Goal: Task Accomplishment & Management: Complete application form

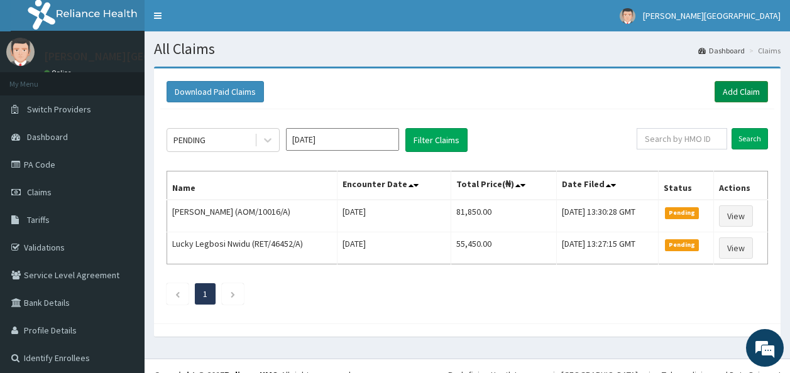
click at [738, 90] on link "Add Claim" at bounding box center [740, 91] width 53 height 21
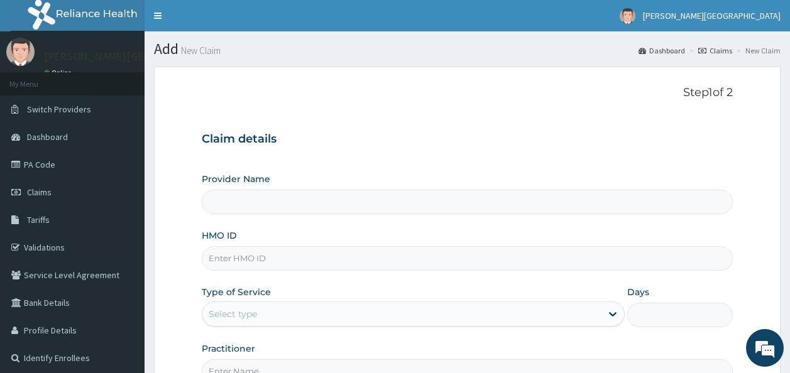
type input "[PERSON_NAME][GEOGRAPHIC_DATA]"
click at [253, 258] on input "HMO ID" at bounding box center [468, 258] width 532 height 25
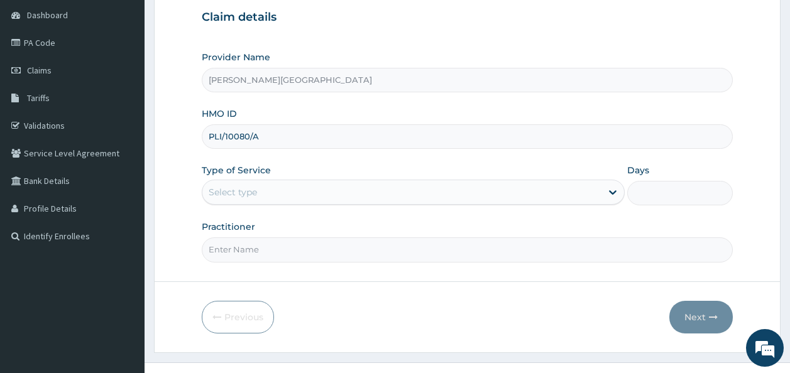
scroll to position [143, 0]
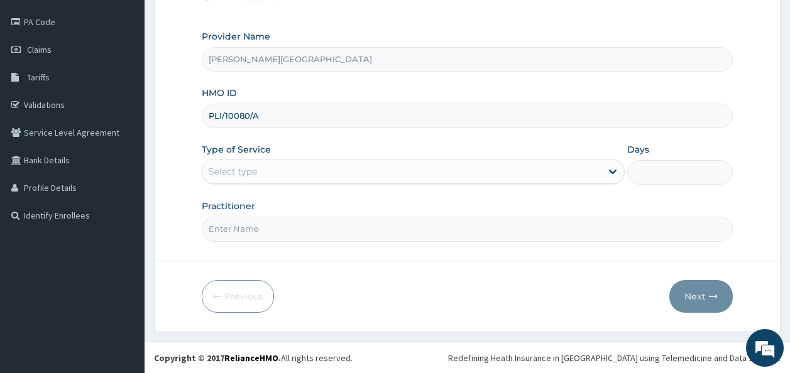
type input "PLI/10080/A"
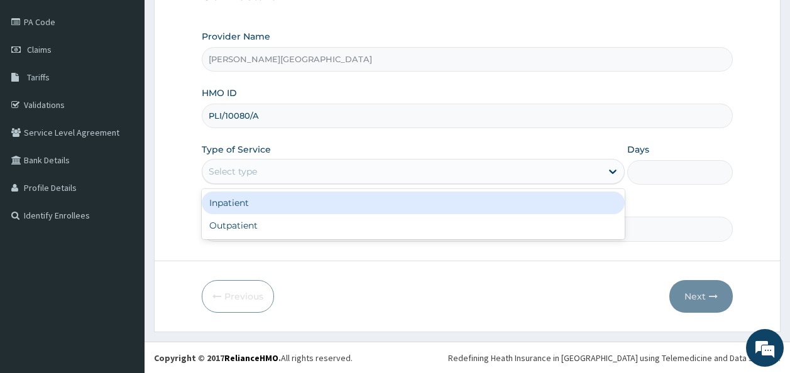
click at [381, 180] on div "Select type" at bounding box center [401, 171] width 399 height 20
click at [371, 201] on div "Inpatient" at bounding box center [413, 203] width 423 height 23
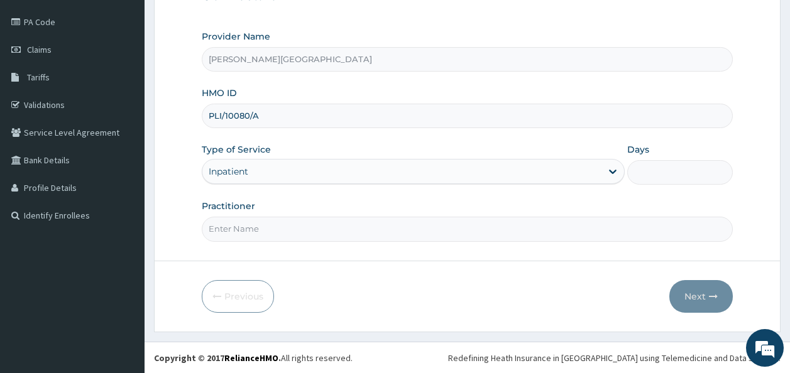
click at [666, 178] on input "Days" at bounding box center [680, 172] width 106 height 25
type input "2"
click at [241, 237] on input "Practitioner" at bounding box center [468, 229] width 532 height 25
type input "Dr Barinem"
click at [697, 296] on button "Next" at bounding box center [700, 296] width 63 height 33
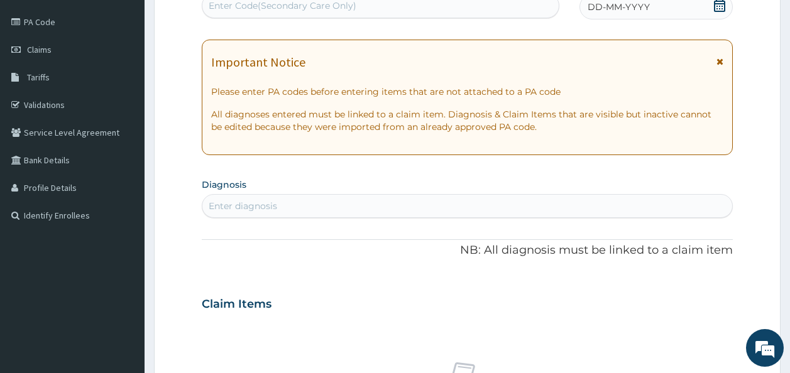
scroll to position [142, 0]
click at [271, 11] on div "Enter Code(Secondary Care Only)" at bounding box center [283, 6] width 148 height 13
paste input "PA/958144"
type input "PA/958144"
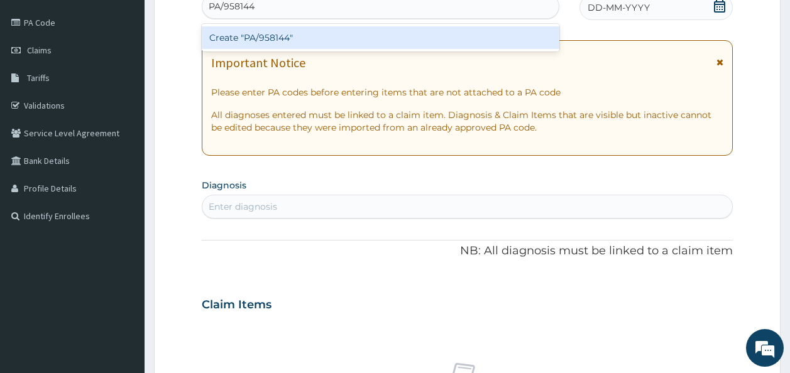
click at [273, 42] on div "Create "PA/958144"" at bounding box center [381, 37] width 358 height 23
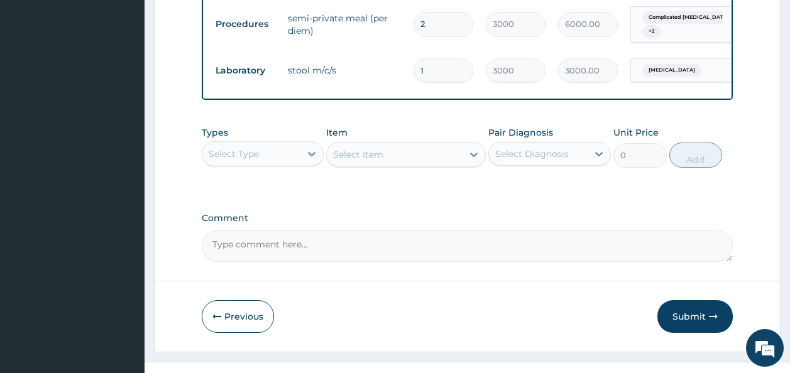
scroll to position [748, 0]
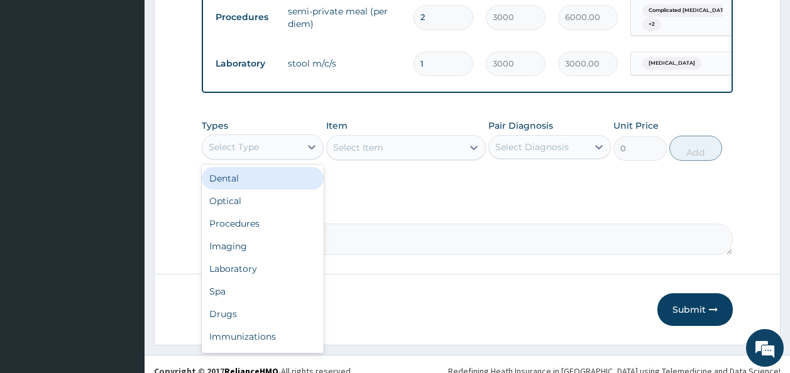
click at [248, 137] on div "Select Type" at bounding box center [251, 147] width 99 height 20
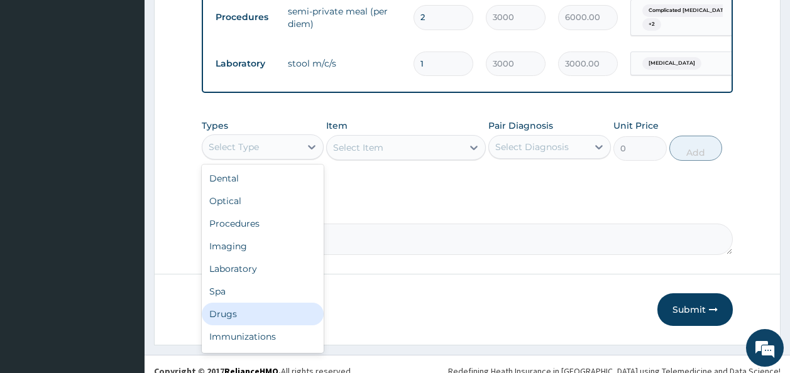
click at [313, 303] on div "Drugs" at bounding box center [263, 314] width 123 height 23
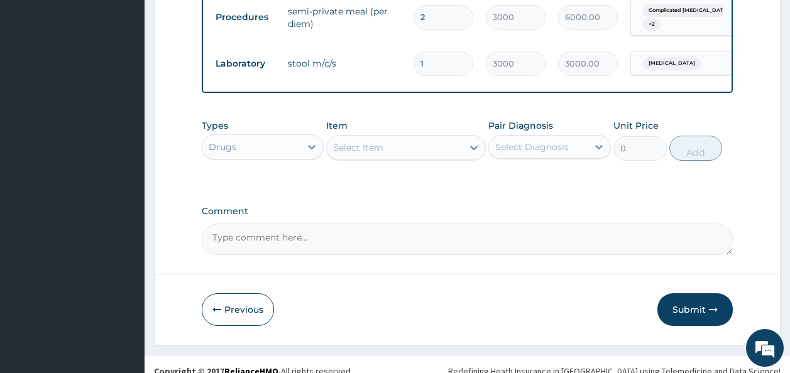
click at [387, 138] on div "Select Item" at bounding box center [395, 148] width 136 height 20
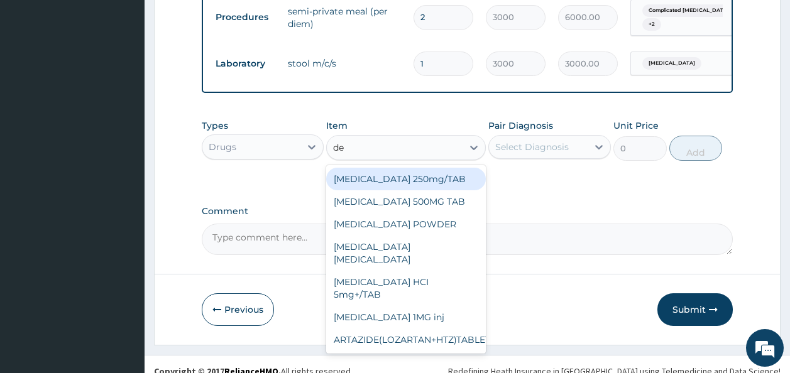
type input "d"
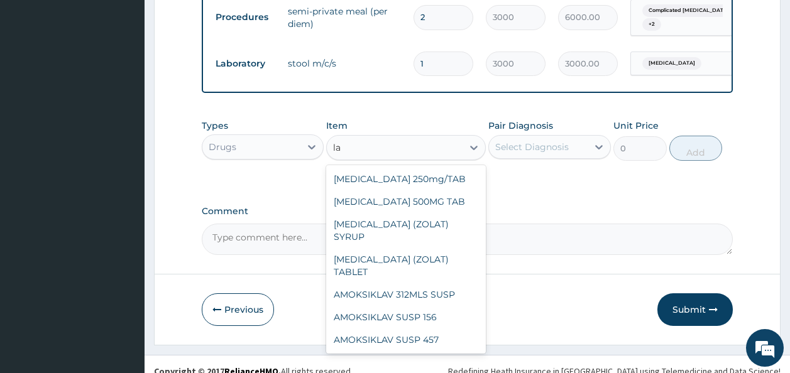
type input "l"
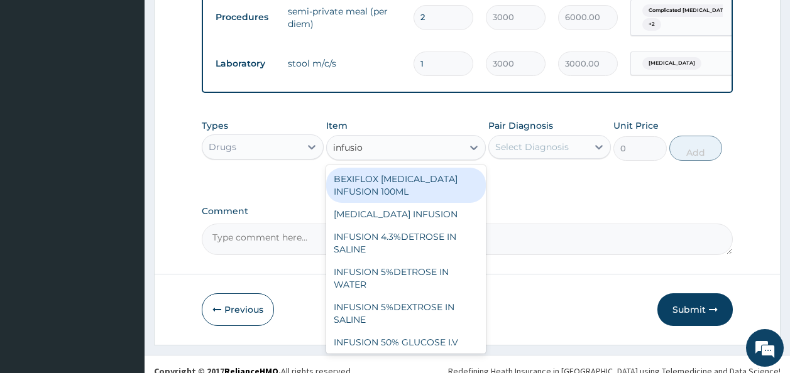
type input "infusion"
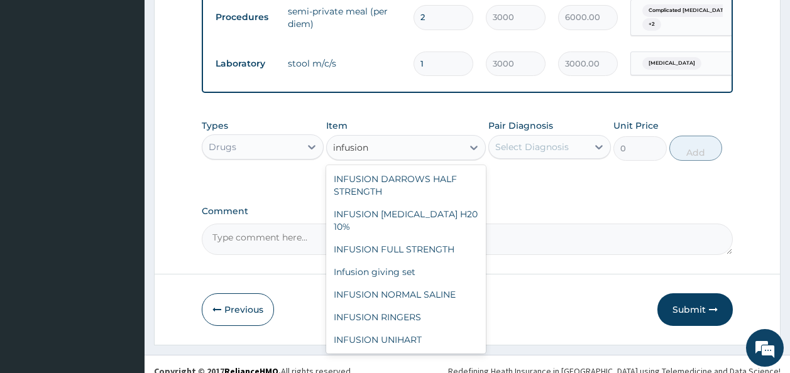
scroll to position [196, 0]
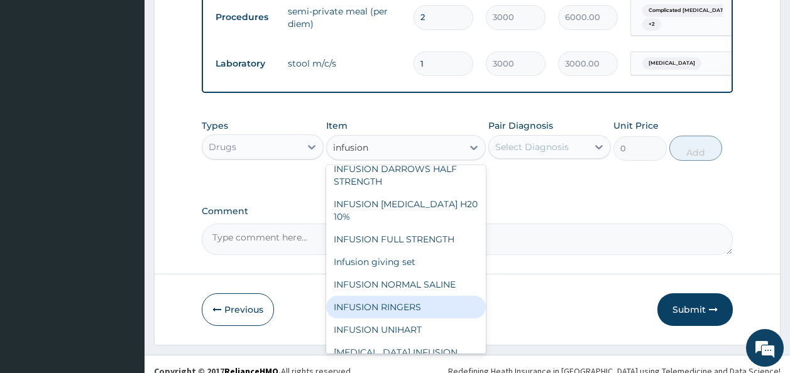
click at [430, 296] on div "INFUSION RINGERS" at bounding box center [406, 307] width 160 height 23
type input "1000"
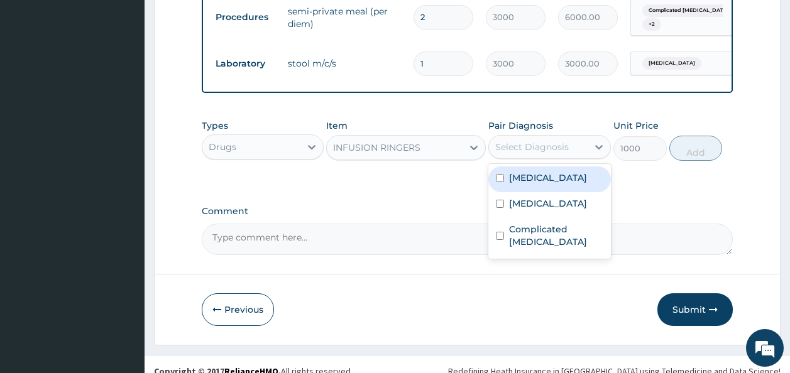
click at [535, 141] on div "Select Diagnosis" at bounding box center [532, 147] width 74 height 13
click at [548, 173] on div "Anemia" at bounding box center [549, 179] width 123 height 26
checkbox input "true"
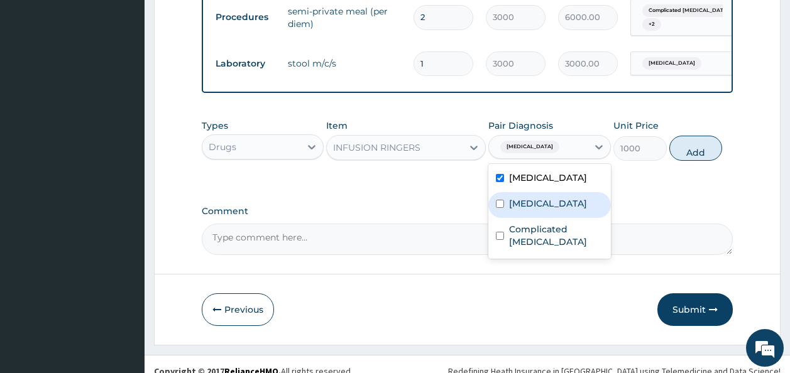
click at [548, 197] on label "Typhoid fever" at bounding box center [548, 203] width 78 height 13
checkbox input "true"
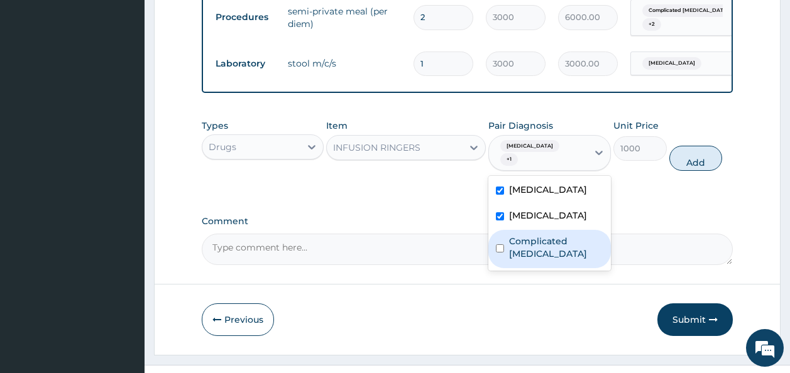
click at [549, 235] on label "Complicated malaria" at bounding box center [556, 247] width 94 height 25
checkbox input "true"
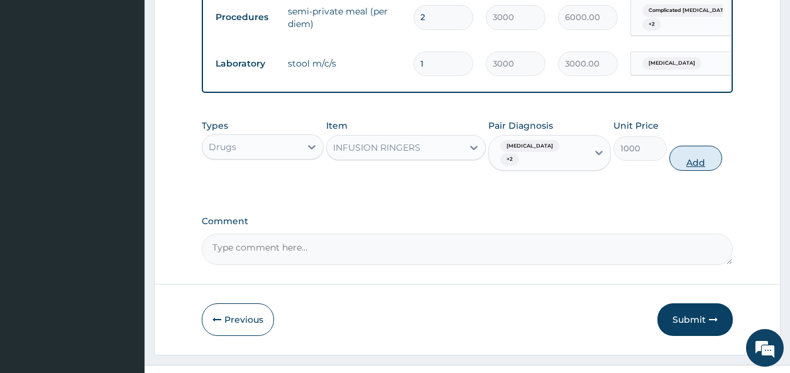
click at [694, 146] on button "Add" at bounding box center [695, 158] width 53 height 25
type input "0"
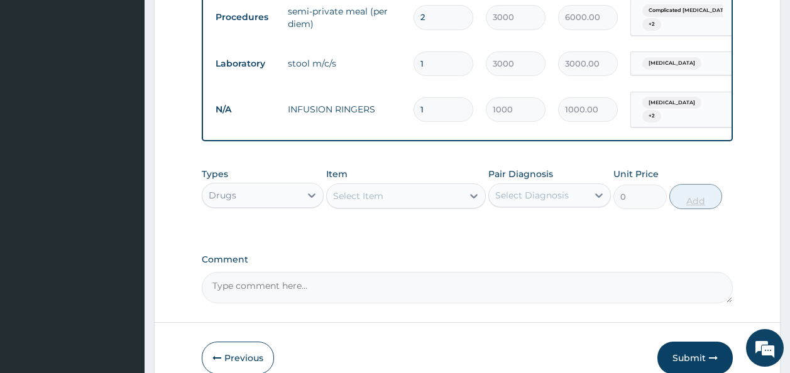
type input "0.00"
type input "2"
type input "2000.00"
type input "2"
click at [424, 186] on div "Select Item" at bounding box center [395, 196] width 136 height 20
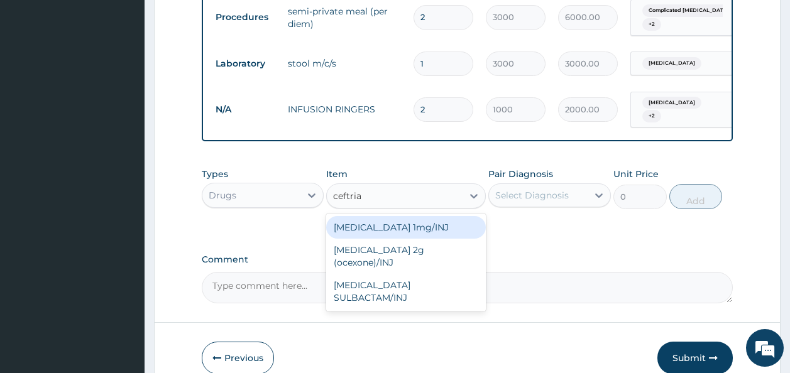
type input "ceftriax"
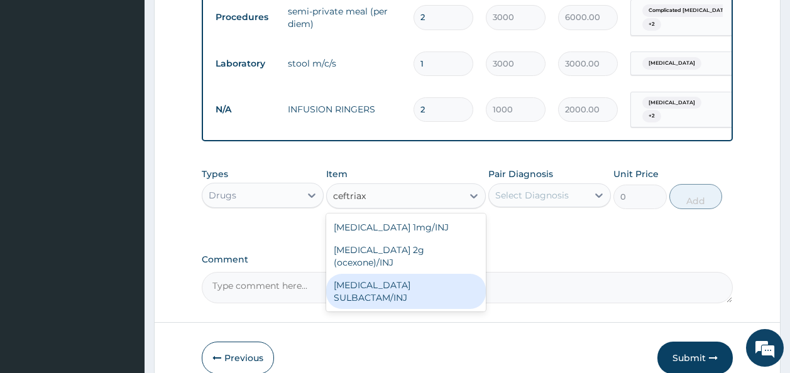
click at [403, 274] on div "CEFTRIAXONE SULBACTAM/INJ" at bounding box center [406, 291] width 160 height 35
type input "2500"
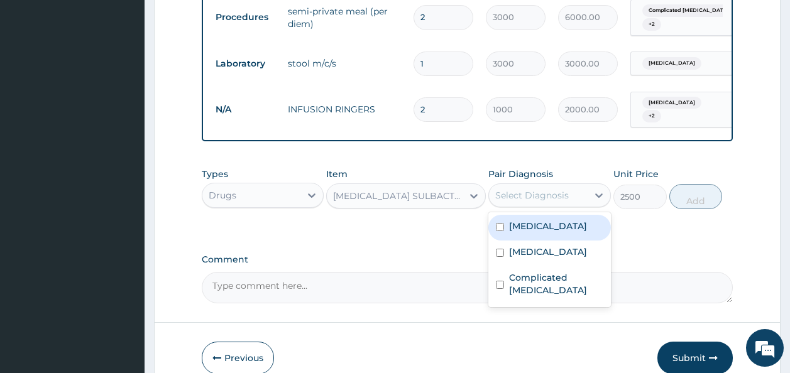
click at [545, 189] on div "Select Diagnosis" at bounding box center [532, 195] width 74 height 13
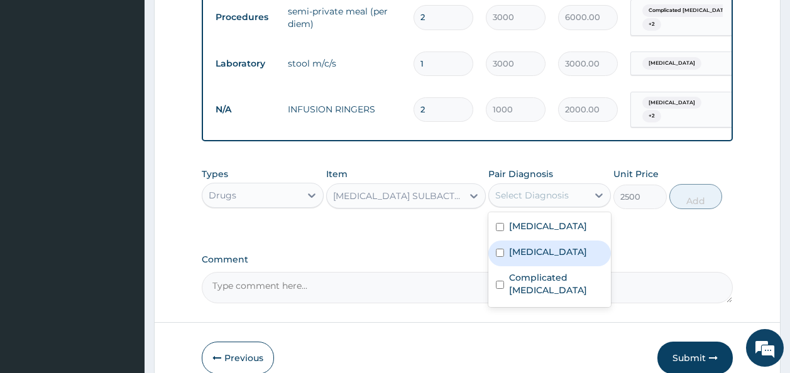
click at [538, 246] on label "Typhoid fever" at bounding box center [548, 252] width 78 height 13
checkbox input "true"
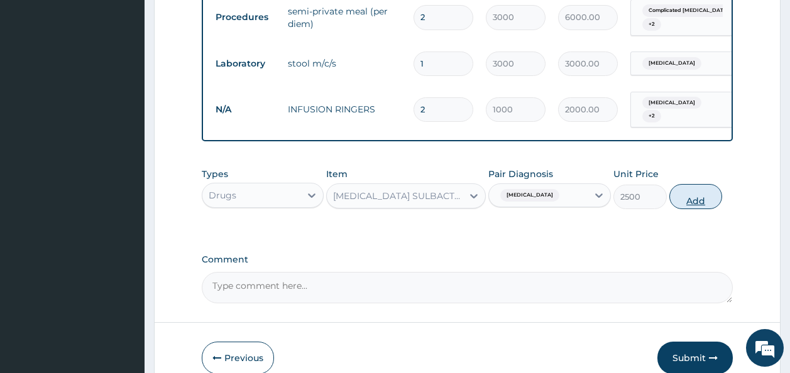
click at [704, 185] on button "Add" at bounding box center [695, 196] width 53 height 25
type input "0"
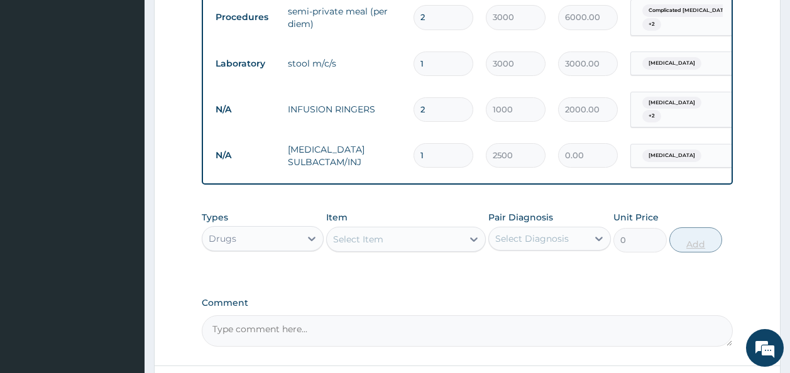
type input "0.00"
type input "4"
type input "10000.00"
type input "4"
click at [364, 233] on div "Select Item" at bounding box center [358, 239] width 50 height 13
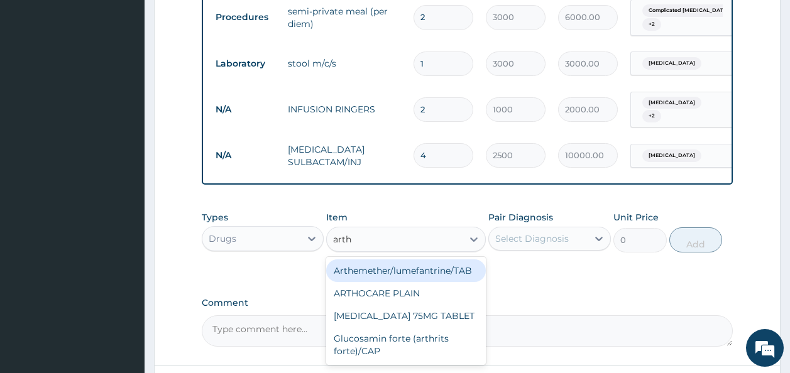
type input "art"
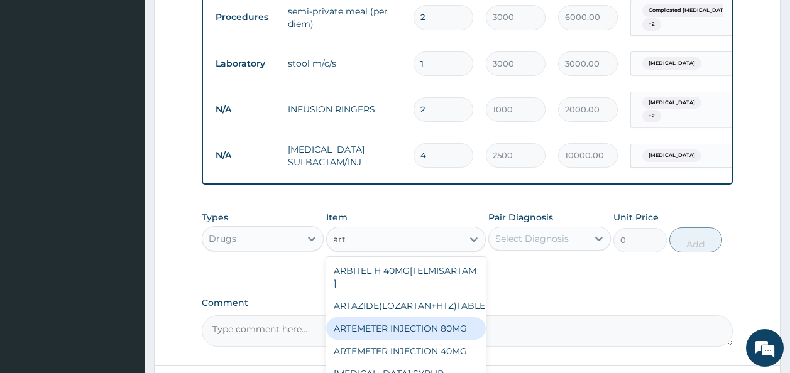
click at [403, 317] on div "ARTEMETER INJECTION 80MG" at bounding box center [406, 328] width 160 height 23
type input "1500"
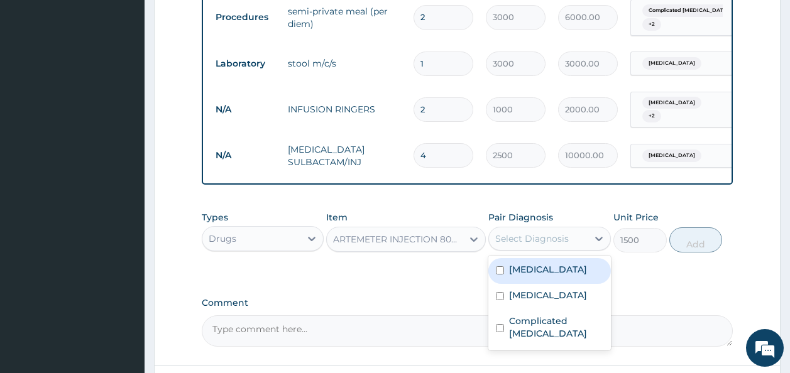
click at [546, 232] on div "Select Diagnosis" at bounding box center [532, 238] width 74 height 13
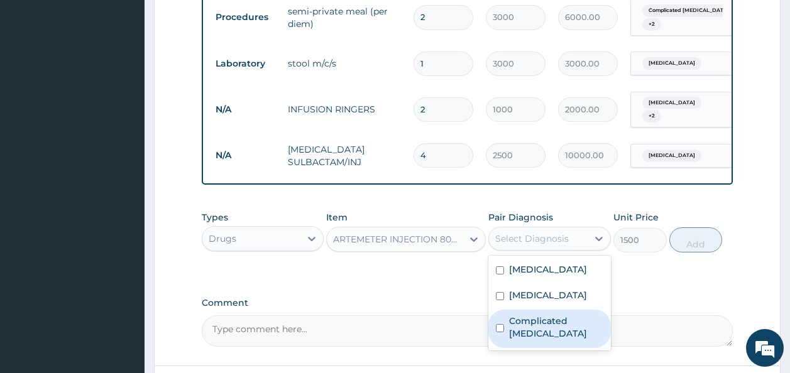
click at [552, 313] on div "Complicated malaria" at bounding box center [549, 329] width 123 height 38
checkbox input "true"
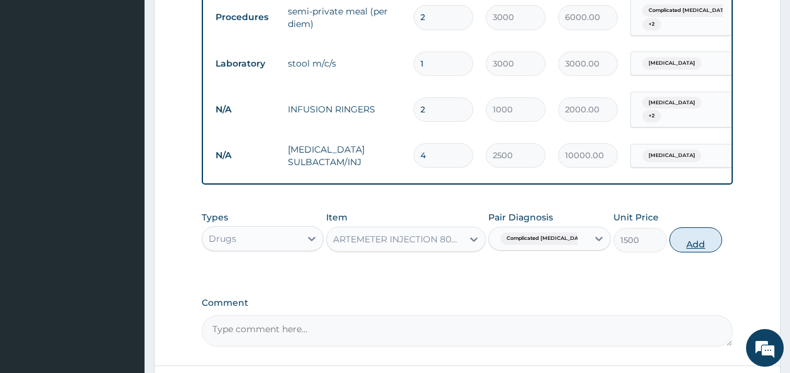
click at [704, 227] on button "Add" at bounding box center [695, 239] width 53 height 25
type input "0"
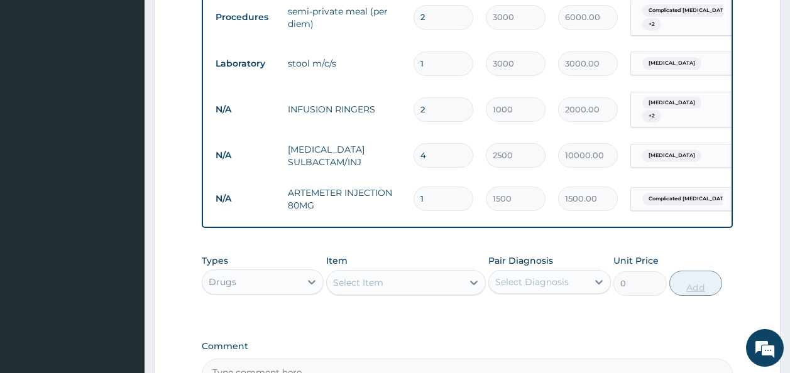
type input "0.00"
type input "6"
type input "9000.00"
type input "6"
click at [412, 273] on div "Select Item" at bounding box center [395, 283] width 136 height 20
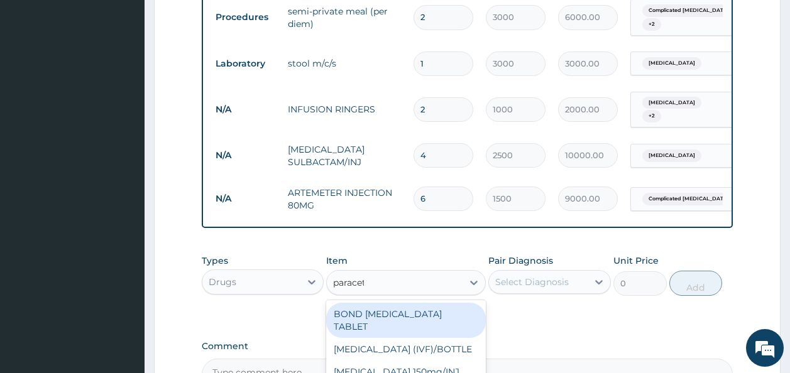
type input "paraceta"
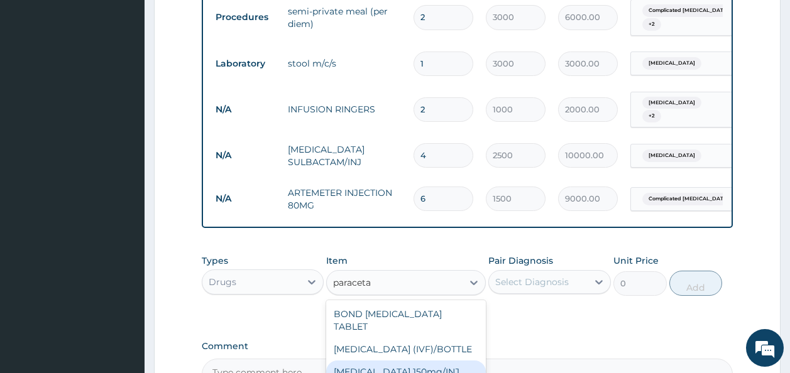
click at [425, 361] on div "Paracetamol 150mg/INJ" at bounding box center [406, 372] width 160 height 23
type input "500"
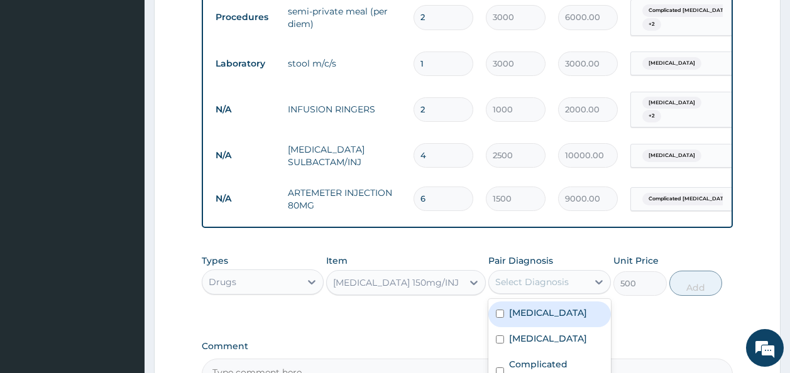
click at [525, 276] on div "Select Diagnosis" at bounding box center [532, 282] width 74 height 13
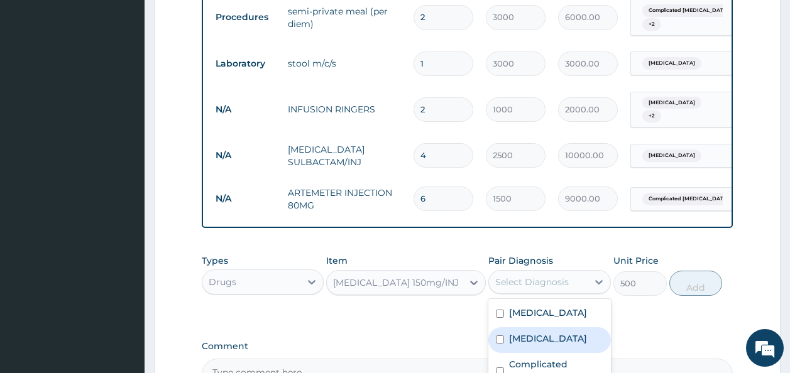
click at [516, 332] on label "Typhoid fever" at bounding box center [548, 338] width 78 height 13
checkbox input "true"
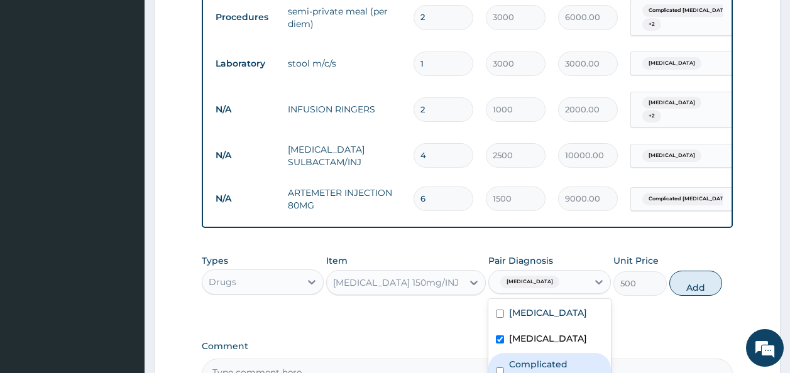
click at [516, 358] on label "Complicated malaria" at bounding box center [556, 370] width 94 height 25
checkbox input "true"
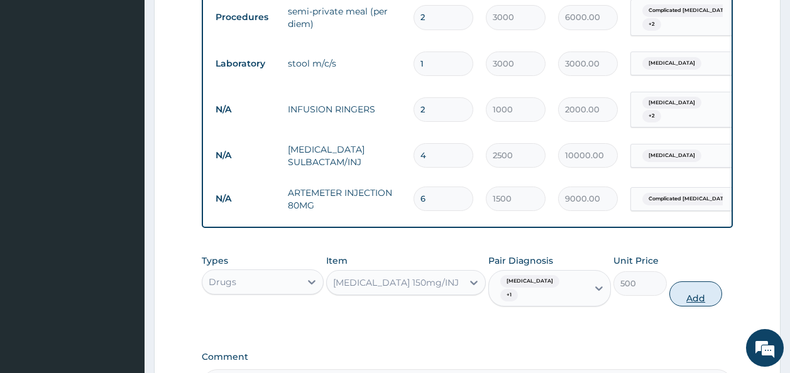
click at [684, 281] on button "Add" at bounding box center [695, 293] width 53 height 25
type input "0"
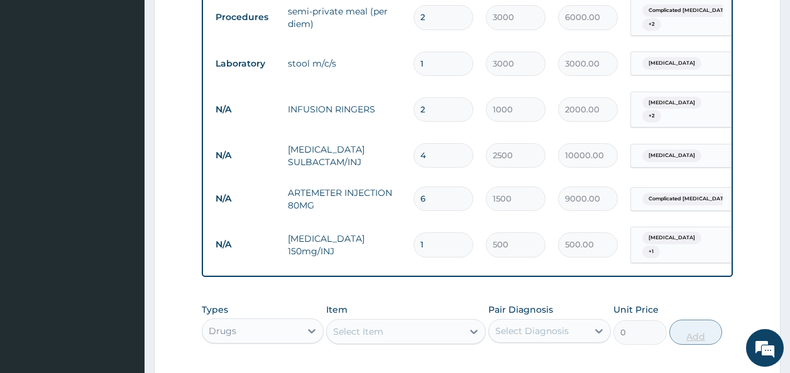
type input "10"
type input "5000.00"
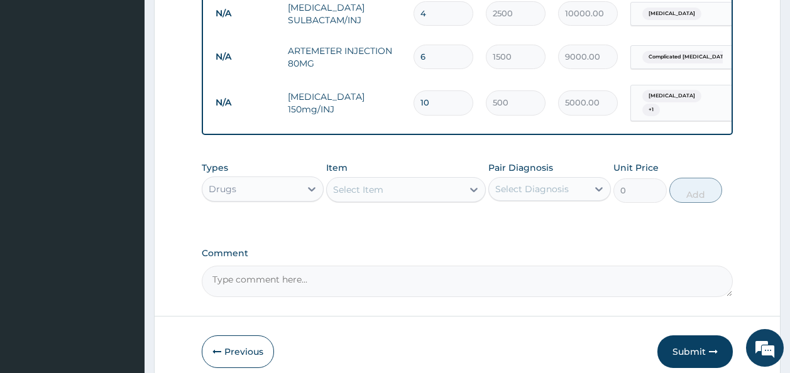
scroll to position [921, 0]
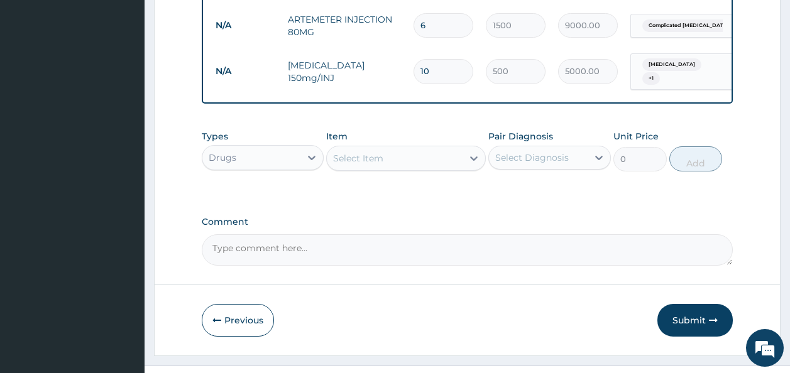
type input "10"
click at [414, 148] on div "Select Item" at bounding box center [395, 158] width 136 height 20
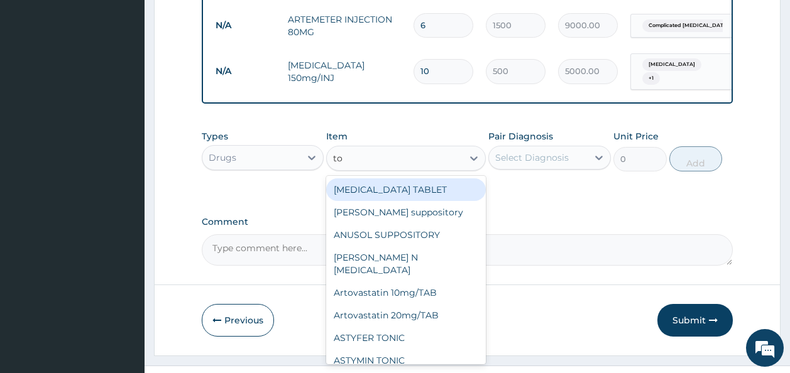
type input "tot"
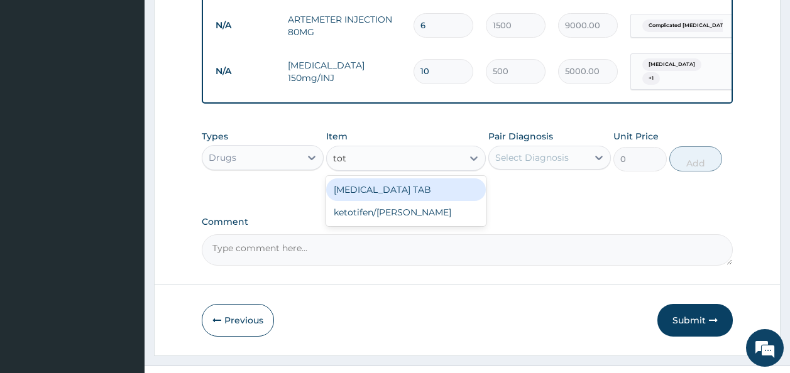
click at [383, 178] on div "CYTOTEC TAB" at bounding box center [406, 189] width 160 height 23
type input "300"
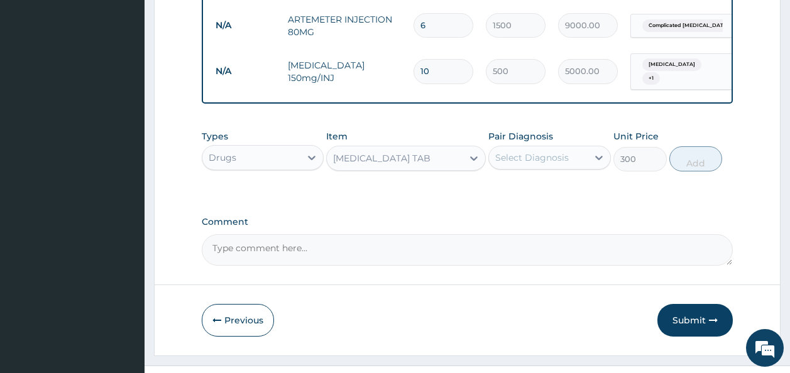
click at [384, 152] on div "CYTOTEC TAB" at bounding box center [381, 158] width 97 height 13
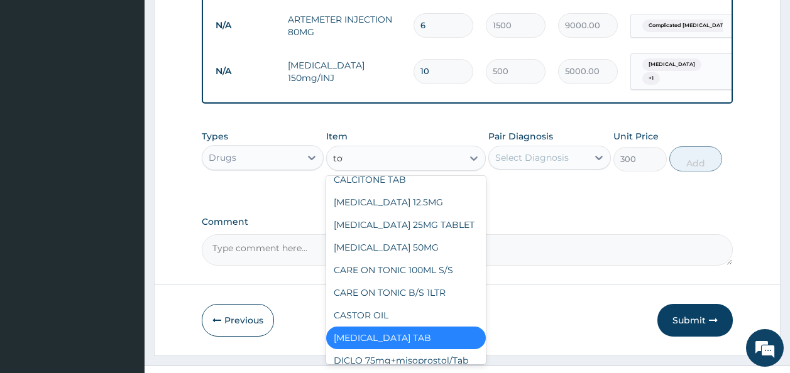
scroll to position [0, 0]
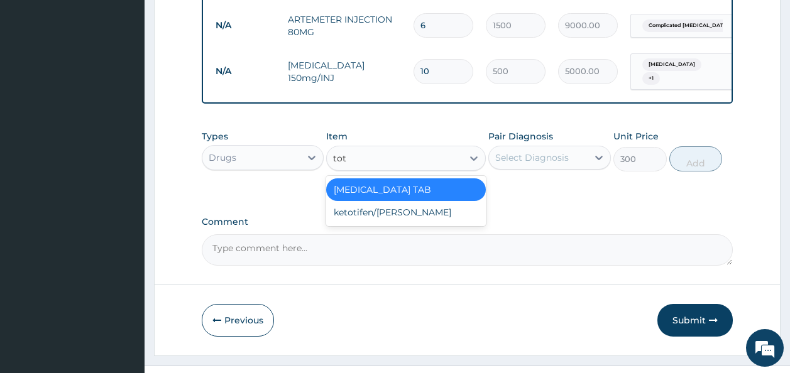
type input "to"
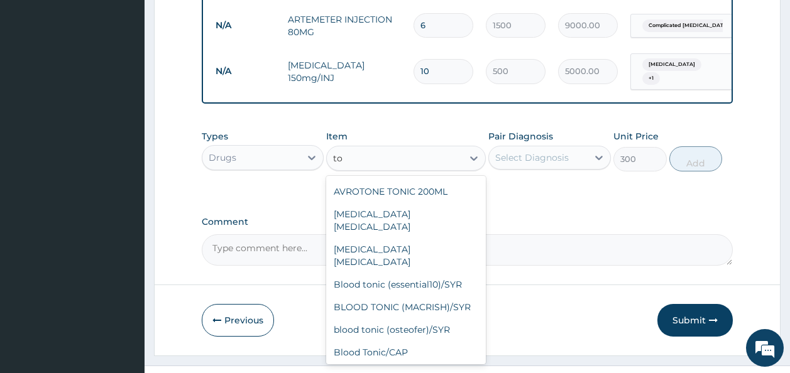
scroll to position [252, 0]
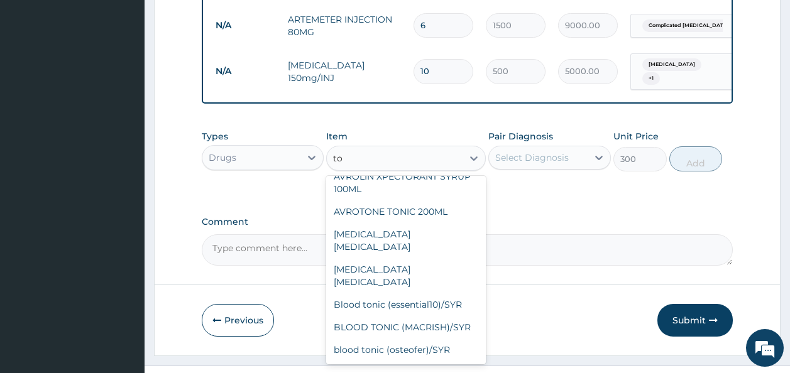
click at [481, 192] on div "ALDACTONE TABLET Annusol suppository ANUSOL SUPPOSITORY ARISTOBET N EYE DROP Ar…" at bounding box center [406, 270] width 160 height 188
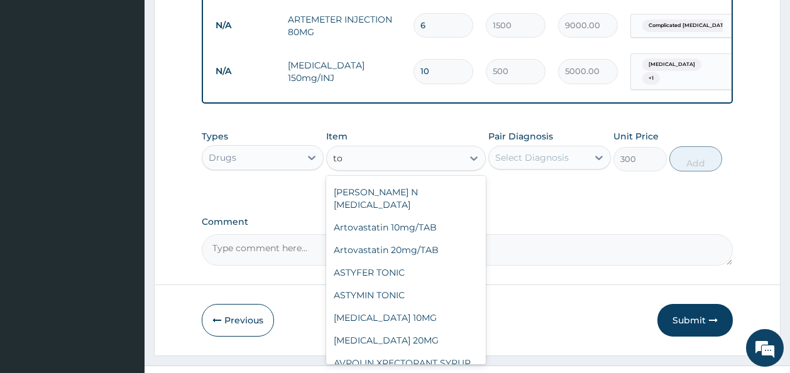
scroll to position [59, 0]
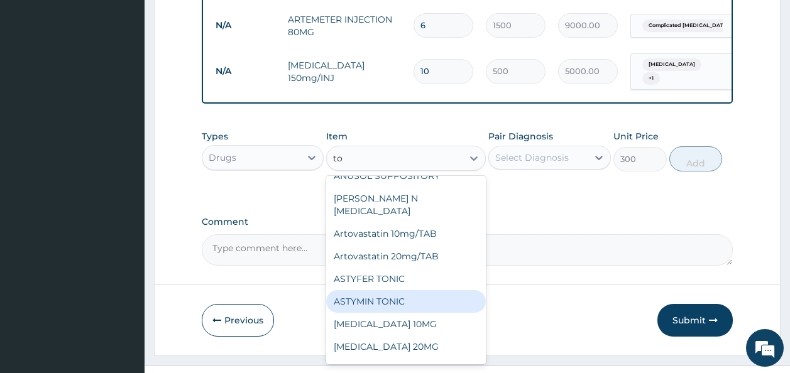
click at [384, 290] on div "ASTYMIN TONIC" at bounding box center [406, 301] width 160 height 23
type input "3500"
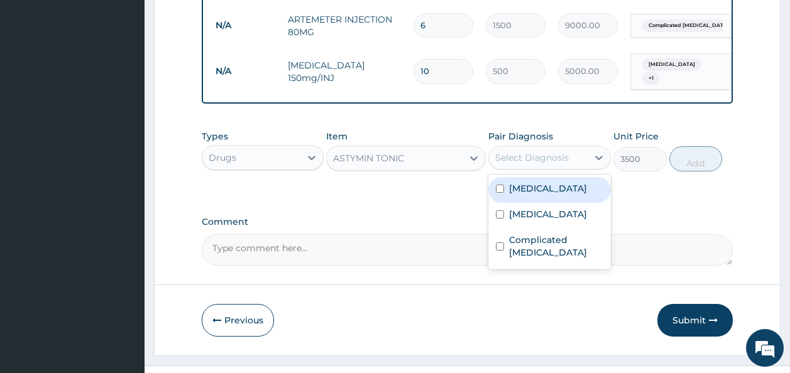
click at [519, 151] on div "Select Diagnosis" at bounding box center [532, 157] width 74 height 13
click at [516, 182] on label "Anemia" at bounding box center [548, 188] width 78 height 13
checkbox input "true"
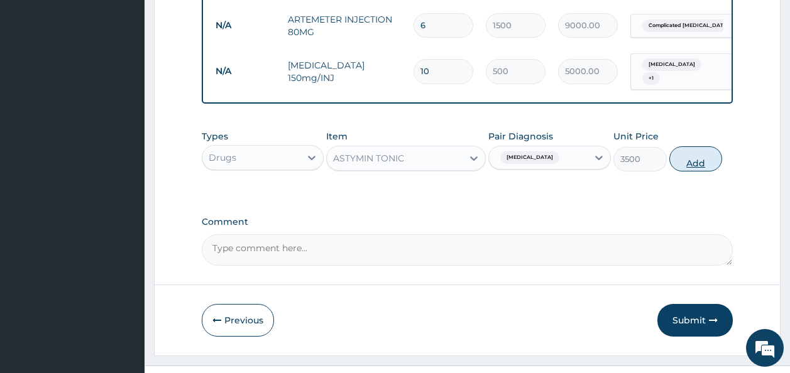
click at [677, 146] on button "Add" at bounding box center [695, 158] width 53 height 25
type input "0"
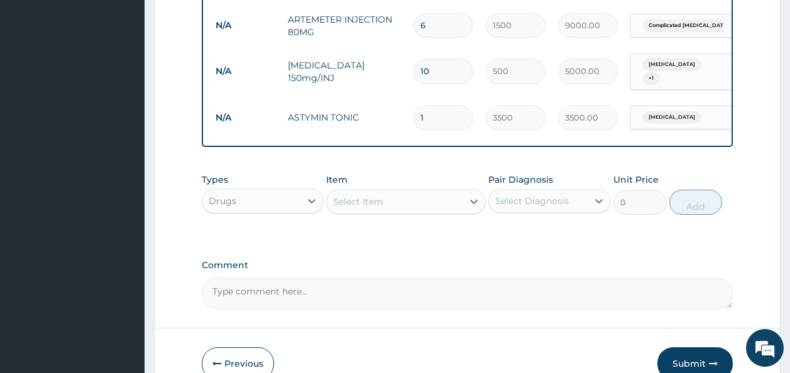
click at [383, 192] on div "Select Item" at bounding box center [395, 202] width 136 height 20
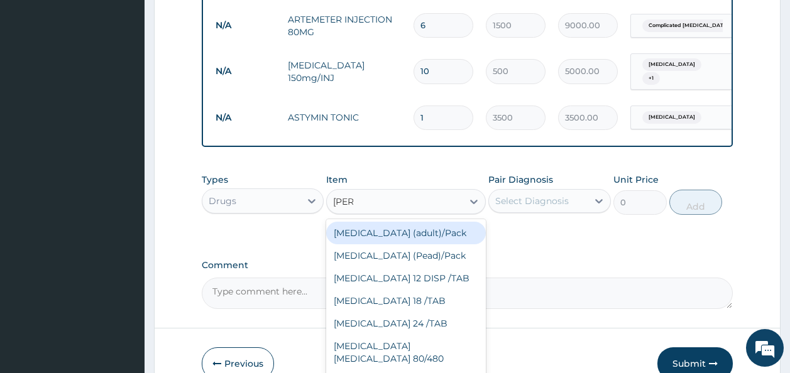
type input "coart"
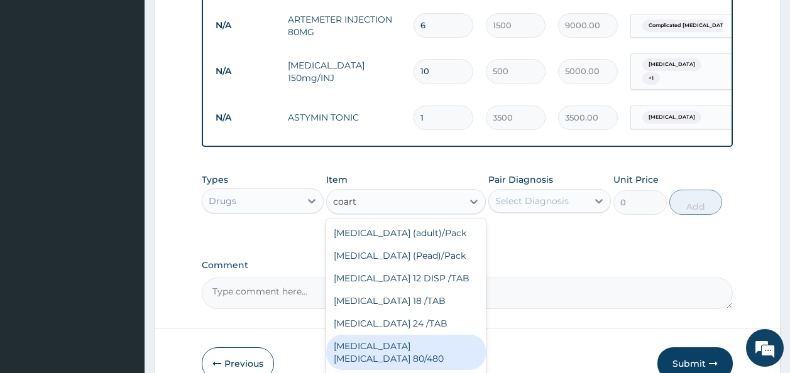
click at [410, 335] on div "COARTEM D TAB 80/480" at bounding box center [406, 352] width 160 height 35
type input "533.33"
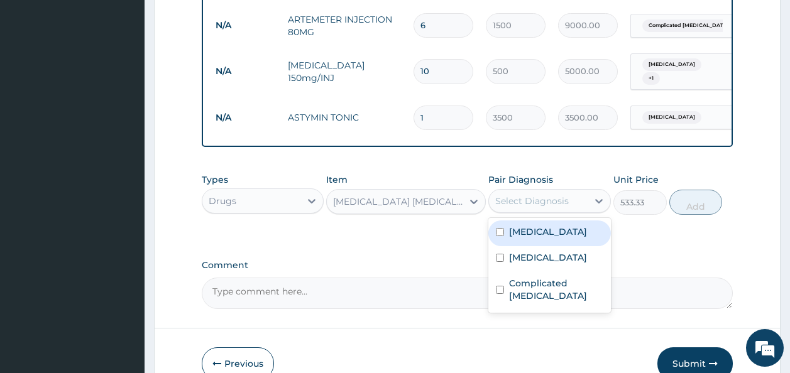
click at [555, 195] on div "Select Diagnosis" at bounding box center [532, 201] width 74 height 13
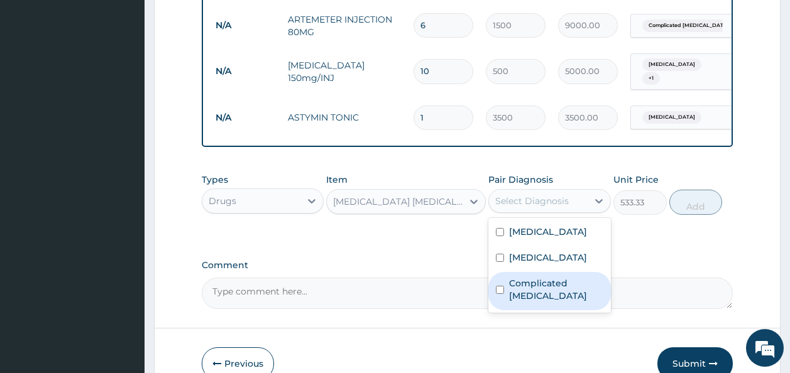
click at [540, 277] on label "Complicated malaria" at bounding box center [556, 289] width 94 height 25
checkbox input "true"
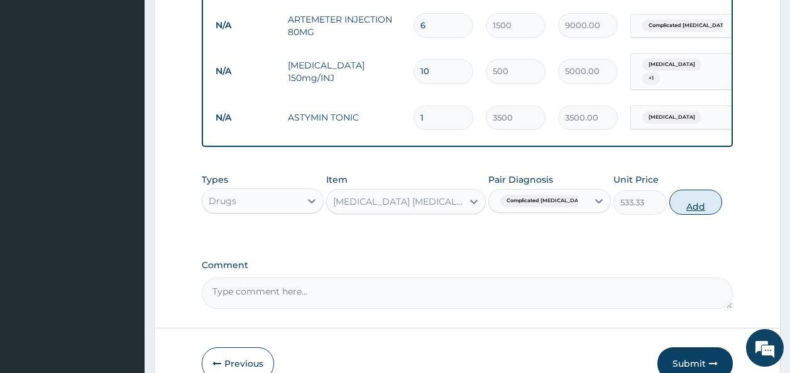
click at [672, 190] on button "Add" at bounding box center [695, 202] width 53 height 25
type input "0"
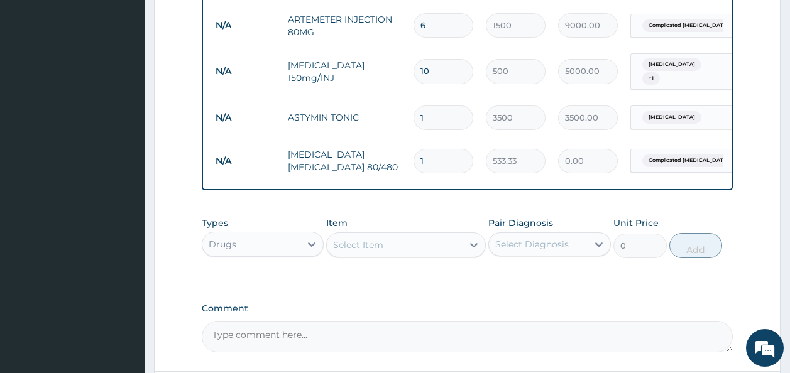
type input "0.00"
type input "6"
type input "3199.98"
type input "6"
click at [432, 235] on div "Select Item" at bounding box center [395, 245] width 136 height 20
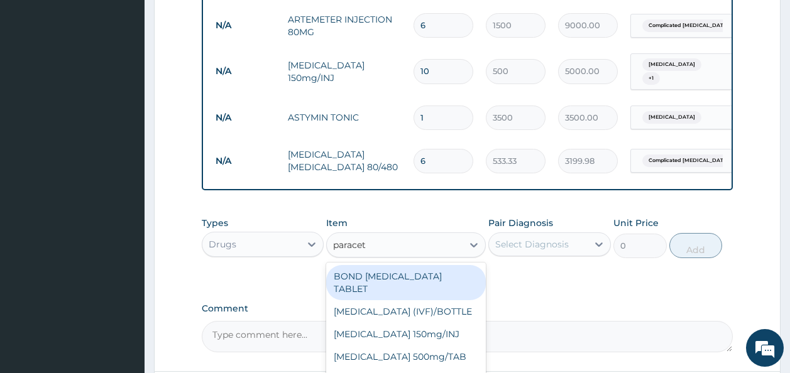
type input "paraceta"
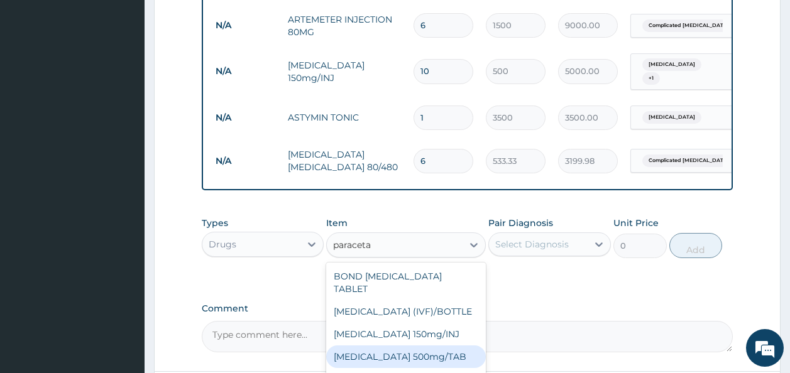
click at [454, 346] on div "PARACETAMOL 500mg/TAB" at bounding box center [406, 357] width 160 height 23
type input "15"
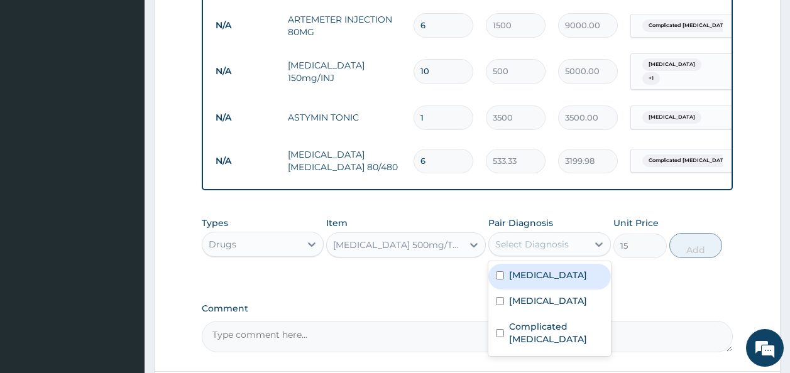
click at [509, 234] on div "Select Diagnosis" at bounding box center [538, 244] width 99 height 20
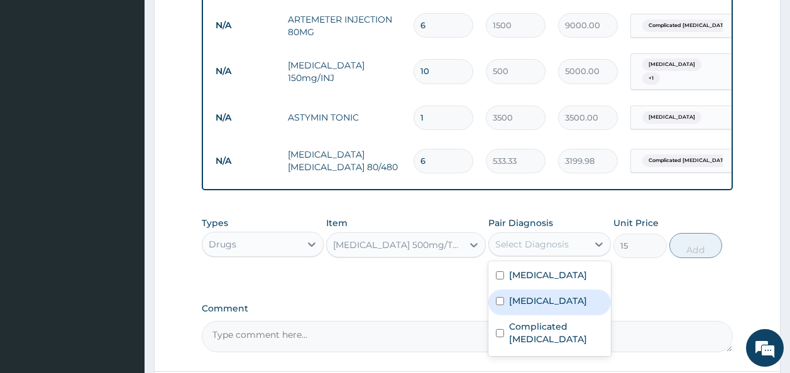
click at [538, 295] on label "Typhoid fever" at bounding box center [548, 301] width 78 height 13
checkbox input "true"
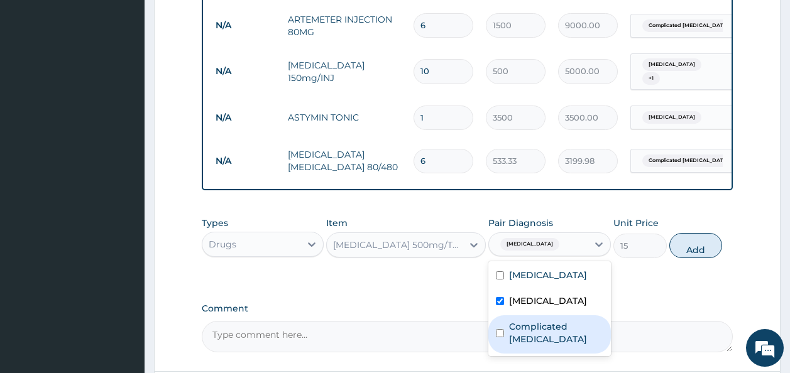
click at [531, 320] on label "Complicated malaria" at bounding box center [556, 332] width 94 height 25
checkbox input "true"
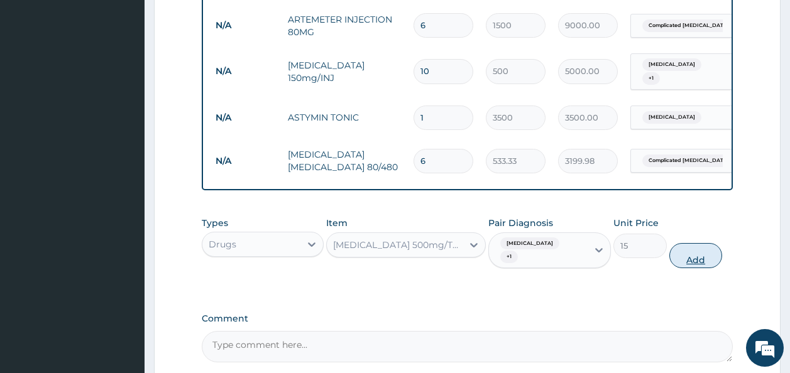
click at [695, 243] on button "Add" at bounding box center [695, 255] width 53 height 25
type input "0"
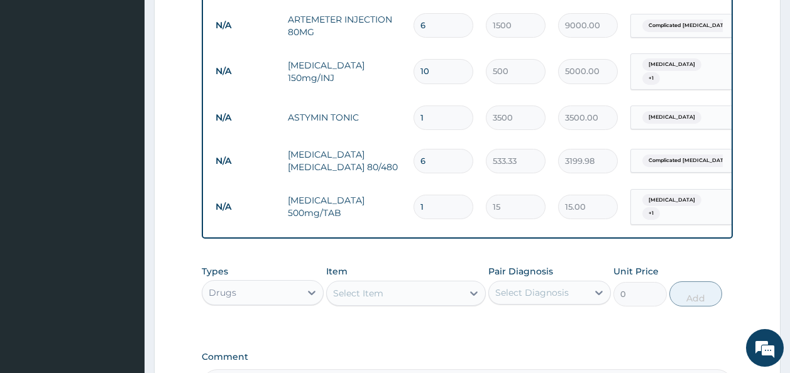
scroll to position [1051, 0]
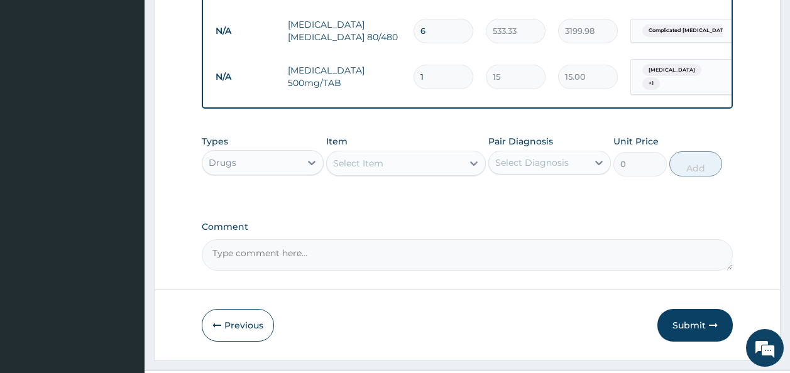
type input "0.00"
type input "2"
type input "30.00"
type input "20"
type input "300.00"
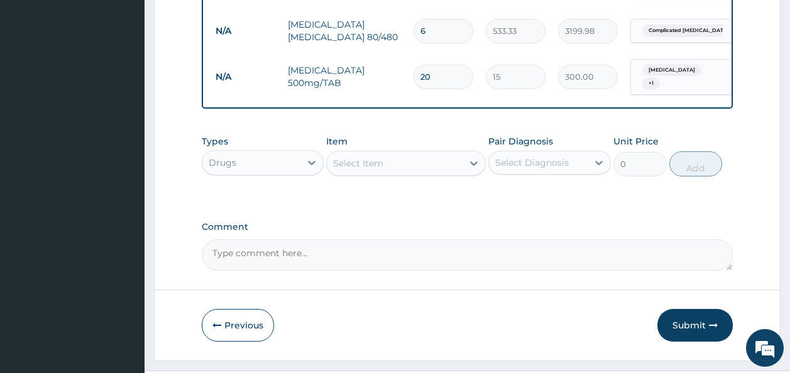
type input "20"
click at [432, 153] on div "Select Item" at bounding box center [395, 163] width 136 height 20
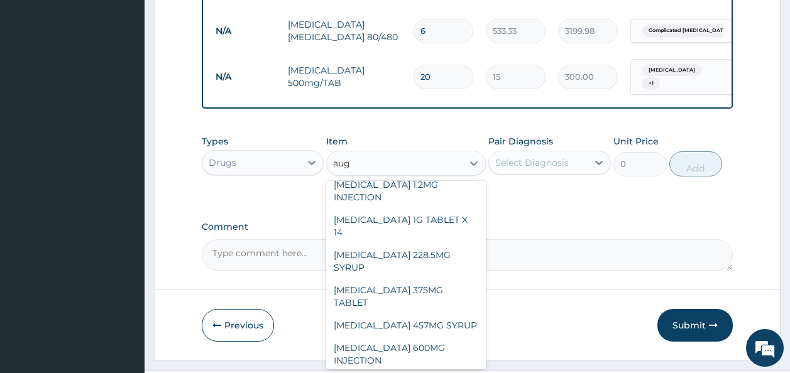
scroll to position [0, 0]
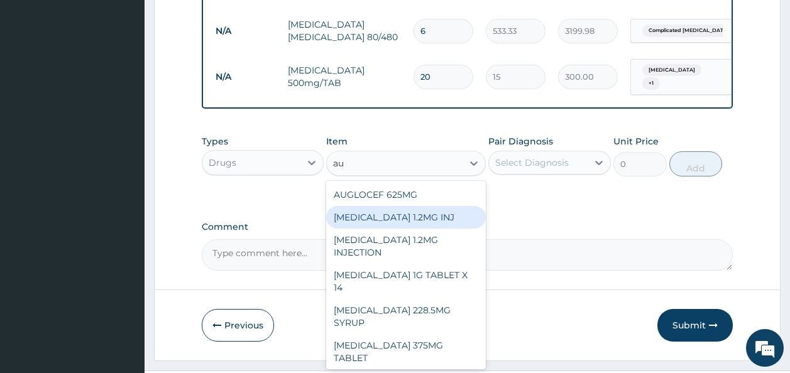
type input "a"
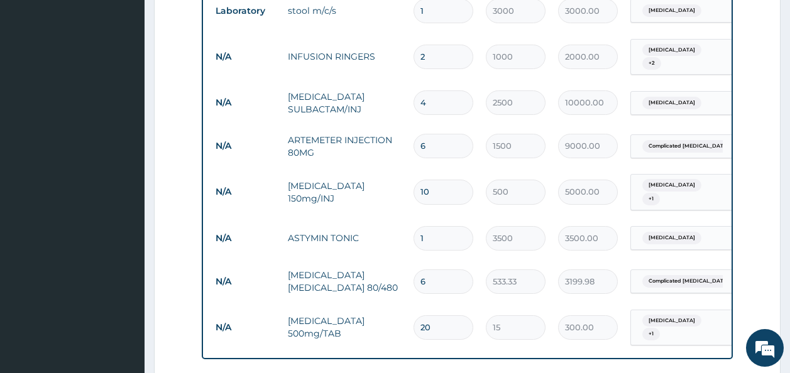
scroll to position [1051, 0]
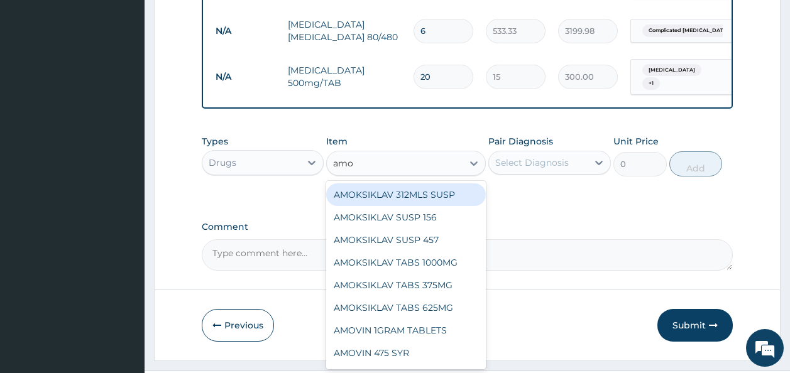
type input "amox"
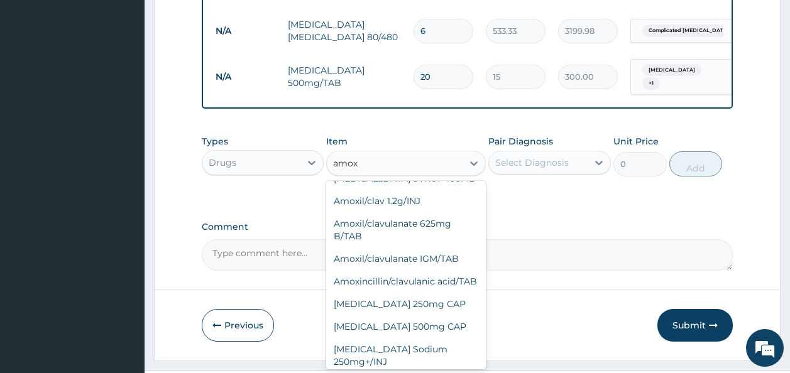
scroll to position [325, 0]
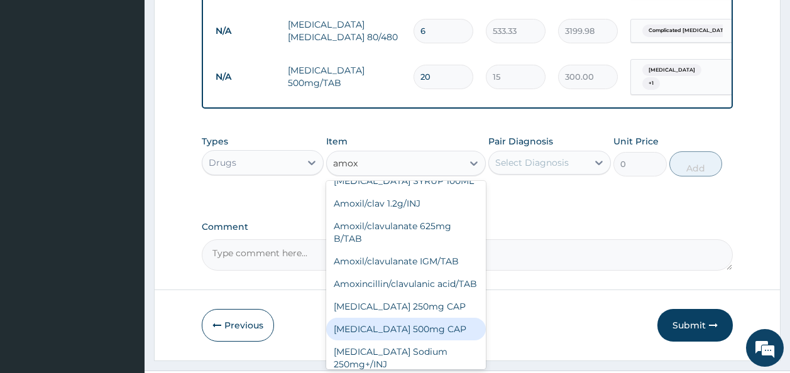
click at [429, 318] on div "Amoxycillin 500mg CAP" at bounding box center [406, 329] width 160 height 23
type input "20"
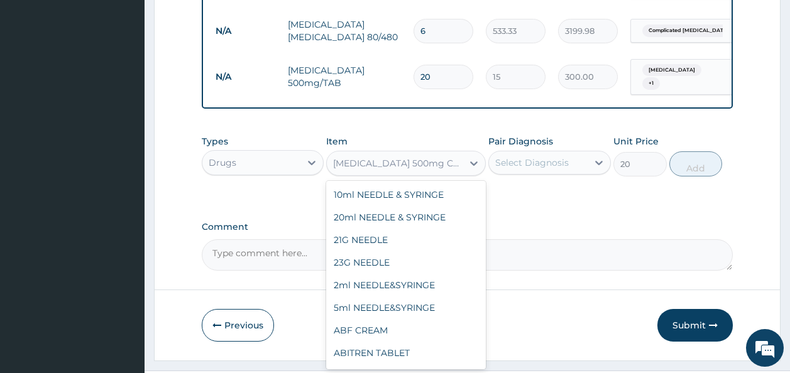
click at [409, 151] on div "Amoxycillin 500mg CAP" at bounding box center [406, 163] width 160 height 25
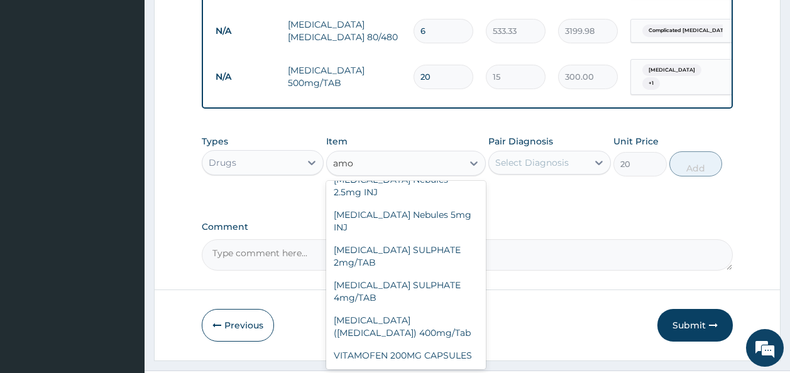
scroll to position [1478, 0]
type input "amox"
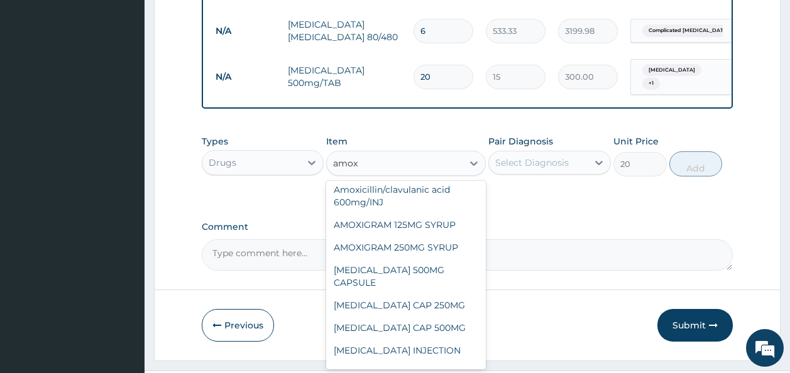
scroll to position [119, 0]
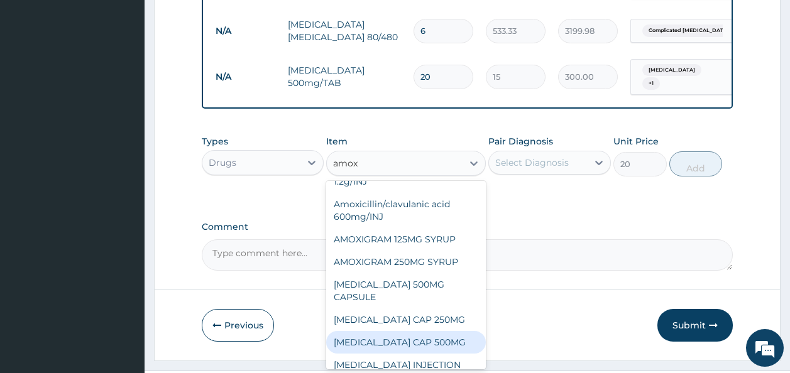
click at [416, 331] on div "AMOXIL CAP 500MG" at bounding box center [406, 342] width 160 height 23
type input "63"
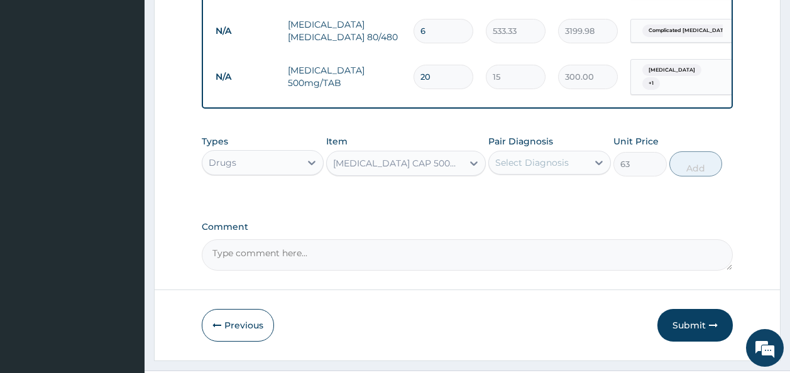
click at [398, 157] on div "AMOXIL CAP 500MG" at bounding box center [398, 163] width 131 height 13
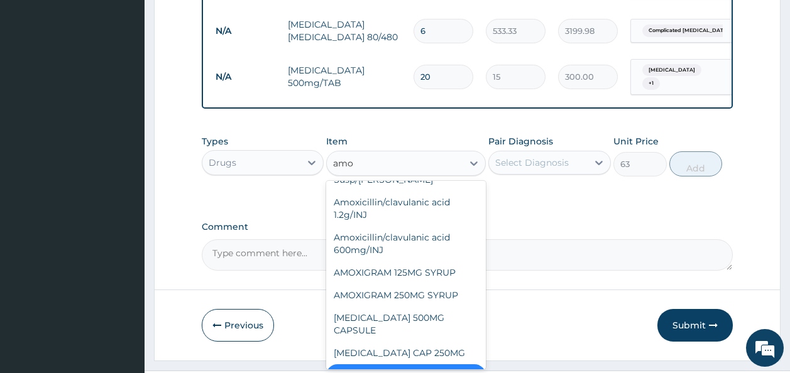
type input "amox"
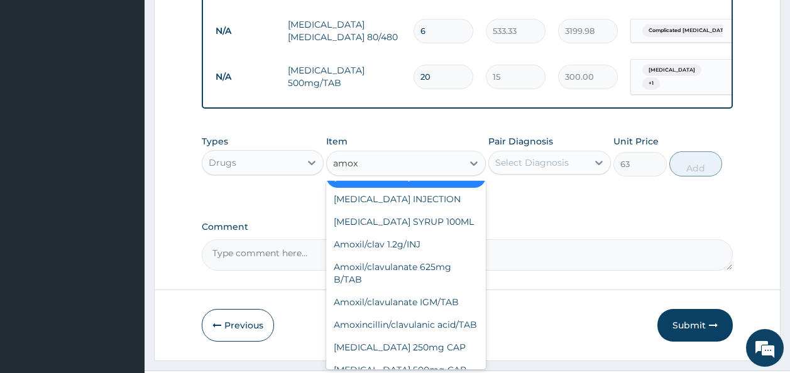
scroll to position [316, 0]
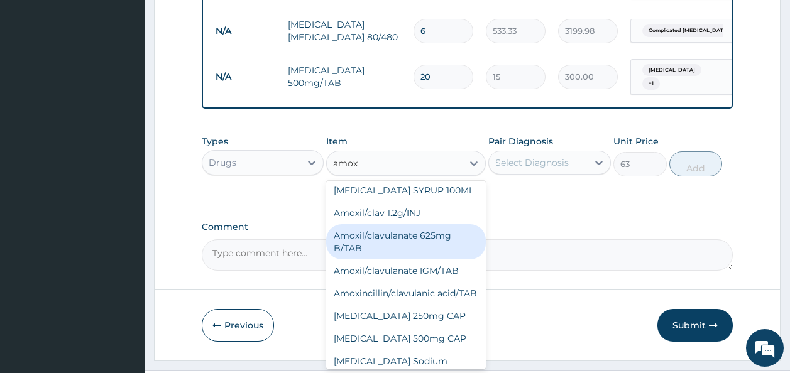
click at [432, 224] on div "Amoxil/clavulanate 625mg B/TAB" at bounding box center [406, 241] width 160 height 35
type input "420"
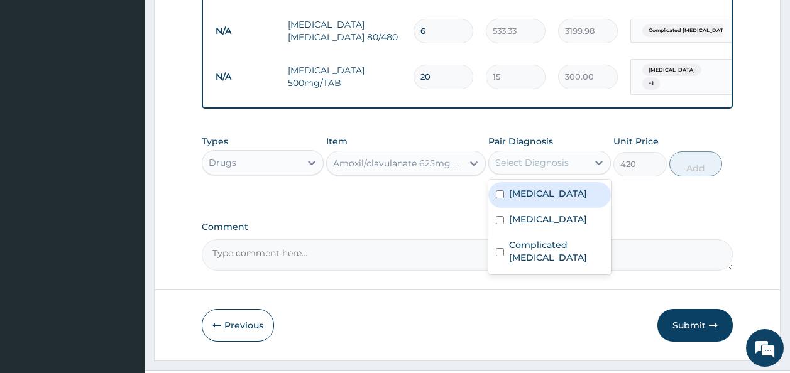
click at [537, 153] on div "Select Diagnosis" at bounding box center [538, 163] width 99 height 20
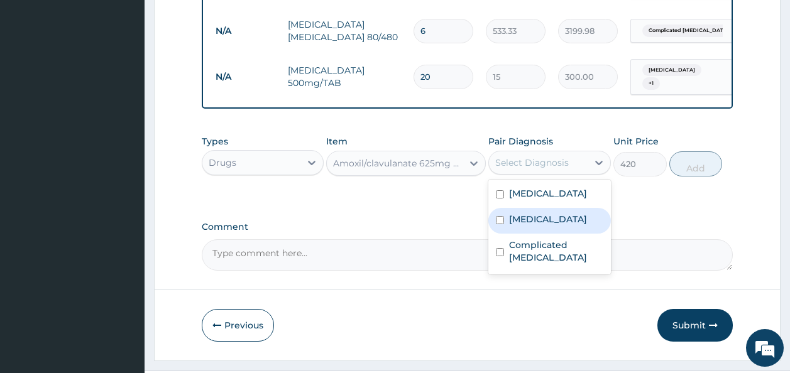
click at [532, 208] on div "Typhoid fever" at bounding box center [549, 221] width 123 height 26
checkbox input "true"
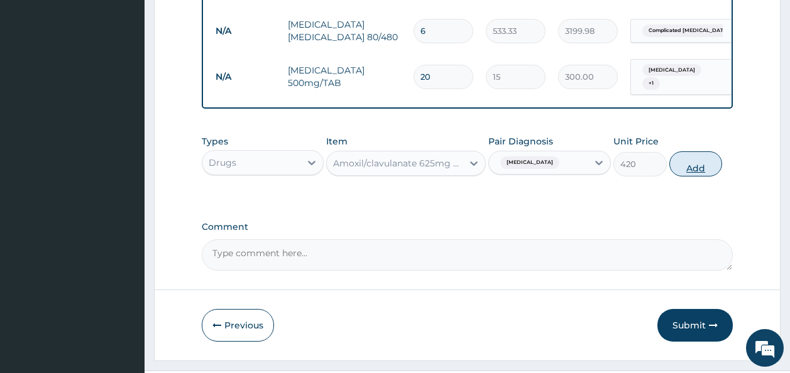
click at [690, 151] on button "Add" at bounding box center [695, 163] width 53 height 25
type input "0"
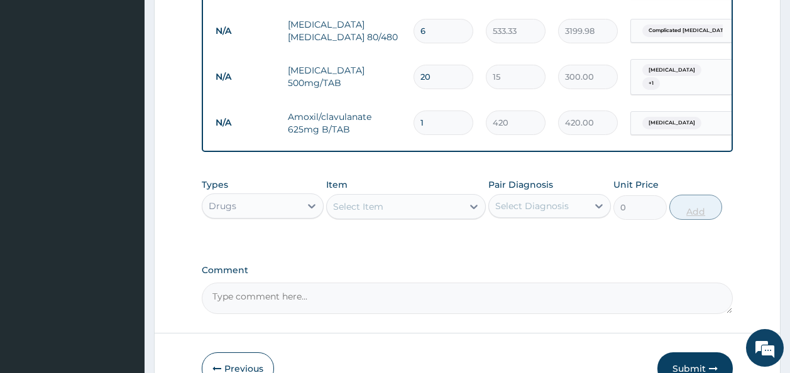
type input "14"
type input "5880.00"
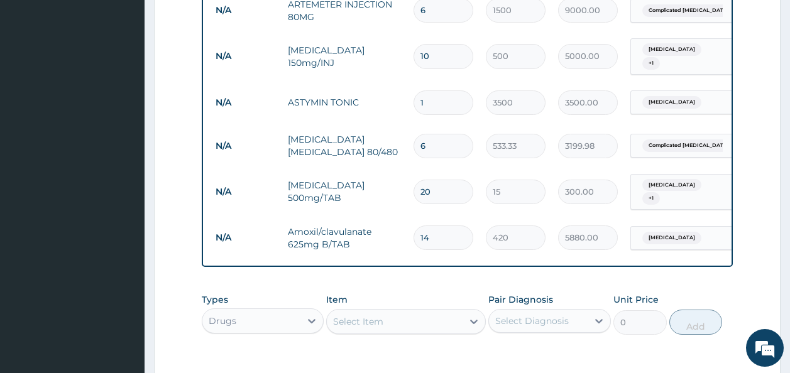
scroll to position [1094, 0]
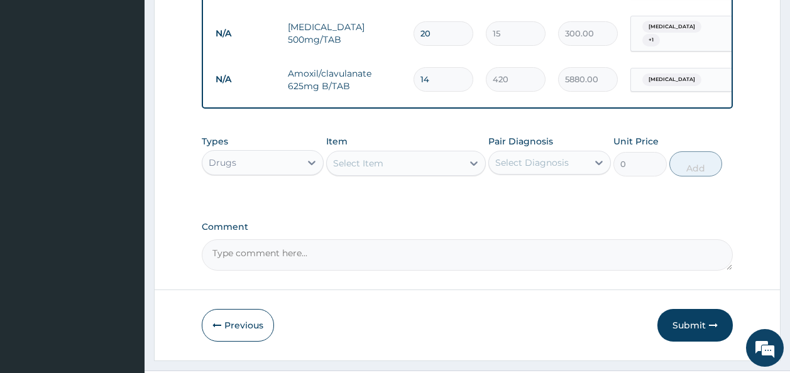
type input "14"
click at [396, 153] on div "Select Item" at bounding box center [395, 163] width 136 height 20
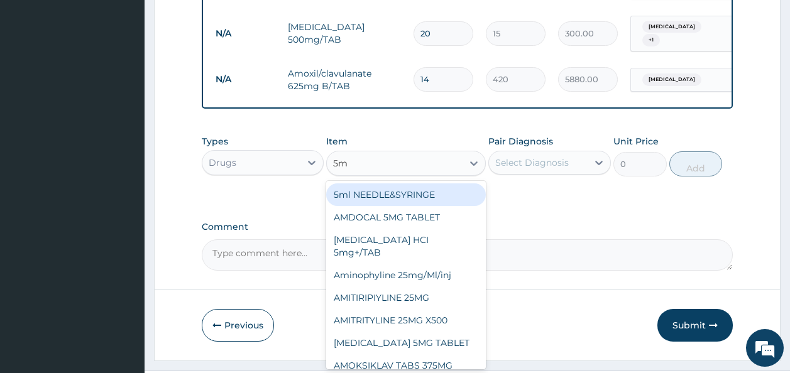
type input "5ml"
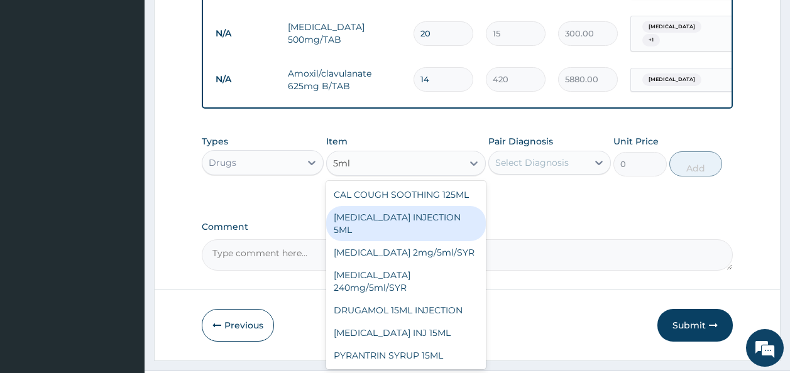
scroll to position [0, 0]
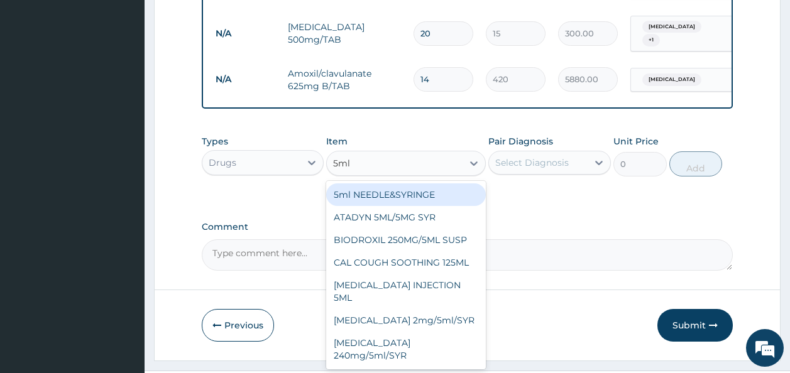
click at [429, 183] on div "5ml NEEDLE&SYRINGE" at bounding box center [406, 194] width 160 height 23
type input "100"
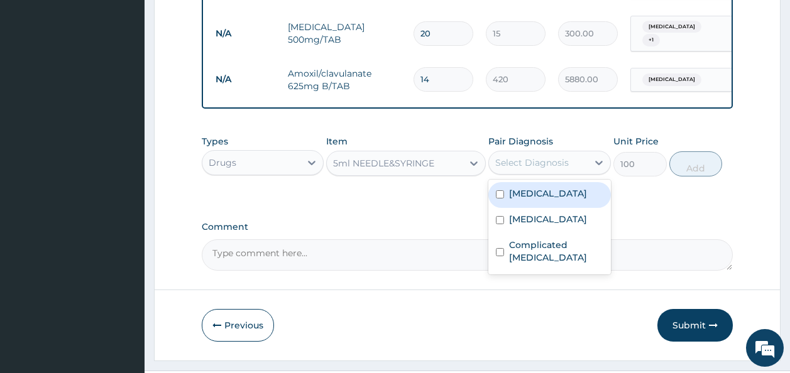
click at [538, 156] on div "Select Diagnosis" at bounding box center [532, 162] width 74 height 13
click at [533, 182] on div "Anemia" at bounding box center [549, 195] width 123 height 26
checkbox input "true"
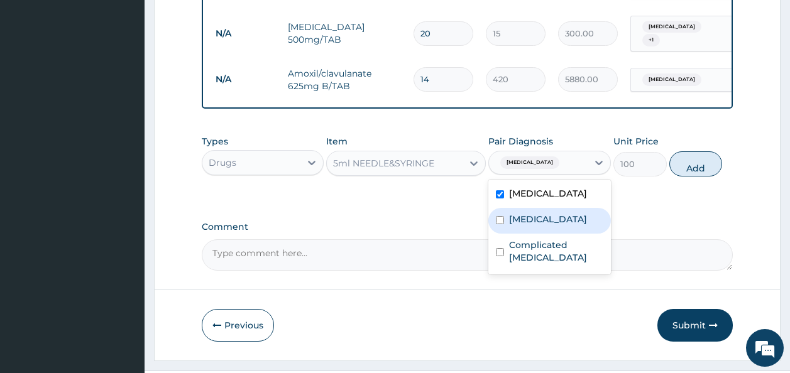
click at [533, 213] on label "Typhoid fever" at bounding box center [548, 219] width 78 height 13
checkbox input "true"
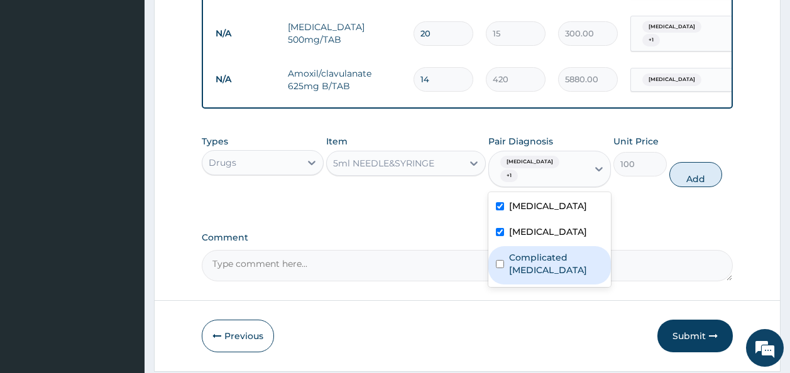
click at [533, 251] on label "Complicated malaria" at bounding box center [556, 263] width 94 height 25
checkbox input "true"
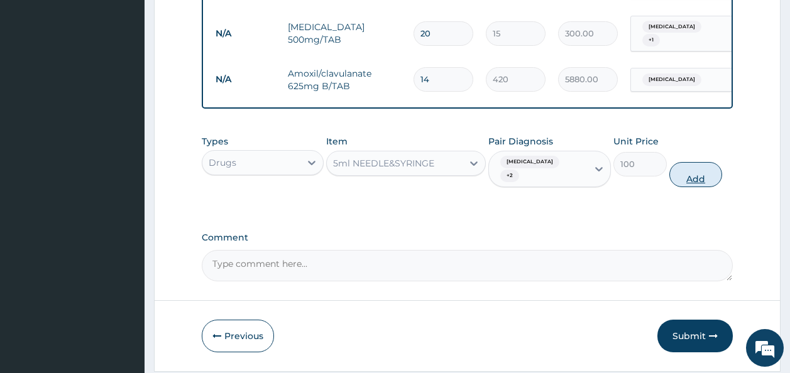
click at [711, 162] on button "Add" at bounding box center [695, 174] width 53 height 25
type input "0"
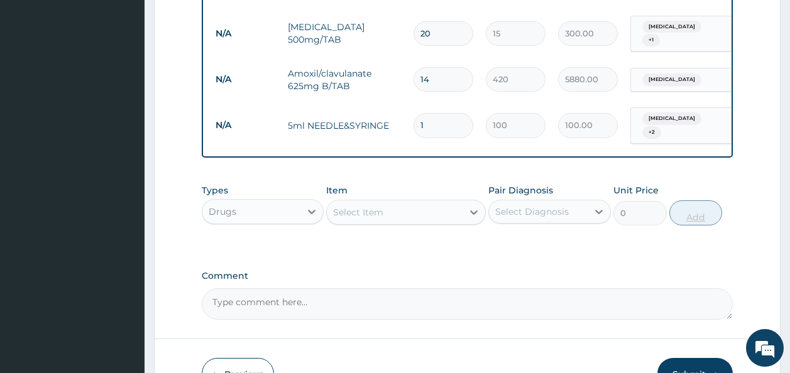
type input "0.00"
type input "5"
type input "500.00"
type input "5"
click at [382, 206] on div "Select Item" at bounding box center [358, 212] width 50 height 13
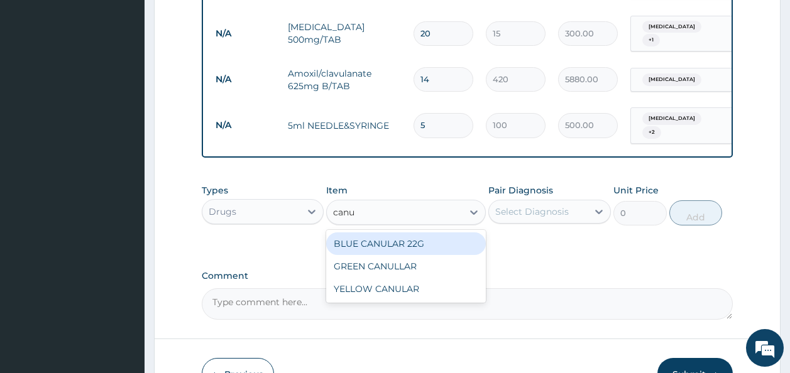
type input "canul"
click at [378, 232] on div "BLUE CANULAR 22G" at bounding box center [406, 243] width 160 height 23
type input "200"
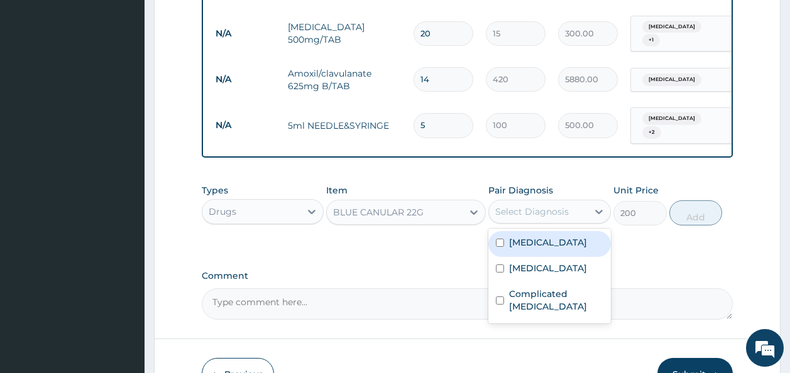
click at [517, 205] on div "Select Diagnosis" at bounding box center [532, 211] width 74 height 13
click at [517, 231] on div "Anemia" at bounding box center [549, 244] width 123 height 26
checkbox input "true"
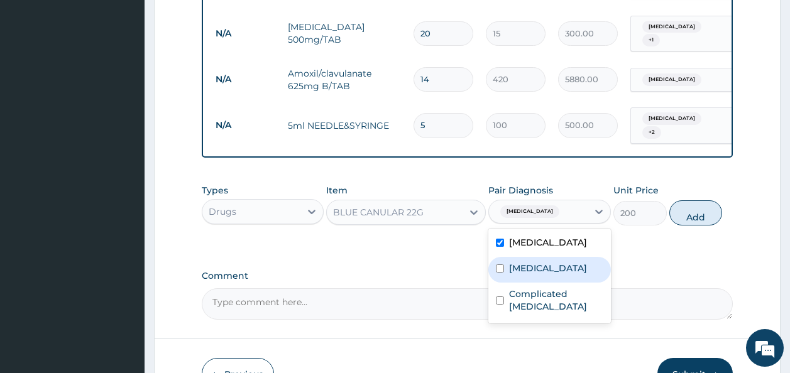
click at [515, 262] on label "Typhoid fever" at bounding box center [548, 268] width 78 height 13
checkbox input "true"
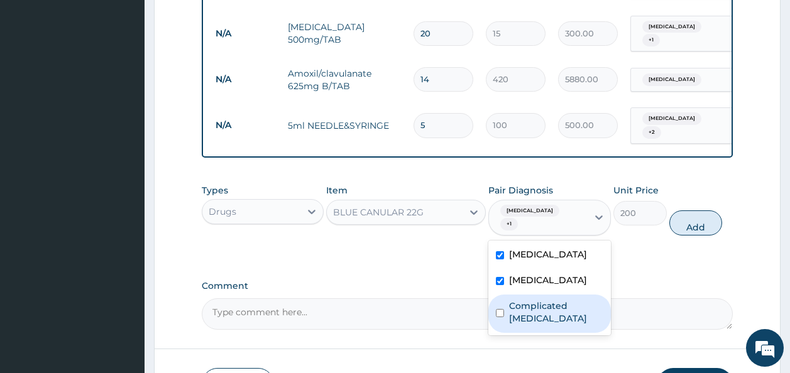
click at [510, 300] on label "Complicated malaria" at bounding box center [556, 312] width 94 height 25
checkbox input "true"
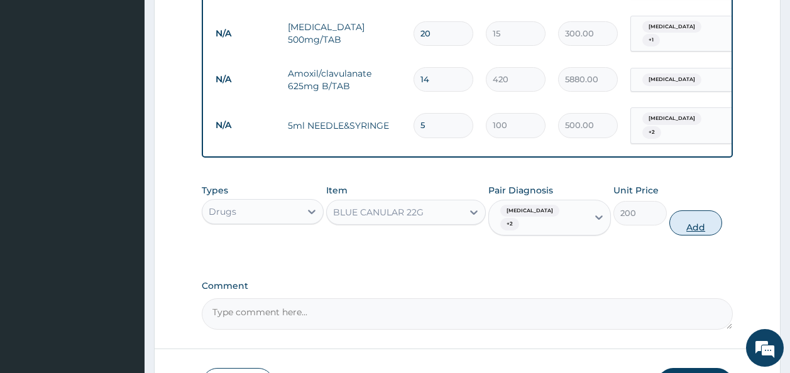
click at [690, 210] on button "Add" at bounding box center [695, 222] width 53 height 25
type input "0"
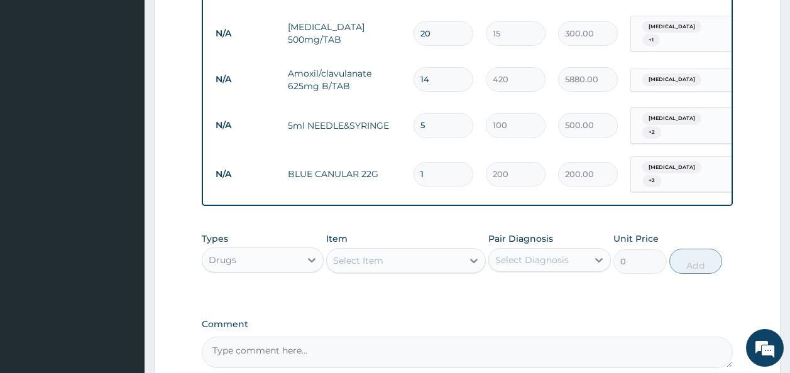
click at [412, 251] on div "Select Item" at bounding box center [395, 261] width 136 height 20
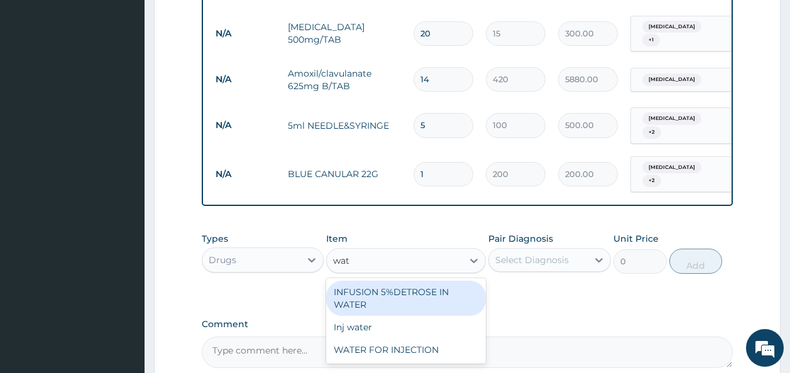
type input "wate"
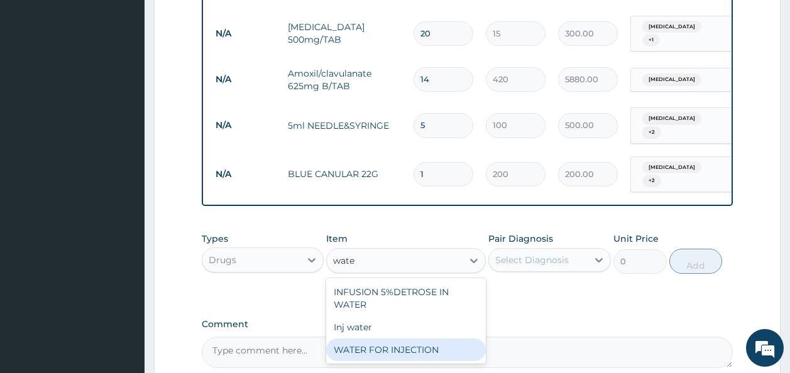
click at [400, 339] on div "WATER FOR INJECTION" at bounding box center [406, 350] width 160 height 23
type input "50"
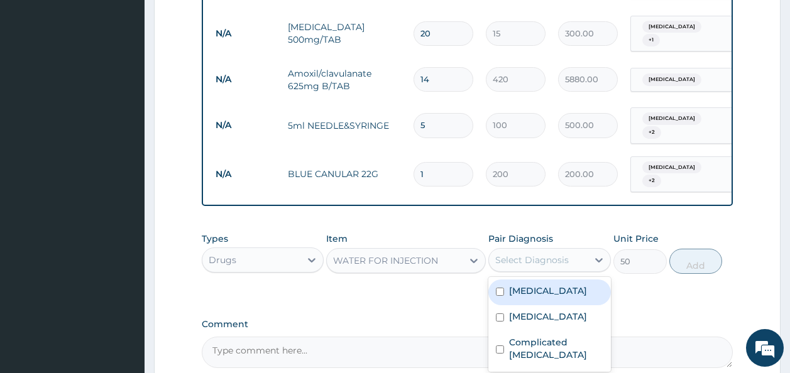
click at [536, 254] on div "Select Diagnosis" at bounding box center [532, 260] width 74 height 13
click at [527, 285] on label "Anemia" at bounding box center [548, 291] width 78 height 13
checkbox input "true"
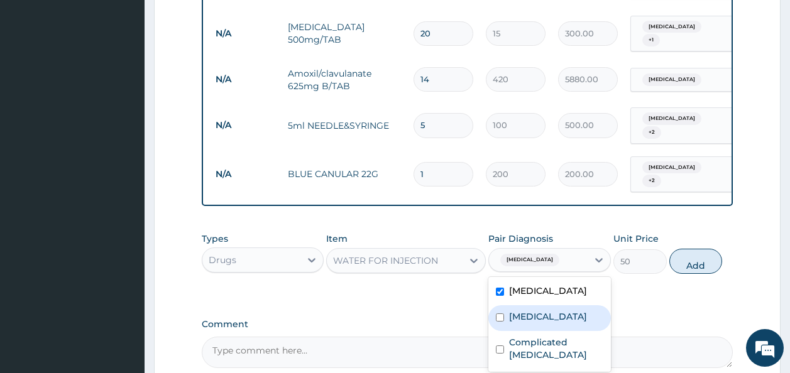
click at [531, 310] on label "Typhoid fever" at bounding box center [548, 316] width 78 height 13
checkbox input "true"
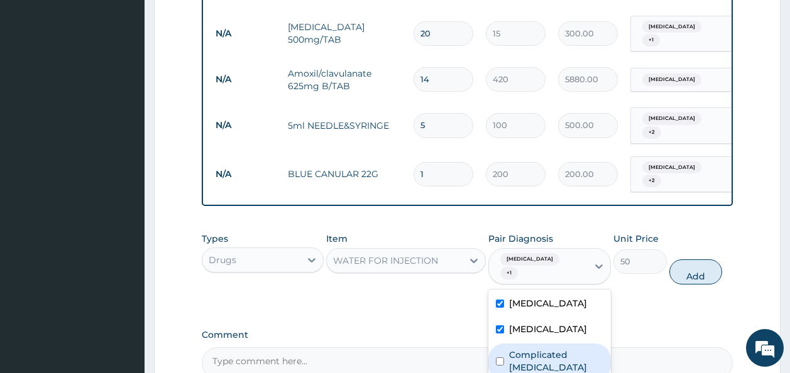
click at [533, 344] on div "Complicated malaria" at bounding box center [549, 363] width 123 height 38
checkbox input "true"
click at [715, 259] on button "Add" at bounding box center [695, 271] width 53 height 25
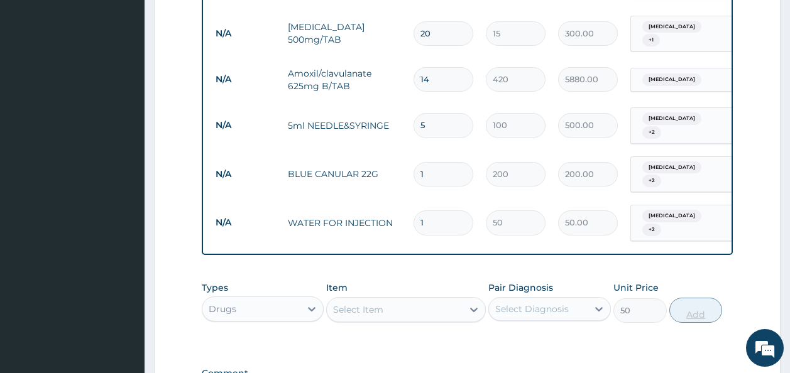
type input "0"
type input "0.00"
type input "6"
type input "300.00"
type input "6"
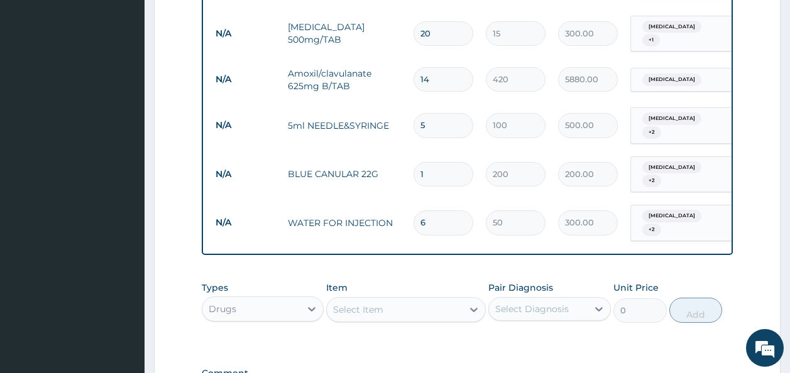
click at [444, 300] on div "Select Item" at bounding box center [395, 310] width 136 height 20
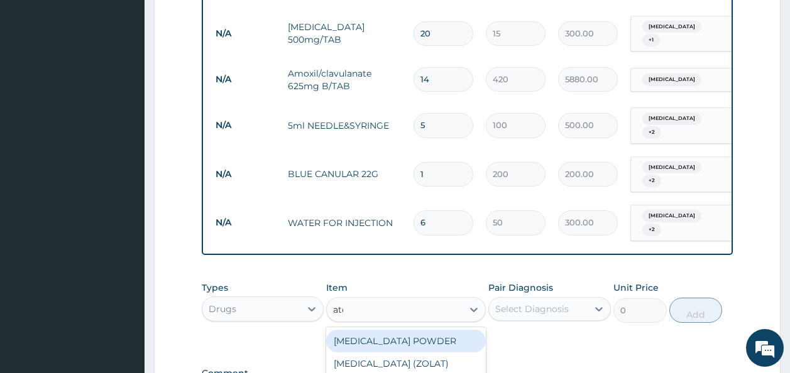
type input "ater"
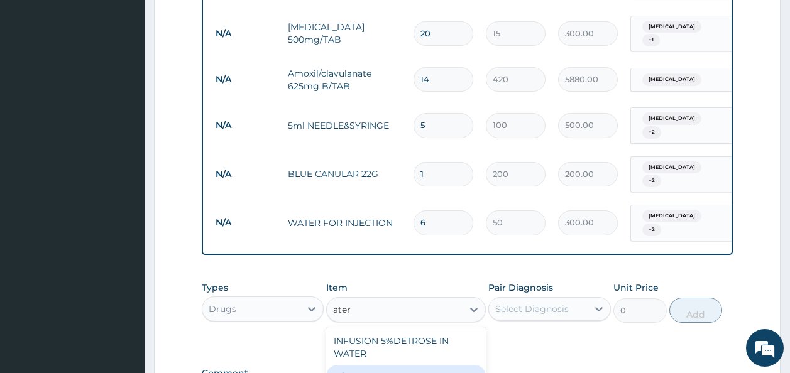
click at [403, 365] on div "Inj water" at bounding box center [406, 376] width 160 height 23
type input "50"
click at [391, 300] on div "Inj water" at bounding box center [395, 310] width 136 height 20
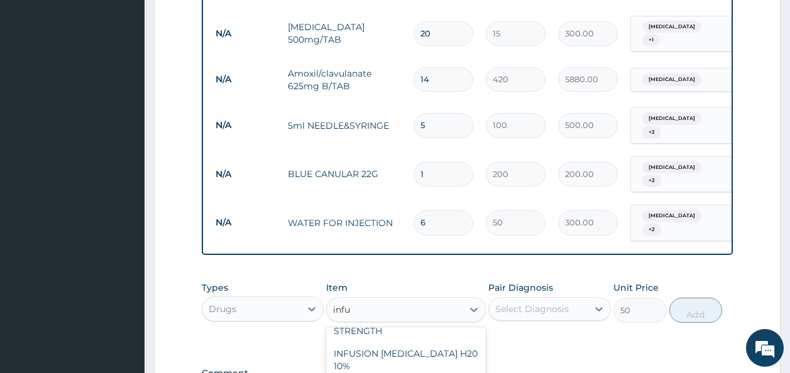
scroll to position [196, 0]
type input "infusion"
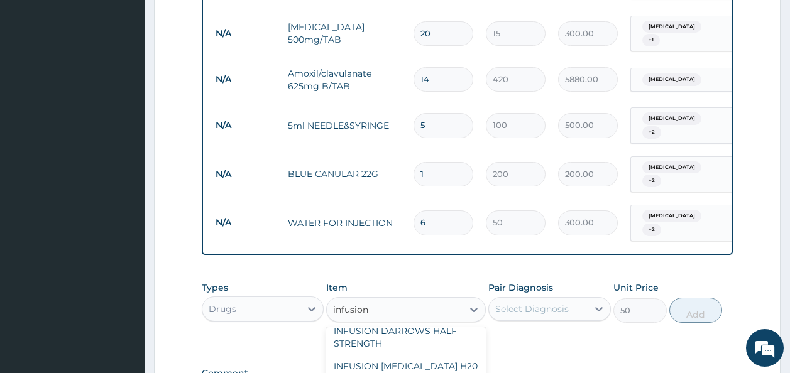
type input "300"
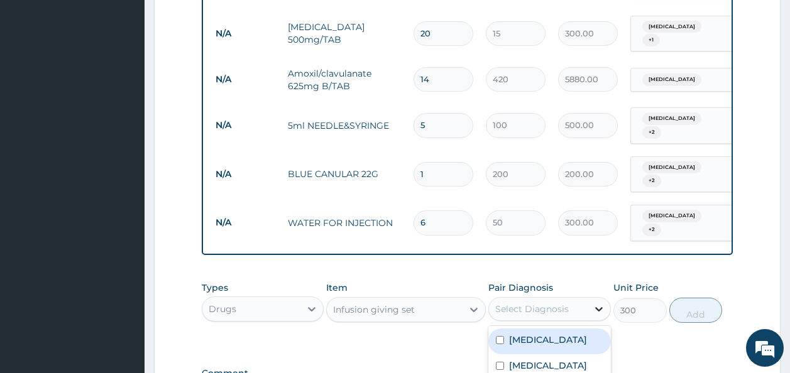
click at [589, 298] on div at bounding box center [598, 309] width 23 height 23
click at [560, 329] on div "Anemia" at bounding box center [549, 342] width 123 height 26
checkbox input "true"
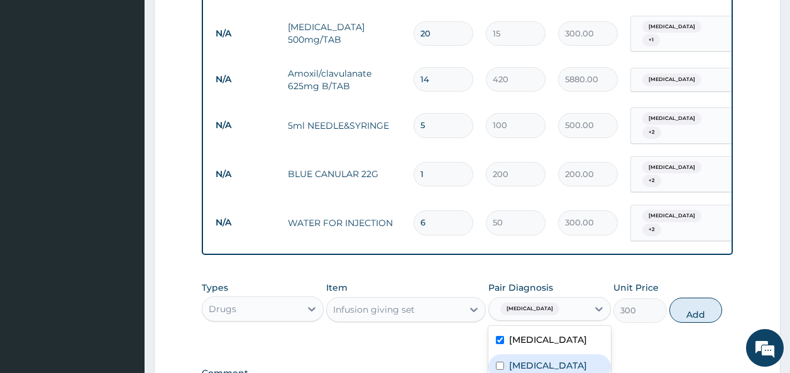
click at [555, 359] on label "Typhoid fever" at bounding box center [548, 365] width 78 height 13
checkbox input "true"
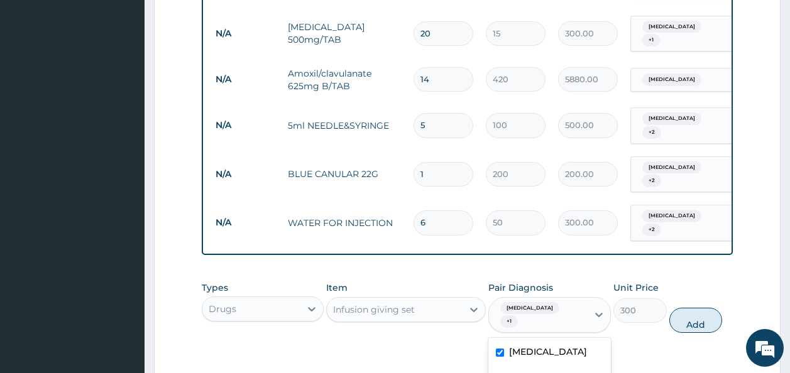
checkbox input "true"
click at [711, 308] on button "Add" at bounding box center [695, 320] width 53 height 25
type input "0"
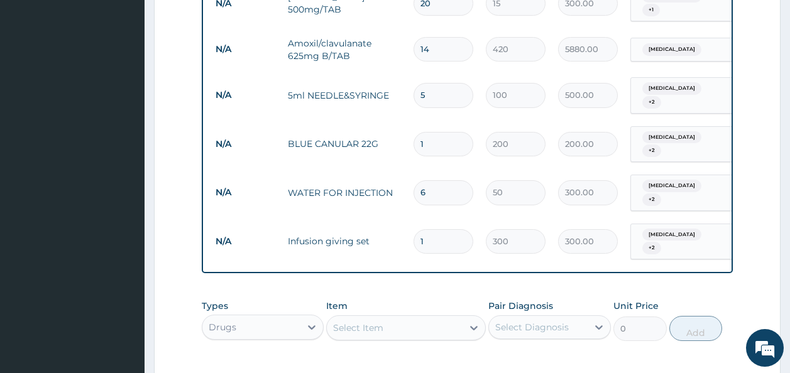
scroll to position [1268, 0]
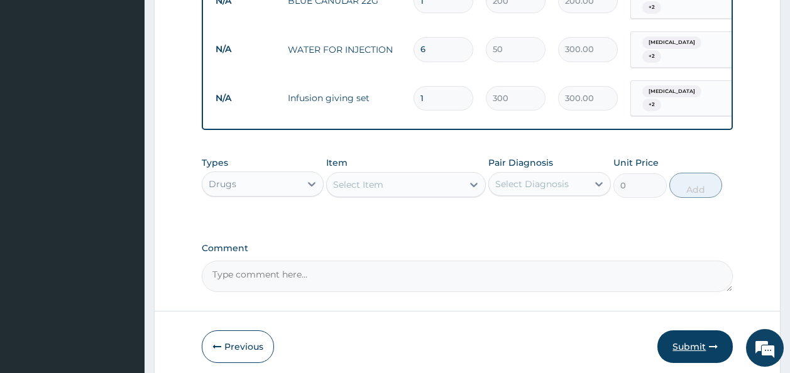
click at [692, 330] on button "Submit" at bounding box center [694, 346] width 75 height 33
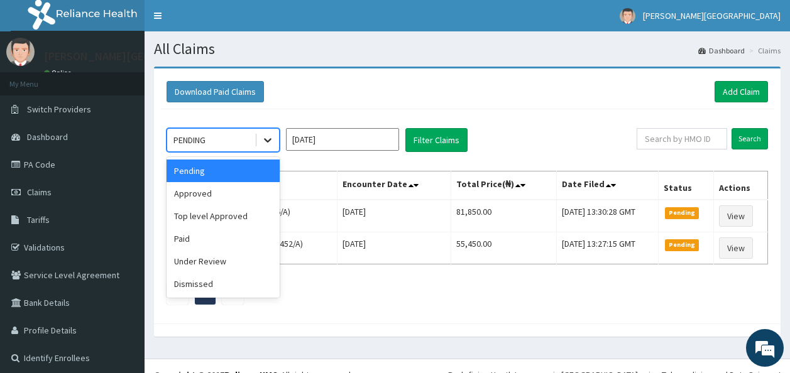
click at [271, 139] on icon at bounding box center [268, 141] width 8 height 4
click at [235, 185] on div "Approved" at bounding box center [222, 193] width 113 height 23
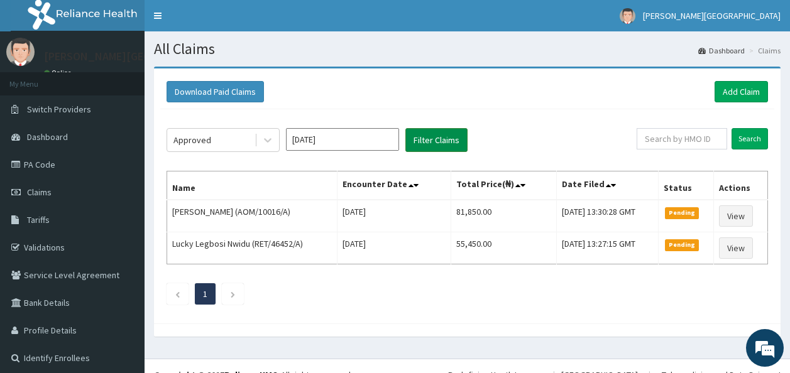
click at [439, 134] on button "Filter Claims" at bounding box center [436, 140] width 62 height 24
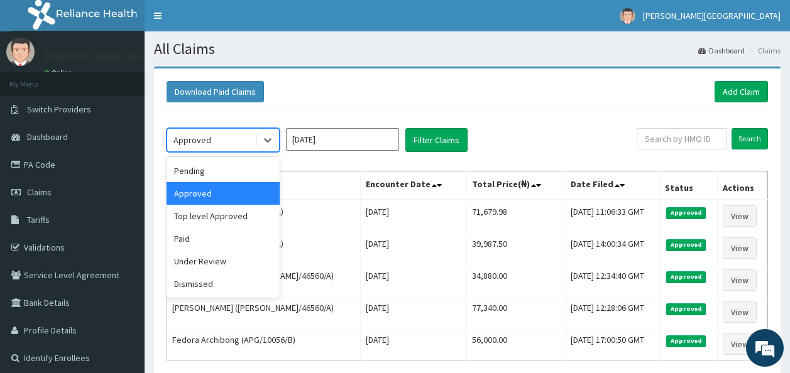
drag, startPoint x: 264, startPoint y: 144, endPoint x: 231, endPoint y: 185, distance: 52.8
click at [231, 152] on div "option Approved, selected. option Approved selected, 2 of 6. 6 results availabl…" at bounding box center [222, 140] width 113 height 24
click at [230, 175] on div "Pending" at bounding box center [222, 171] width 113 height 23
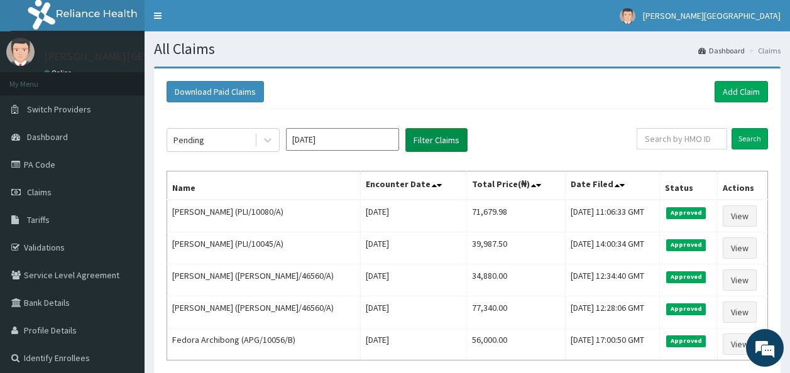
click at [434, 147] on button "Filter Claims" at bounding box center [436, 140] width 62 height 24
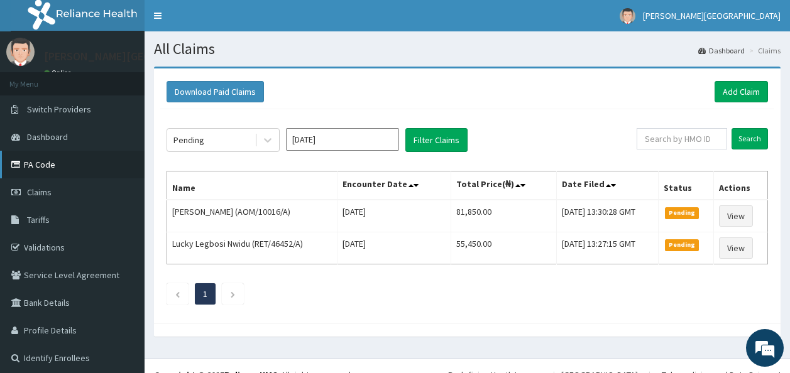
click at [74, 164] on link "PA Code" at bounding box center [72, 165] width 144 height 28
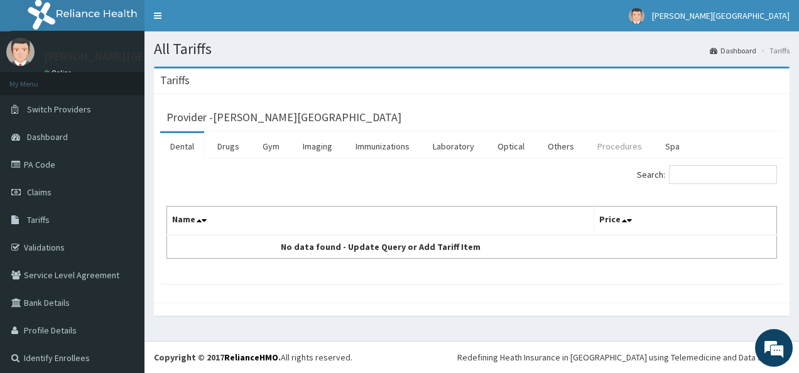
click at [610, 148] on link "Procedures" at bounding box center [619, 146] width 65 height 26
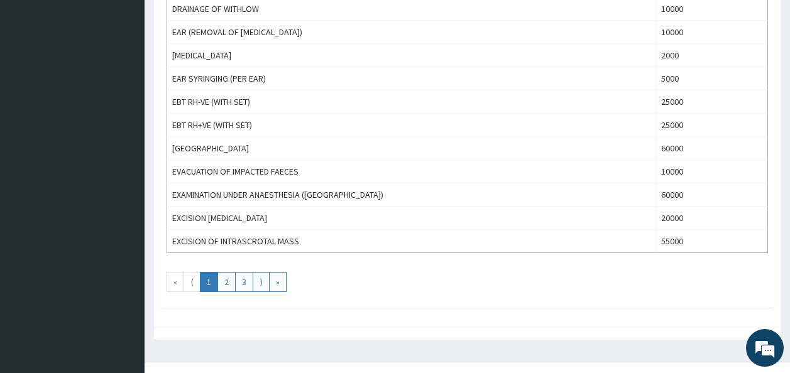
scroll to position [1165, 0]
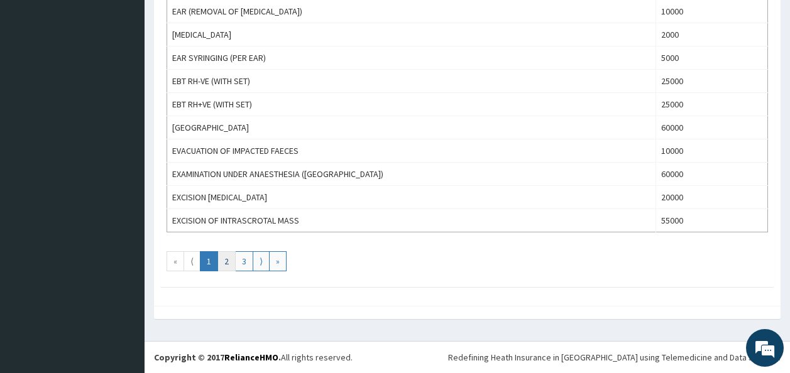
click at [224, 265] on link "2" at bounding box center [226, 261] width 18 height 20
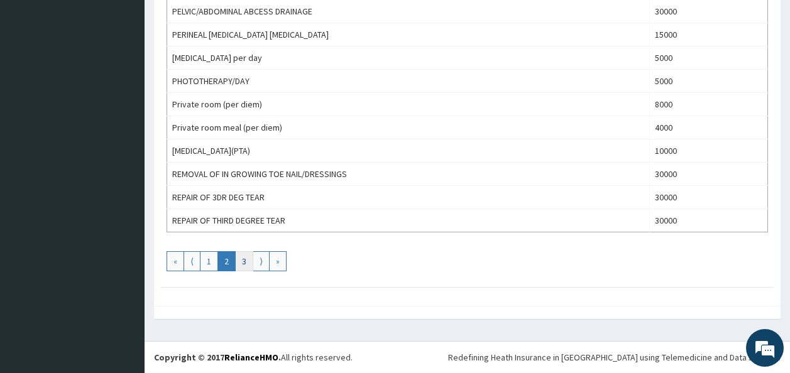
click at [246, 263] on link "3" at bounding box center [244, 261] width 18 height 20
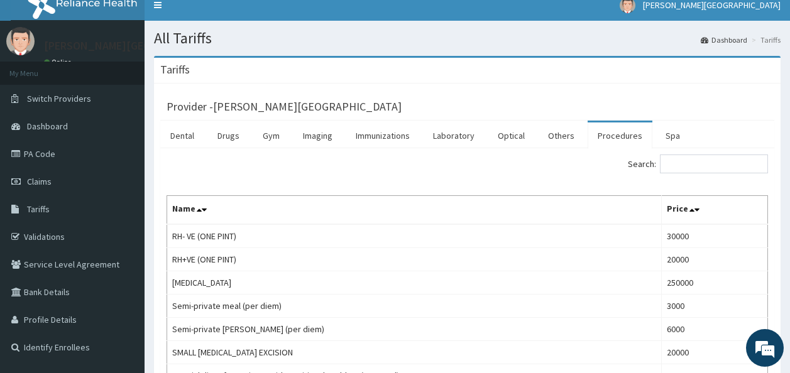
scroll to position [0, 0]
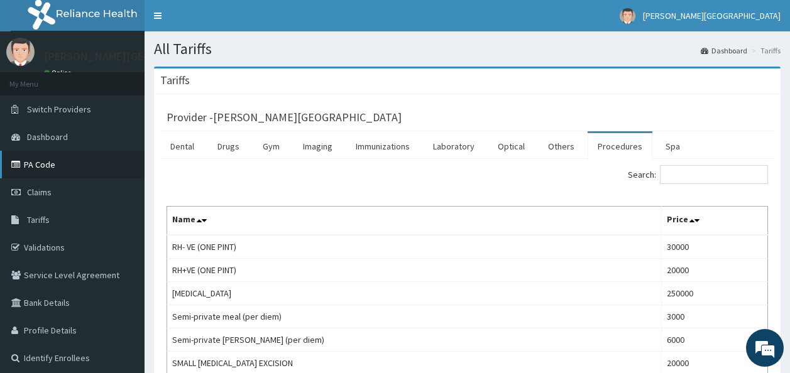
click at [69, 166] on link "PA Code" at bounding box center [72, 165] width 144 height 28
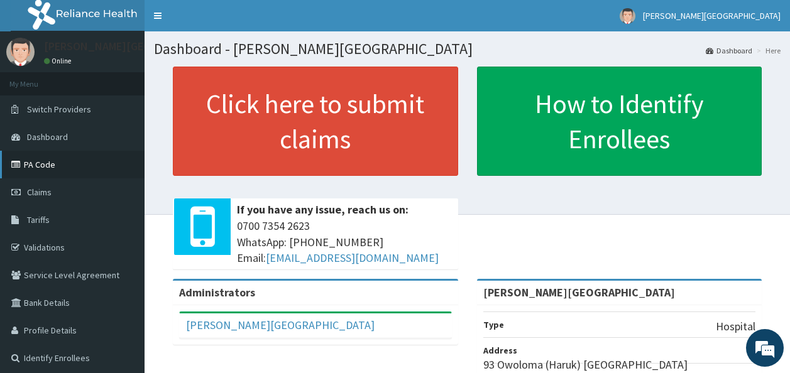
click at [93, 167] on link "PA Code" at bounding box center [72, 165] width 144 height 28
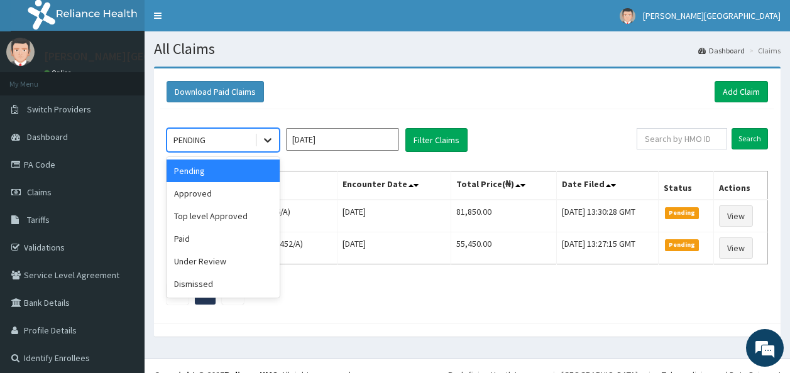
click at [273, 147] on div at bounding box center [267, 140] width 23 height 23
click at [258, 199] on div "Approved" at bounding box center [222, 193] width 113 height 23
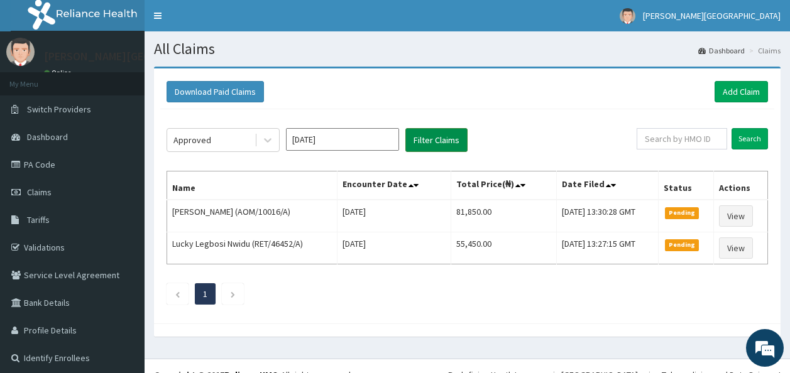
click at [437, 146] on button "Filter Claims" at bounding box center [436, 140] width 62 height 24
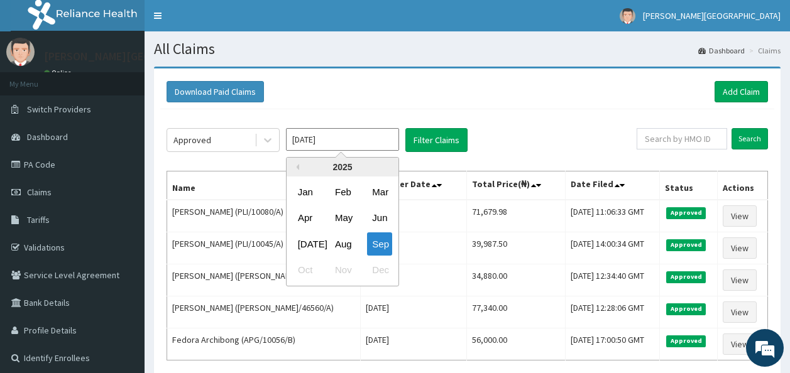
click at [346, 148] on input "Sep 2025" at bounding box center [342, 139] width 113 height 23
click at [347, 248] on div "Aug" at bounding box center [342, 243] width 25 height 23
type input "Aug 2025"
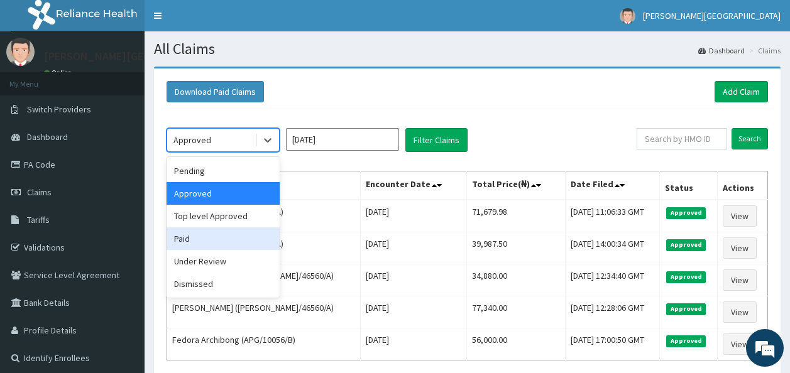
drag, startPoint x: 267, startPoint y: 135, endPoint x: 231, endPoint y: 238, distance: 109.1
click at [231, 152] on div "option Approved, selected. option Paid focused, 4 of 6. 6 results available. Us…" at bounding box center [222, 140] width 113 height 24
click at [231, 238] on div "Paid" at bounding box center [222, 238] width 113 height 23
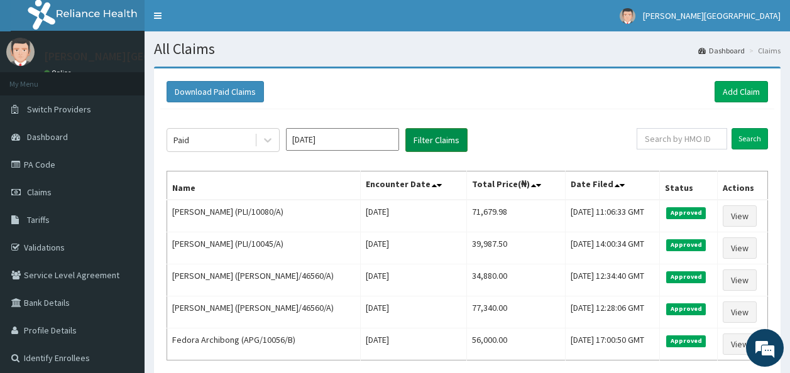
click at [447, 131] on button "Filter Claims" at bounding box center [436, 140] width 62 height 24
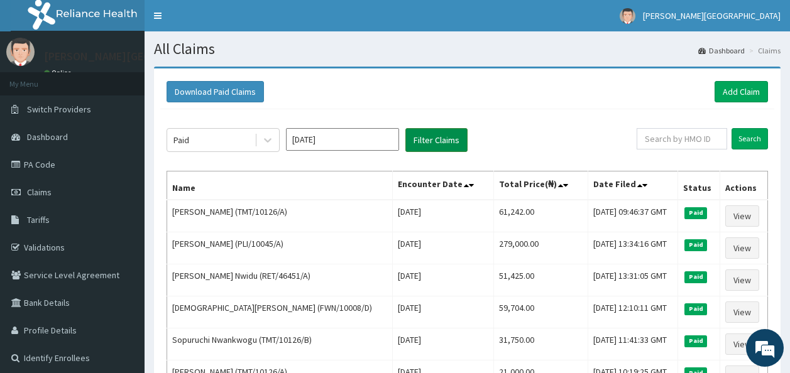
click at [442, 144] on button "Filter Claims" at bounding box center [436, 140] width 62 height 24
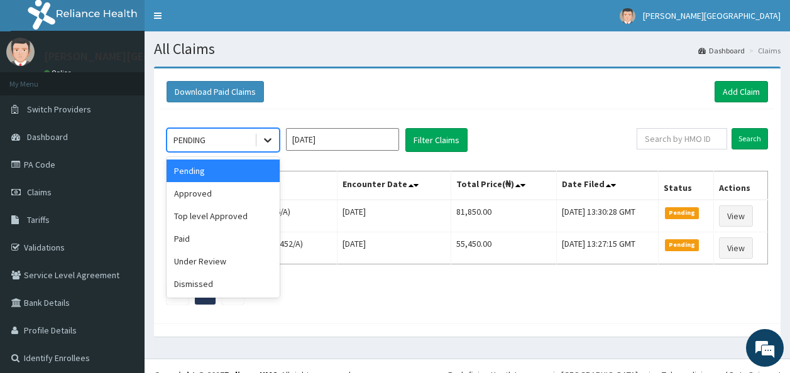
click at [268, 143] on icon at bounding box center [267, 140] width 13 height 13
click at [232, 236] on div "Paid" at bounding box center [222, 238] width 113 height 23
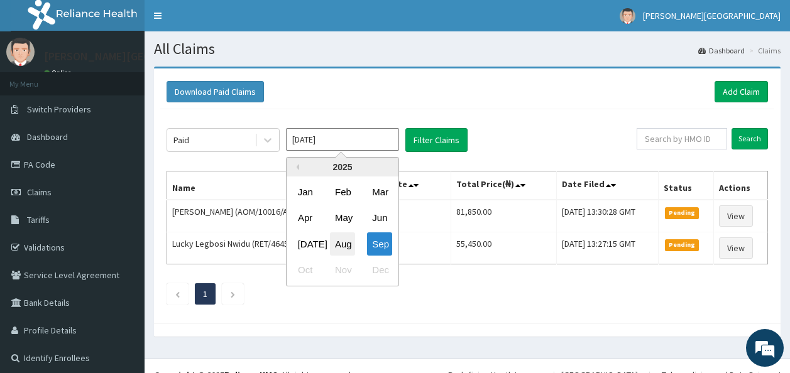
drag, startPoint x: 324, startPoint y: 144, endPoint x: 335, endPoint y: 238, distance: 94.2
click at [335, 152] on div "[DATE] Previous Year [DATE] Feb Mar Apr May Jun [DATE] Aug Sep Oct Nov Dec" at bounding box center [342, 140] width 113 height 24
click at [335, 238] on div "Aug" at bounding box center [342, 243] width 25 height 23
type input "[DATE]"
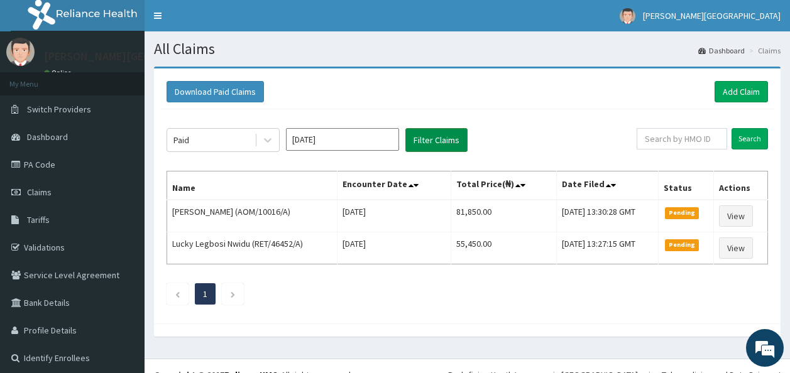
click at [423, 148] on button "Filter Claims" at bounding box center [436, 140] width 62 height 24
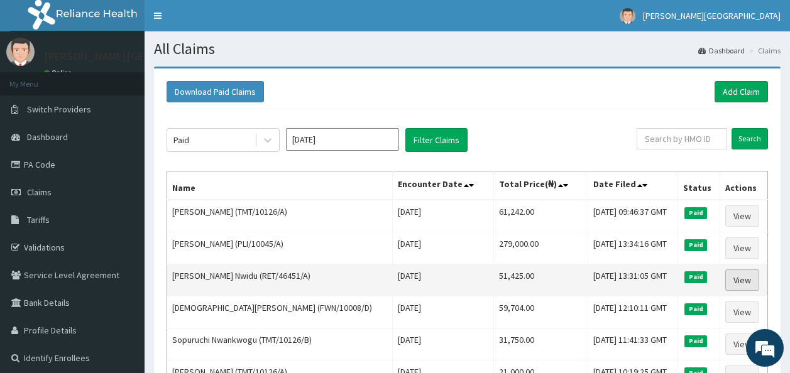
click at [742, 273] on link "View" at bounding box center [742, 280] width 34 height 21
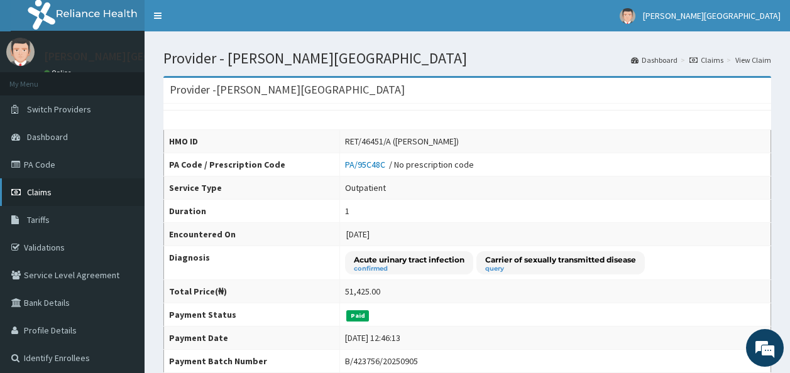
click at [44, 184] on link "Claims" at bounding box center [72, 192] width 144 height 28
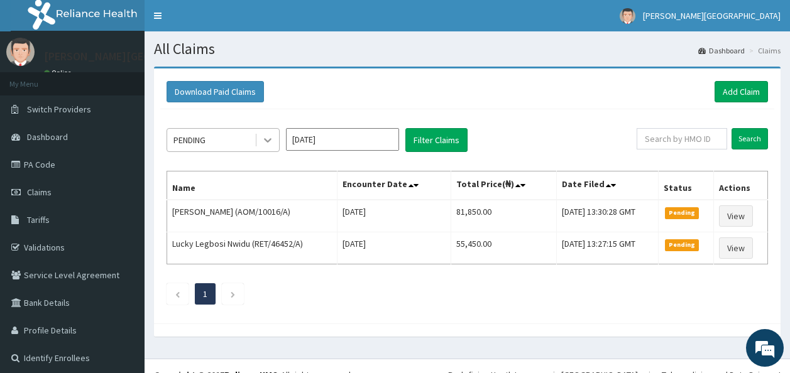
click at [270, 144] on icon at bounding box center [267, 140] width 13 height 13
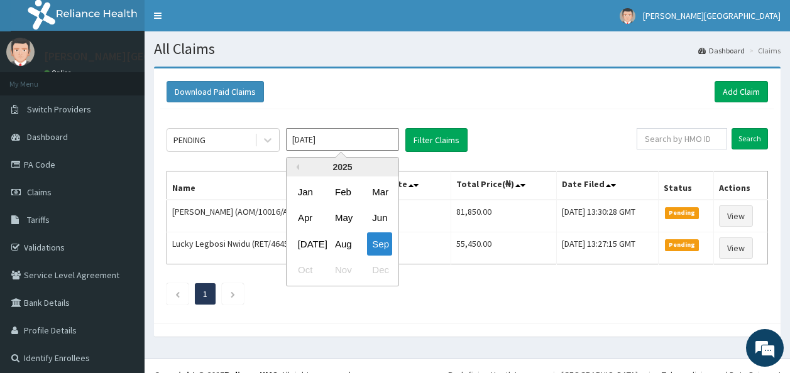
click at [316, 144] on input "[DATE]" at bounding box center [342, 139] width 113 height 23
click at [344, 248] on div "Aug" at bounding box center [342, 243] width 25 height 23
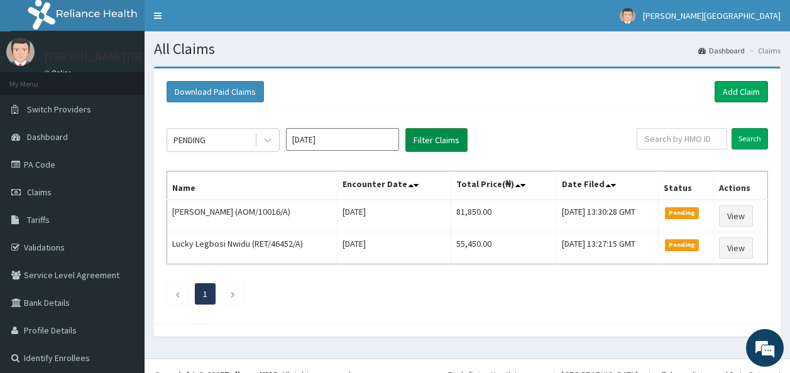
click at [430, 144] on button "Filter Claims" at bounding box center [436, 140] width 62 height 24
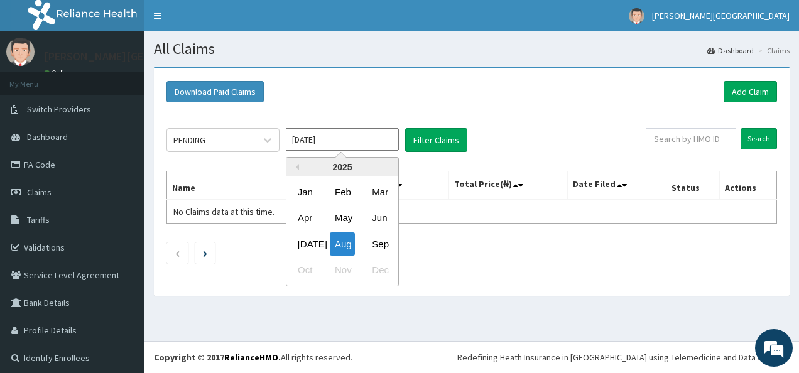
click at [338, 128] on input "Aug 2025" at bounding box center [342, 139] width 113 height 23
click at [385, 239] on div "Sep" at bounding box center [379, 243] width 25 height 23
type input "[DATE]"
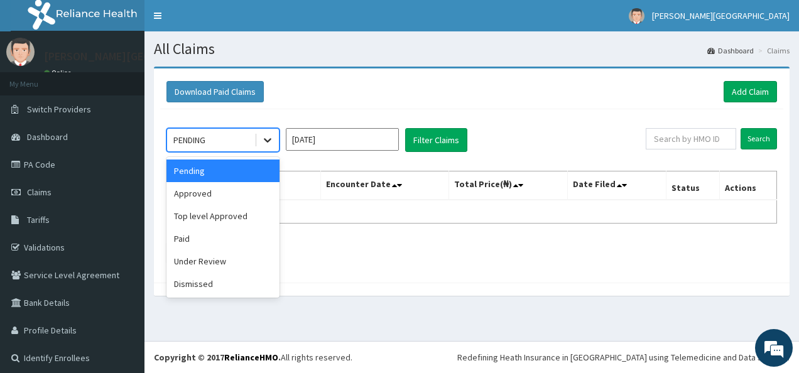
click at [265, 136] on icon at bounding box center [267, 140] width 13 height 13
click at [219, 187] on div "Approved" at bounding box center [222, 193] width 113 height 23
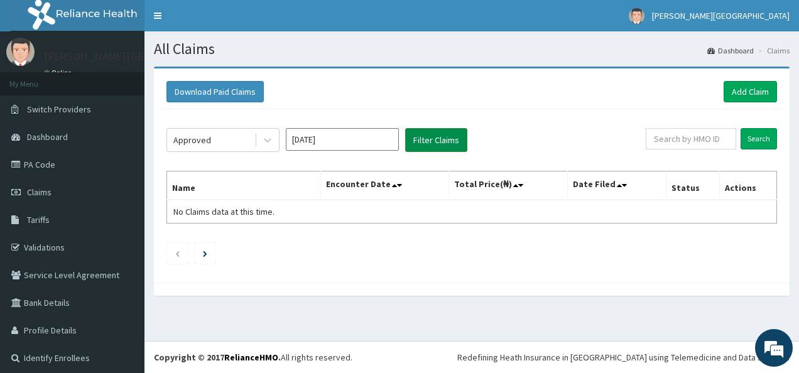
click at [417, 149] on button "Filter Claims" at bounding box center [436, 140] width 62 height 24
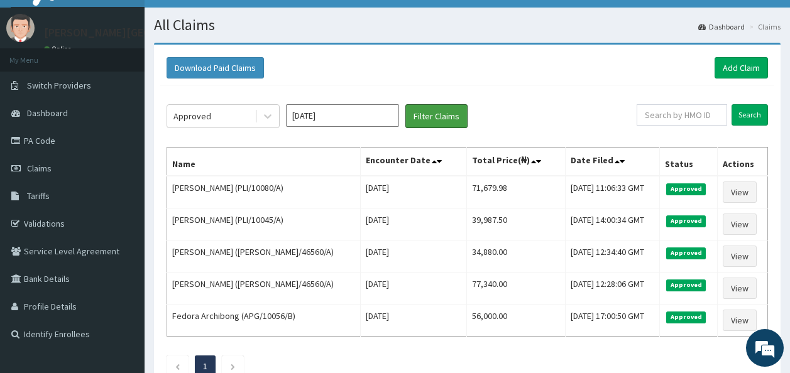
scroll to position [20, 0]
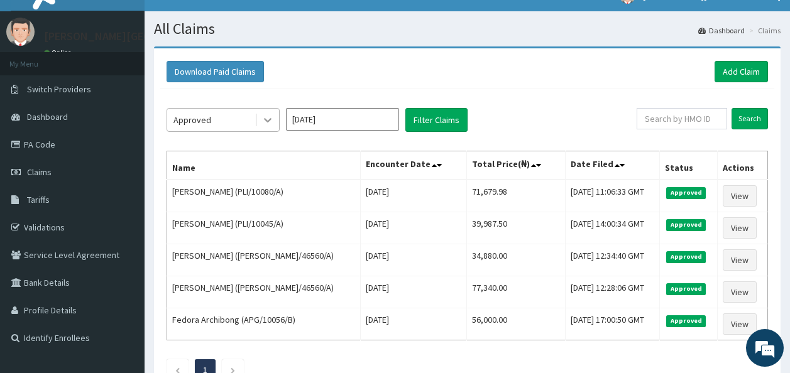
click at [271, 122] on icon at bounding box center [267, 120] width 13 height 13
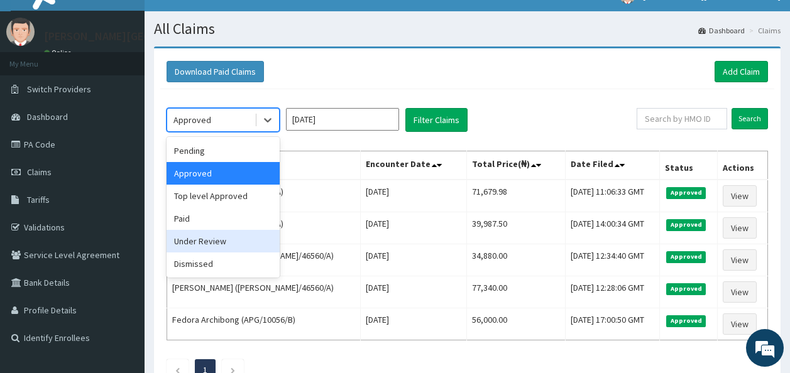
click at [220, 243] on div "Under Review" at bounding box center [222, 241] width 113 height 23
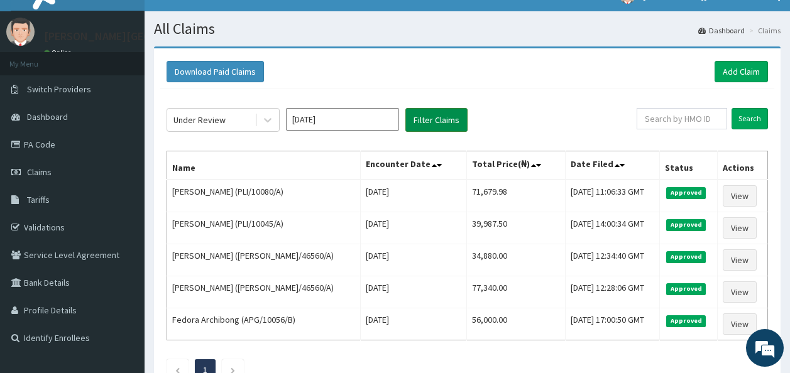
click at [433, 124] on button "Filter Claims" at bounding box center [436, 120] width 62 height 24
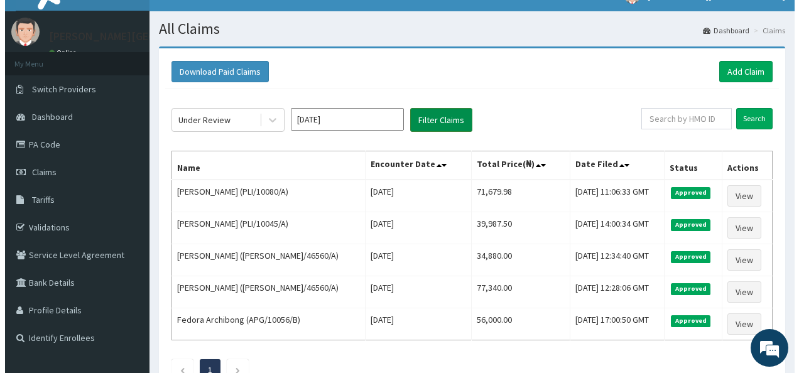
scroll to position [0, 0]
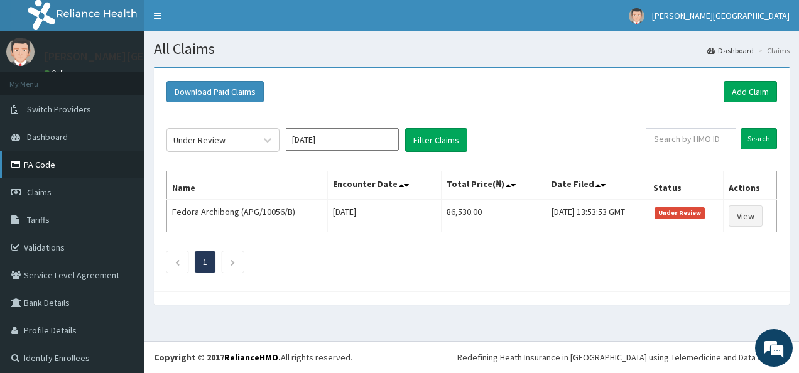
click at [82, 170] on link "PA Code" at bounding box center [72, 165] width 144 height 28
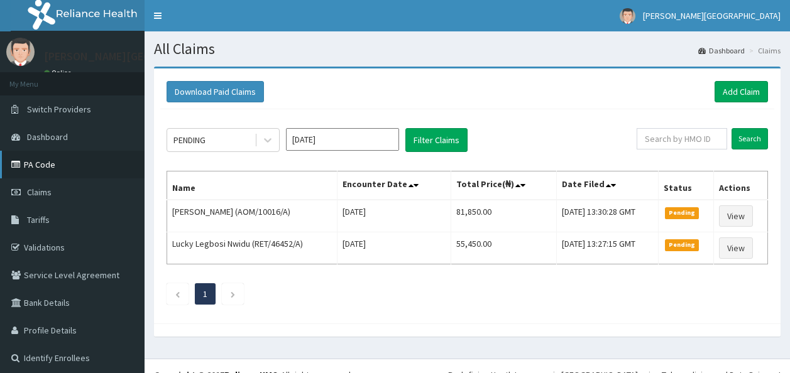
click at [68, 155] on link "PA Code" at bounding box center [72, 165] width 144 height 28
click at [748, 93] on link "Add Claim" at bounding box center [740, 91] width 53 height 21
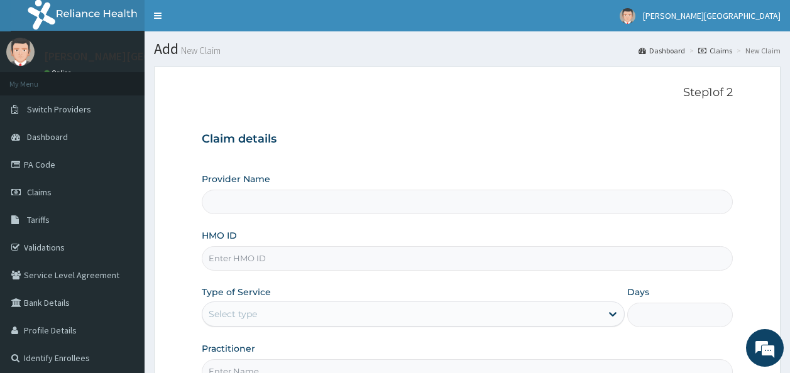
click at [241, 212] on input "Provider Name" at bounding box center [468, 202] width 532 height 25
type input "Bonita Ls Hospital"
click at [244, 258] on input "HMO ID" at bounding box center [468, 258] width 532 height 25
type input "PLI/10097/A"
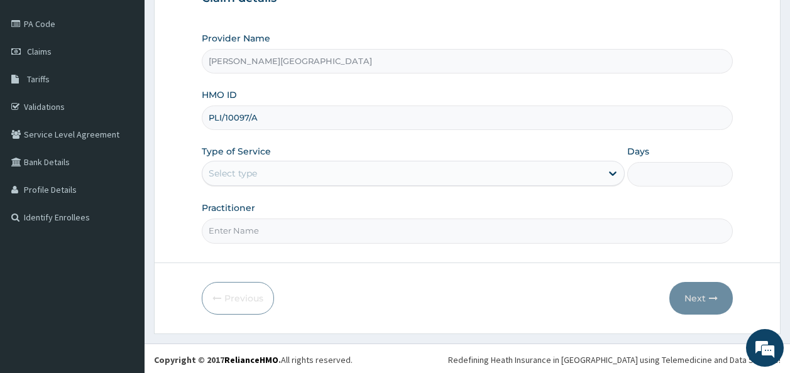
scroll to position [143, 0]
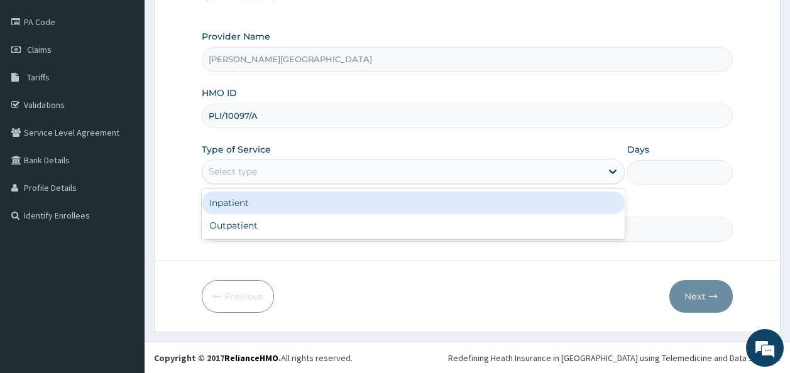
click at [343, 167] on div "Select type" at bounding box center [401, 171] width 399 height 20
click at [305, 205] on div "Inpatient" at bounding box center [413, 203] width 423 height 23
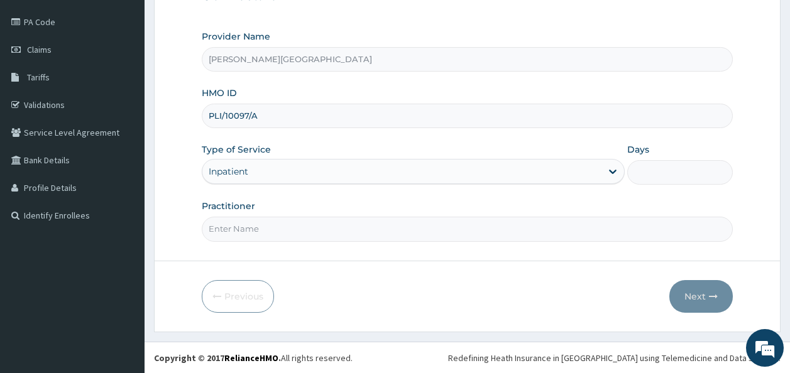
click at [639, 181] on input "Days" at bounding box center [680, 172] width 106 height 25
type input "4"
click at [305, 224] on input "Practitioner" at bounding box center [468, 229] width 532 height 25
type input "Dr Amadi"
click at [698, 296] on button "Next" at bounding box center [700, 296] width 63 height 33
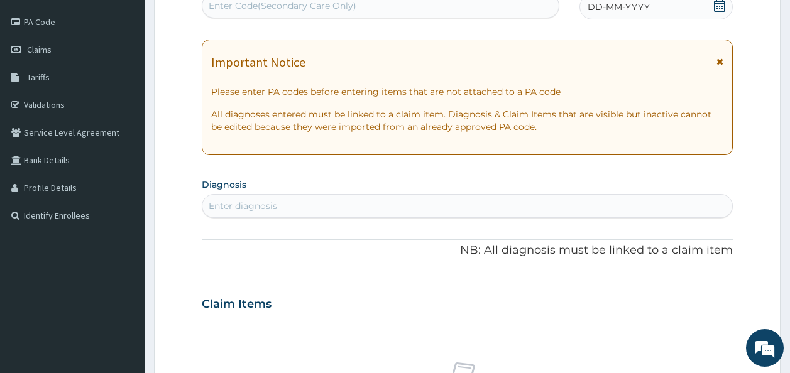
scroll to position [142, 0]
click at [293, 4] on div "Enter Code(Secondary Care Only)" at bounding box center [283, 6] width 148 height 13
paste input "PA/F95064"
type input "PA/F95064"
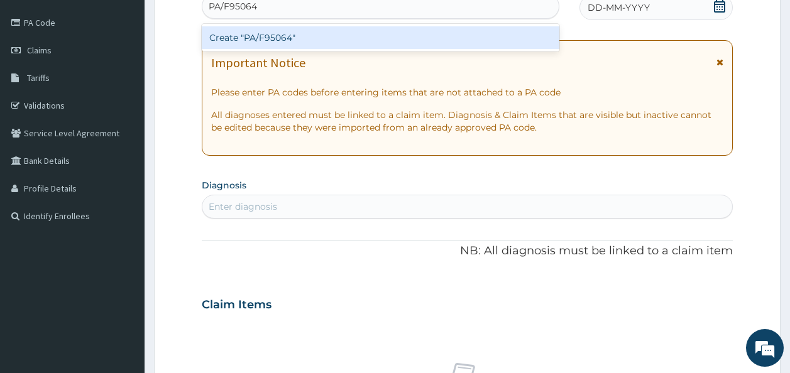
click at [283, 34] on div "Create "PA/F95064"" at bounding box center [381, 37] width 358 height 23
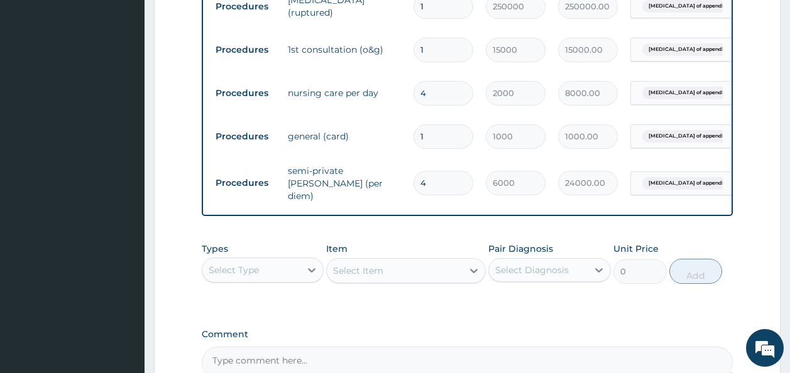
scroll to position [699, 0]
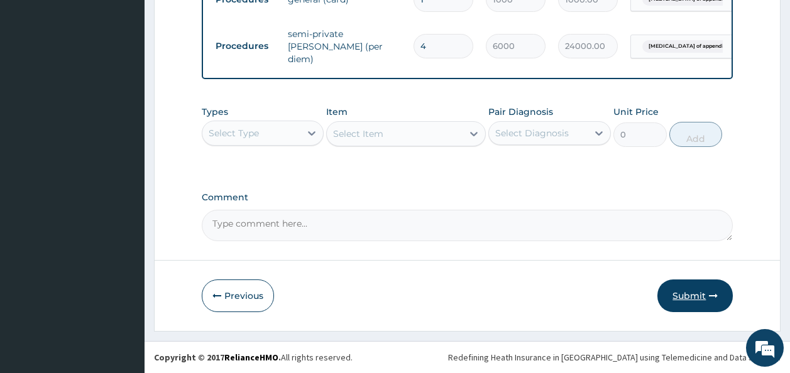
click at [677, 292] on button "Submit" at bounding box center [694, 296] width 75 height 33
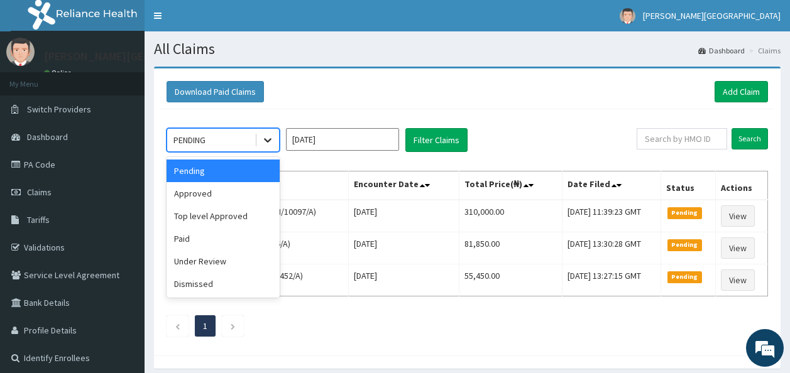
click at [273, 139] on icon at bounding box center [267, 140] width 13 height 13
click at [219, 190] on div "Approved" at bounding box center [222, 193] width 113 height 23
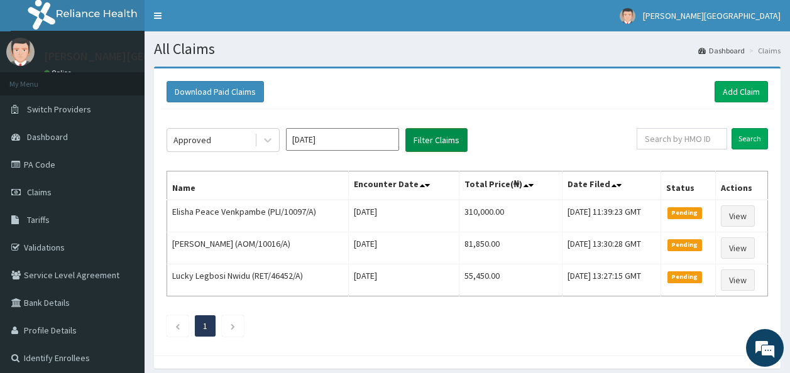
click at [421, 143] on button "Filter Claims" at bounding box center [436, 140] width 62 height 24
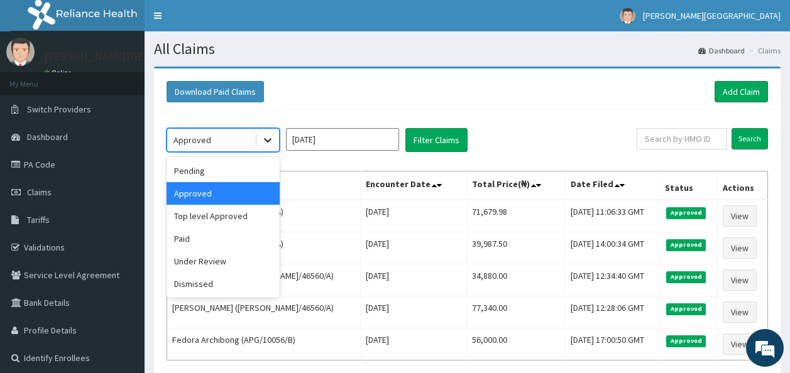
click at [273, 138] on icon at bounding box center [267, 140] width 13 height 13
click at [205, 261] on div "Under Review" at bounding box center [222, 261] width 113 height 23
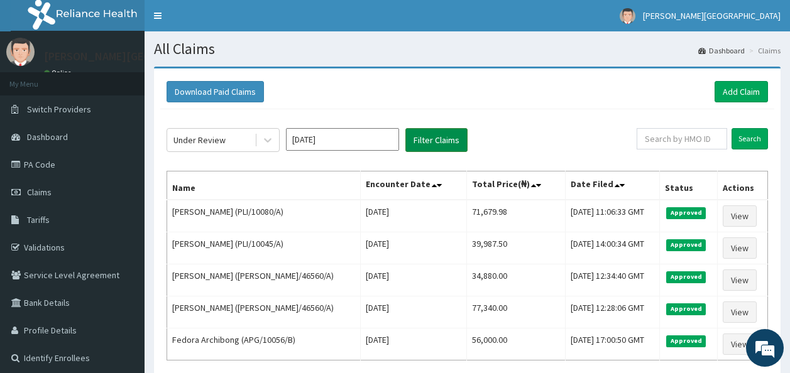
click at [430, 136] on button "Filter Claims" at bounding box center [436, 140] width 62 height 24
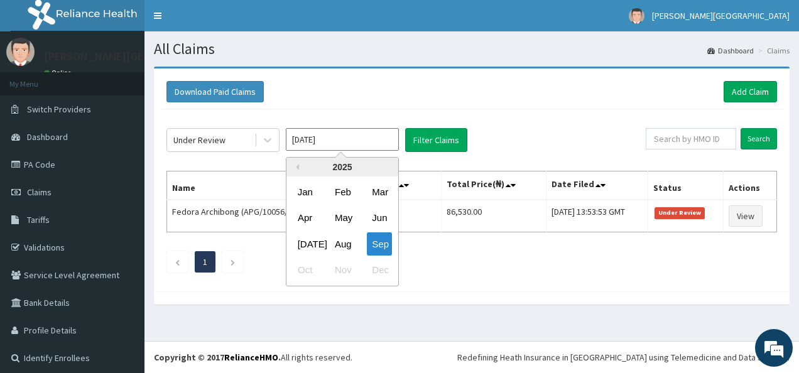
click at [352, 131] on input "[DATE]" at bounding box center [342, 139] width 113 height 23
click at [342, 246] on div "Aug" at bounding box center [342, 243] width 25 height 23
type input "Aug 2025"
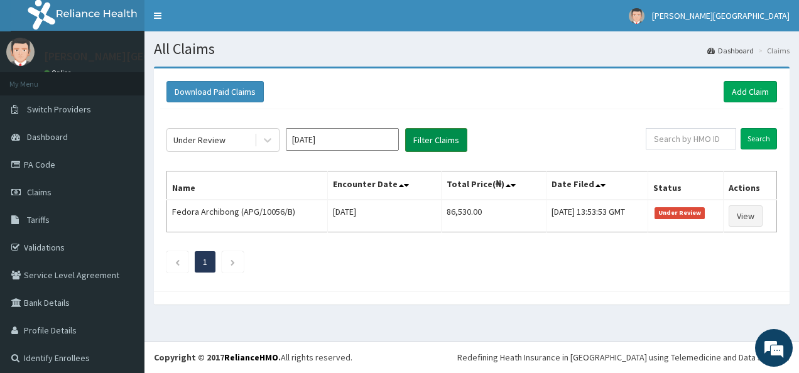
click at [431, 140] on button "Filter Claims" at bounding box center [436, 140] width 62 height 24
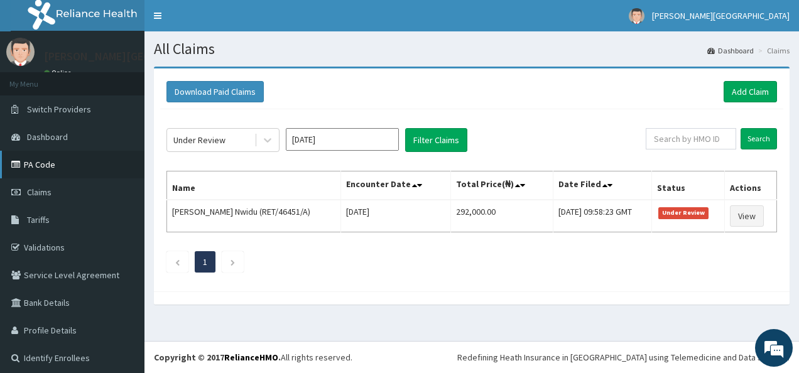
click at [46, 160] on link "PA Code" at bounding box center [72, 165] width 144 height 28
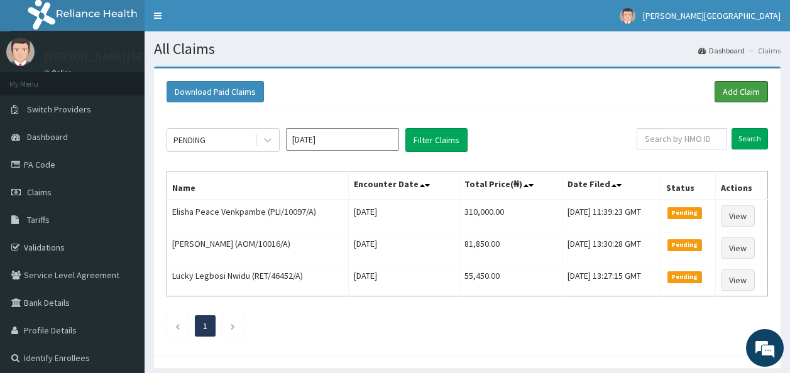
click at [727, 82] on link "Add Claim" at bounding box center [740, 91] width 53 height 21
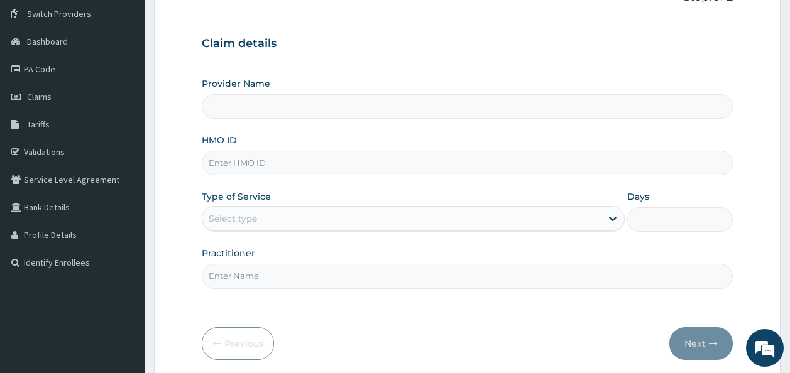
scroll to position [97, 0]
type input "[PERSON_NAME][GEOGRAPHIC_DATA]"
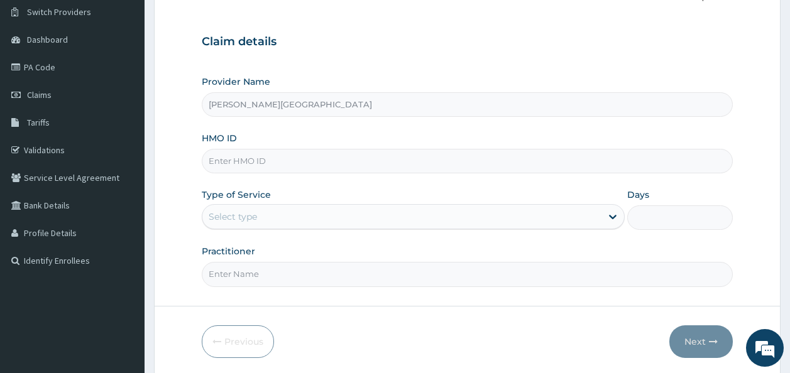
click at [281, 165] on input "HMO ID" at bounding box center [468, 161] width 532 height 25
click at [289, 152] on input "RET/" at bounding box center [468, 161] width 532 height 25
click at [258, 159] on input "RET/" at bounding box center [468, 161] width 532 height 25
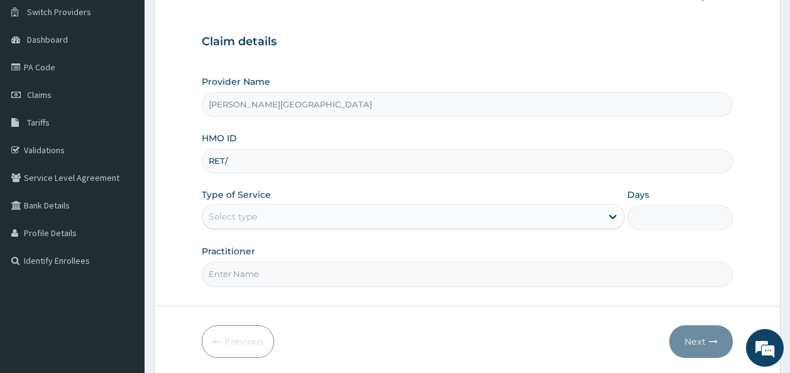
click at [258, 159] on input "RET/" at bounding box center [468, 161] width 532 height 25
type input "4"
type input "T"
type input "RET/46451/A"
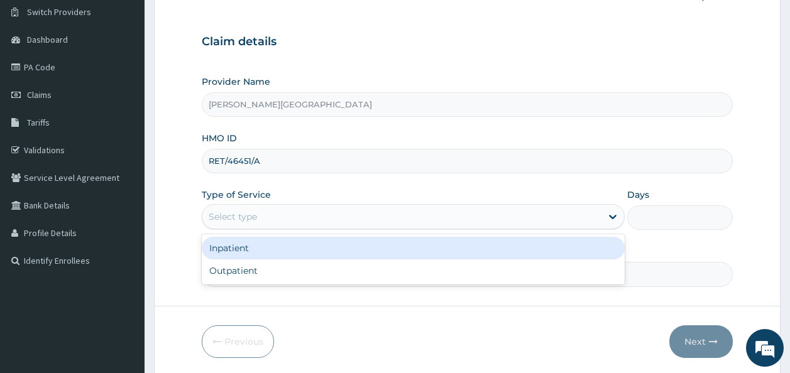
click at [251, 210] on div "Select type" at bounding box center [233, 216] width 48 height 13
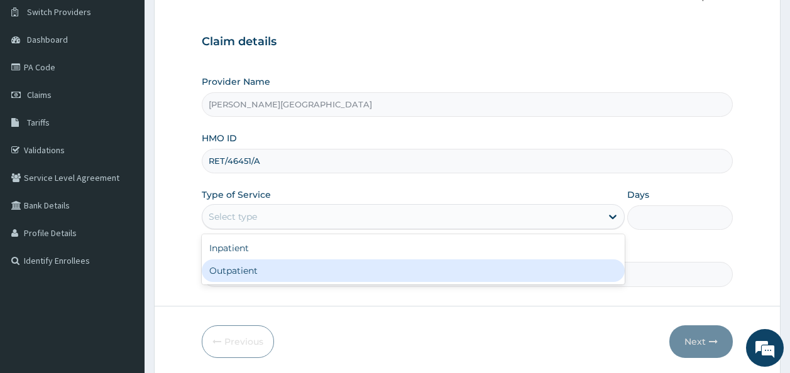
click at [229, 266] on div "Outpatient" at bounding box center [413, 270] width 423 height 23
type input "1"
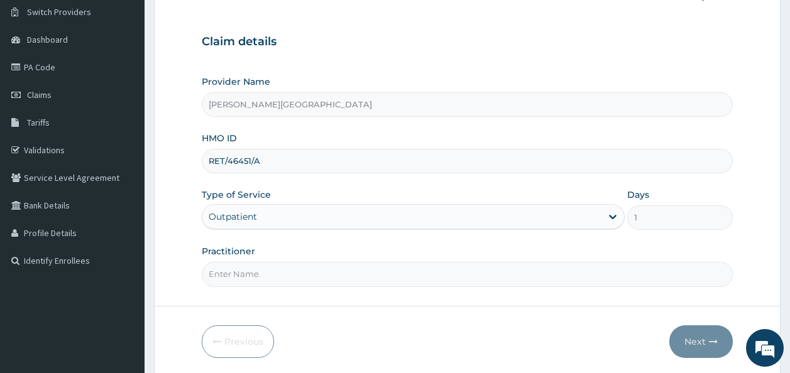
click at [229, 266] on input "Practitioner" at bounding box center [468, 274] width 532 height 25
type input "[PERSON_NAME]"
click at [690, 346] on button "Next" at bounding box center [700, 341] width 63 height 33
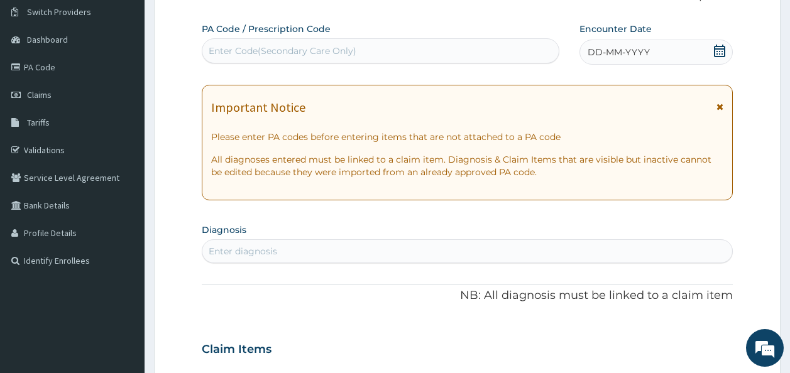
click at [282, 50] on div "Enter Code(Secondary Care Only)" at bounding box center [283, 51] width 148 height 13
paste input "PA/F0238A"
type input "PA/F0238A"
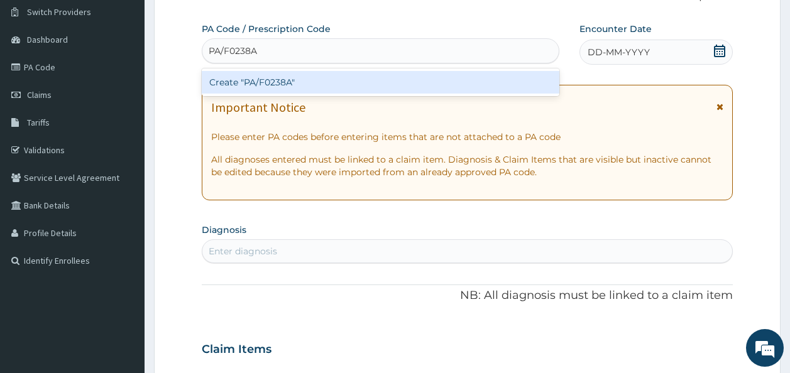
click at [278, 82] on div "Create "PA/F0238A"" at bounding box center [381, 82] width 358 height 23
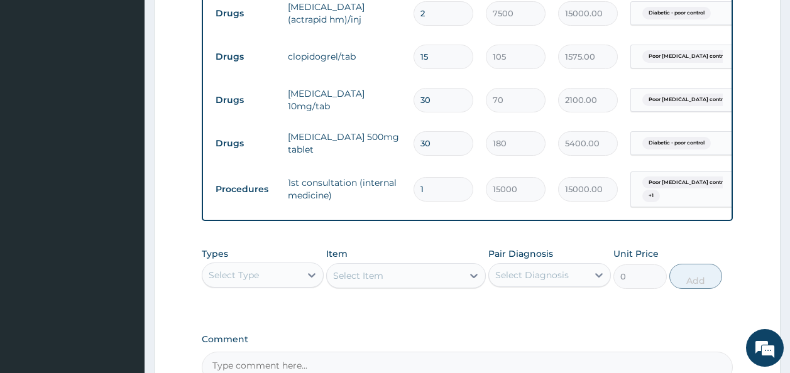
scroll to position [564, 0]
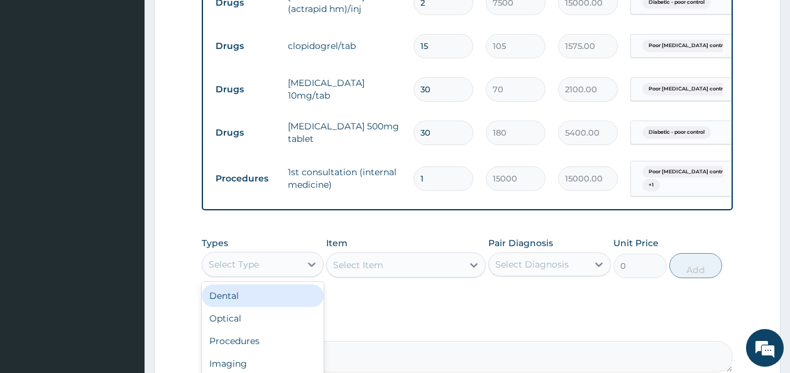
click at [260, 267] on div "Select Type" at bounding box center [251, 264] width 99 height 20
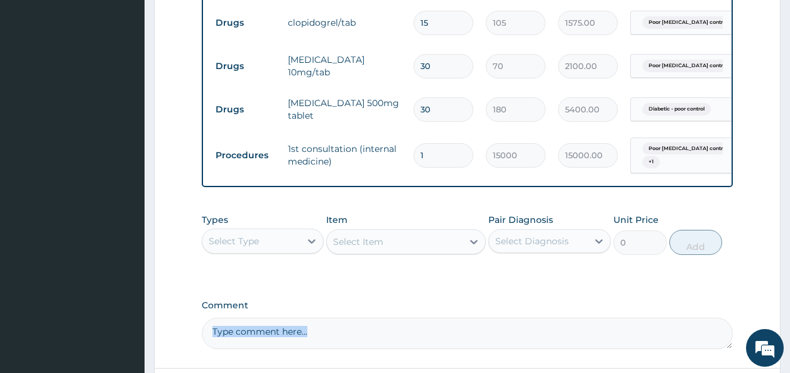
scroll to position [704, 0]
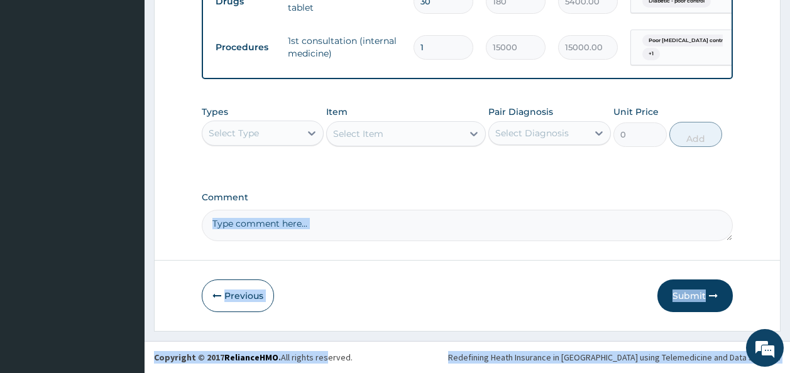
drag, startPoint x: 325, startPoint y: 329, endPoint x: 320, endPoint y: 400, distance: 71.2
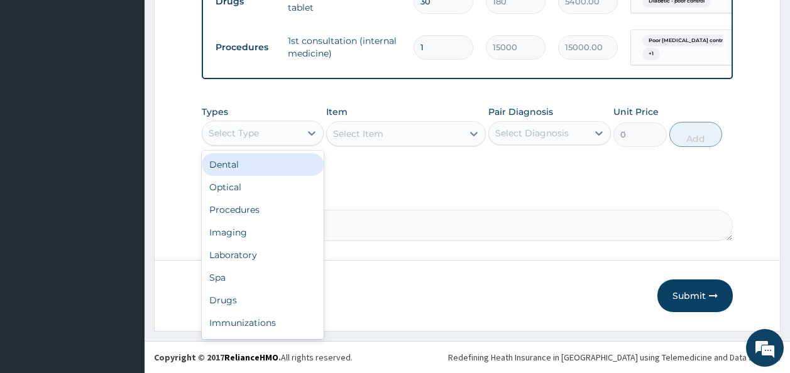
click at [256, 122] on div "Select Type" at bounding box center [263, 133] width 123 height 25
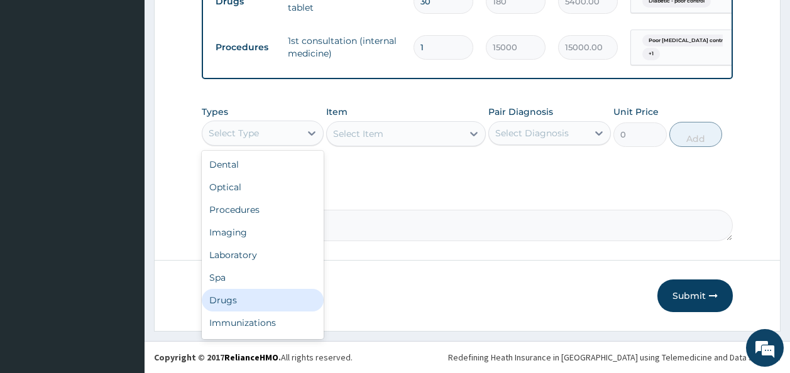
click at [241, 304] on div "Drugs" at bounding box center [263, 300] width 123 height 23
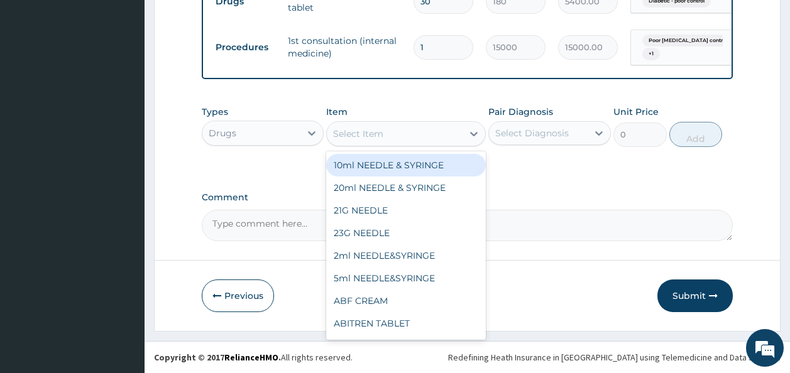
click at [383, 136] on div "Select Item" at bounding box center [395, 134] width 136 height 20
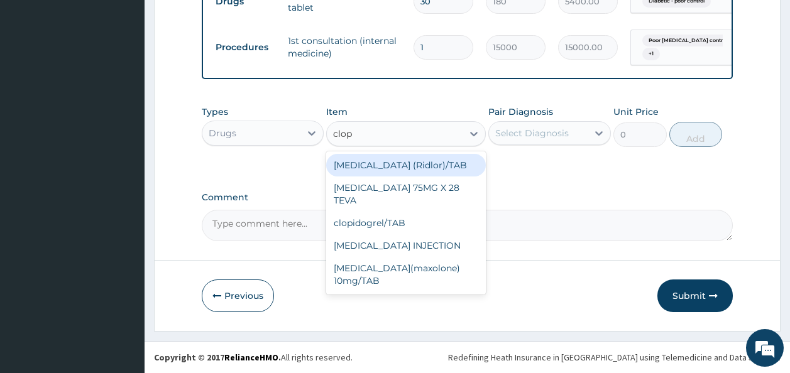
type input "clopi"
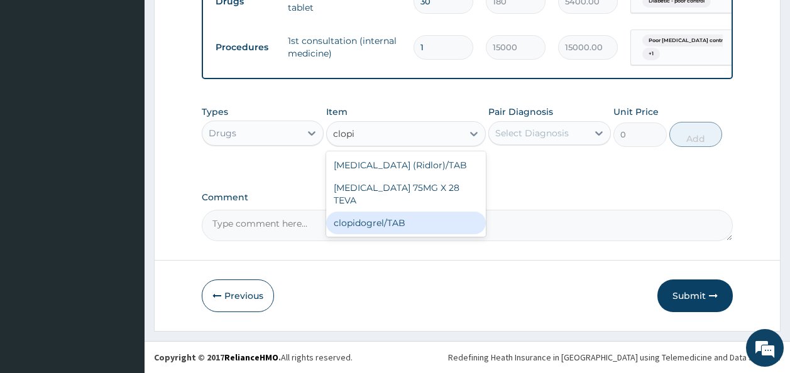
click at [376, 216] on div "clopidogrel/TAB" at bounding box center [406, 223] width 160 height 23
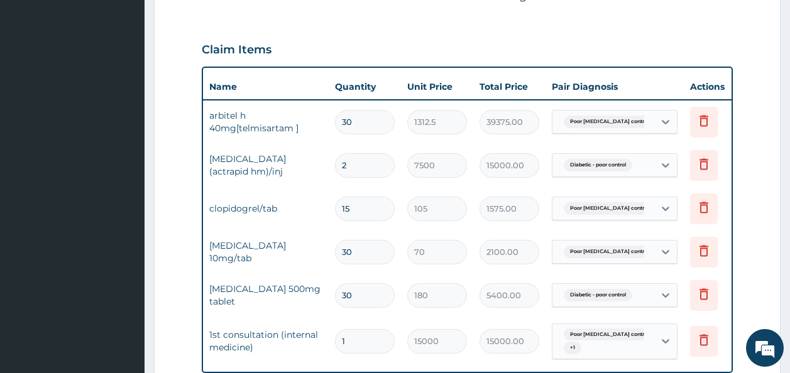
scroll to position [393, 0]
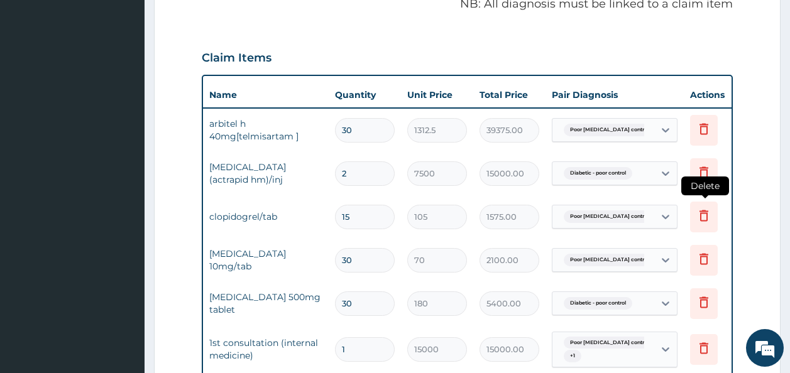
click at [699, 212] on icon at bounding box center [703, 215] width 15 height 15
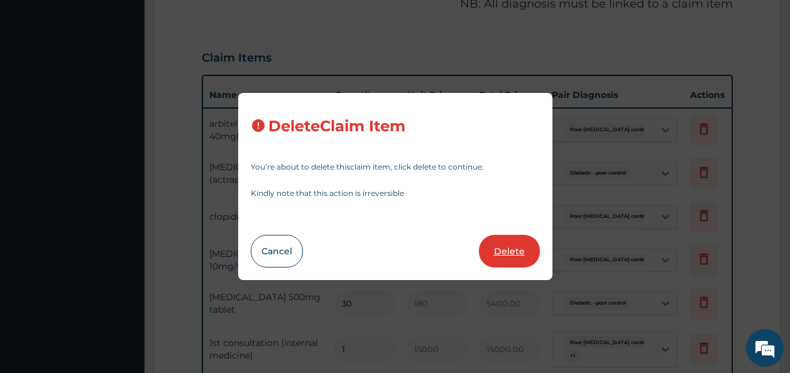
click at [525, 248] on button "Delete" at bounding box center [509, 251] width 61 height 33
type input "30"
type input "70"
type input "2100.00"
type input "180"
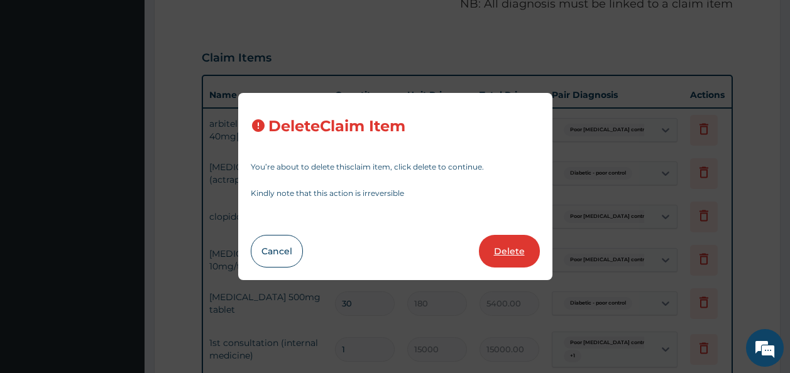
type input "5400.00"
type input "1"
type input "15000"
type input "15000.00"
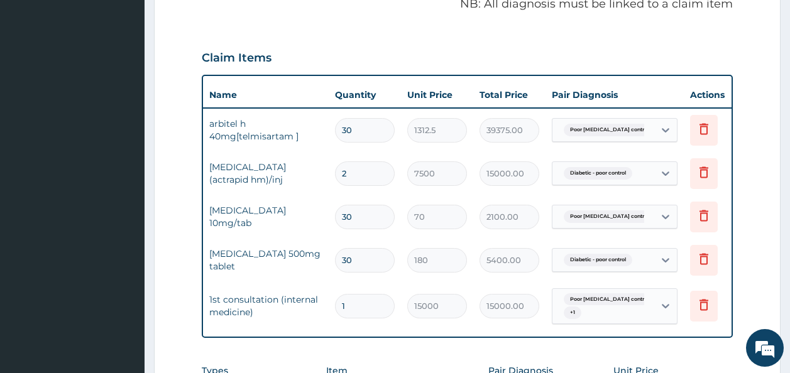
scroll to position [685, 0]
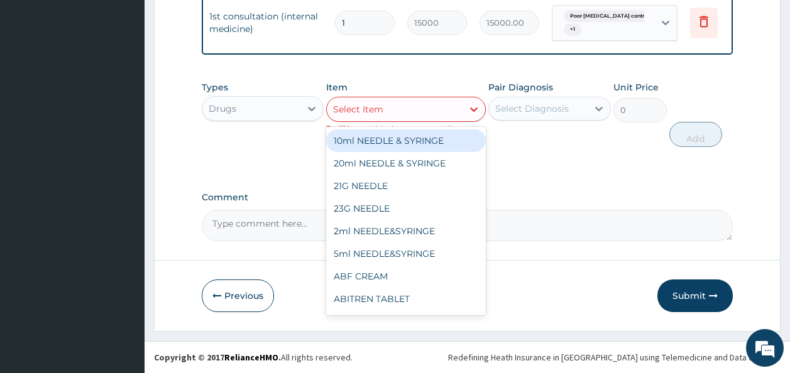
click at [373, 108] on div "Select Item" at bounding box center [358, 109] width 50 height 13
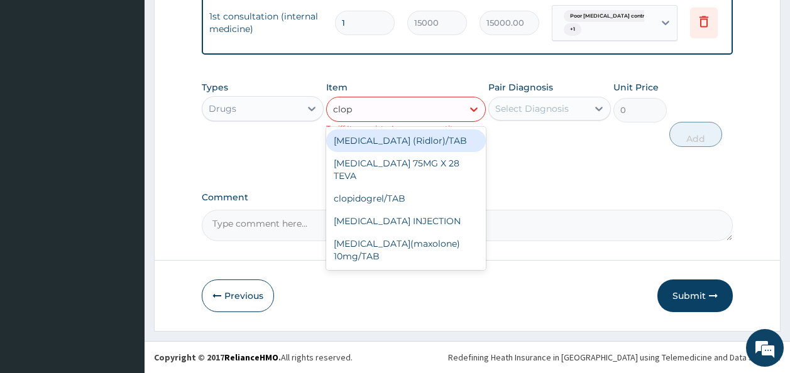
type input "clopi"
click at [363, 145] on div "clopidogrel (Ridlor)/TAB" at bounding box center [406, 140] width 160 height 23
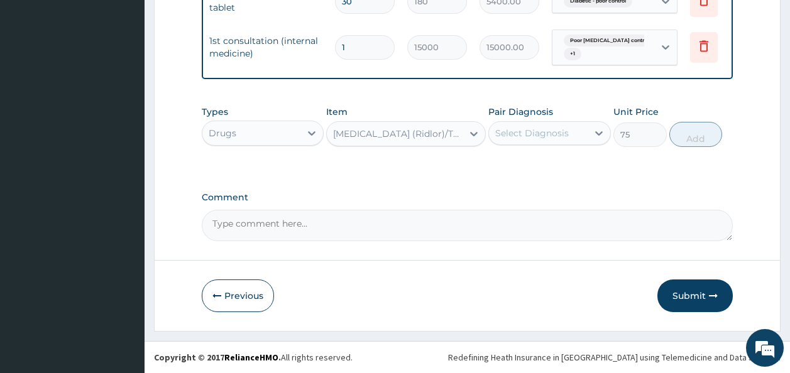
scroll to position [661, 0]
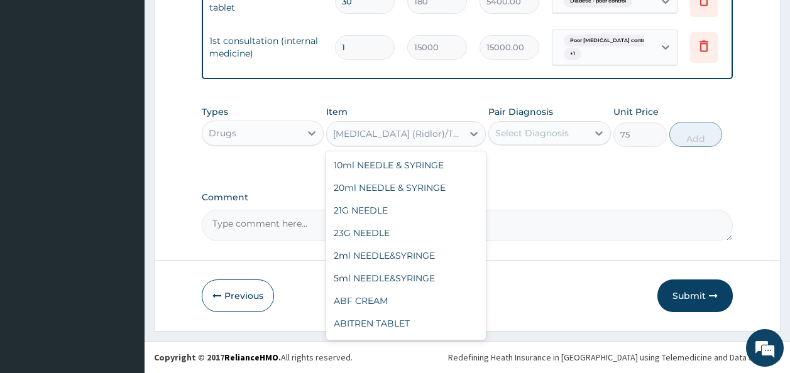
click at [374, 133] on div "clopidogrel (Ridlor)/TAB" at bounding box center [398, 134] width 131 height 13
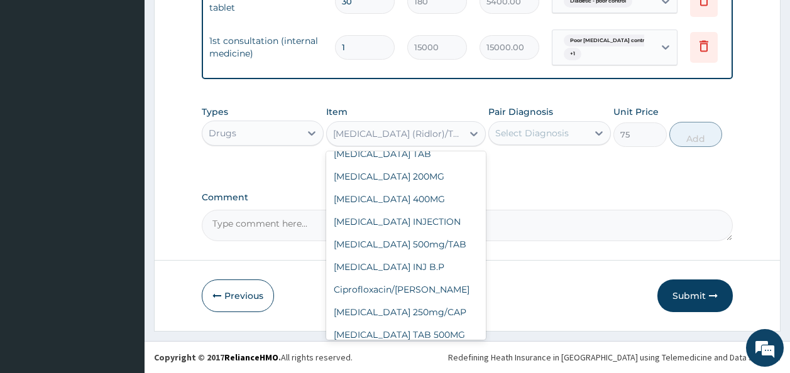
scroll to position [12005, 0]
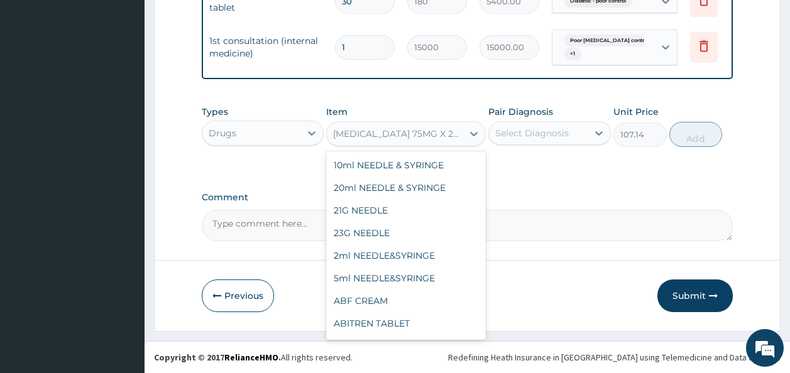
click at [433, 131] on div "CLOPIDOGREL 75MG X 28 TEVA" at bounding box center [398, 134] width 131 height 13
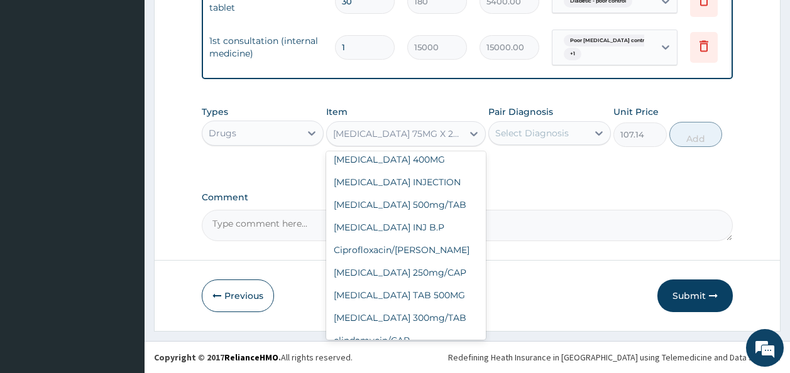
scroll to position [12044, 0]
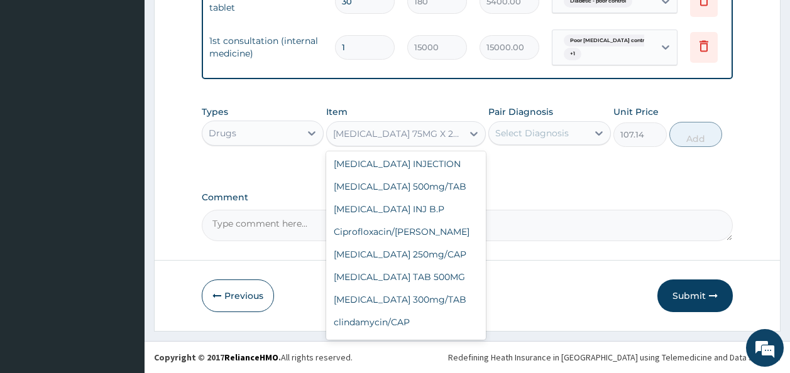
type input "105"
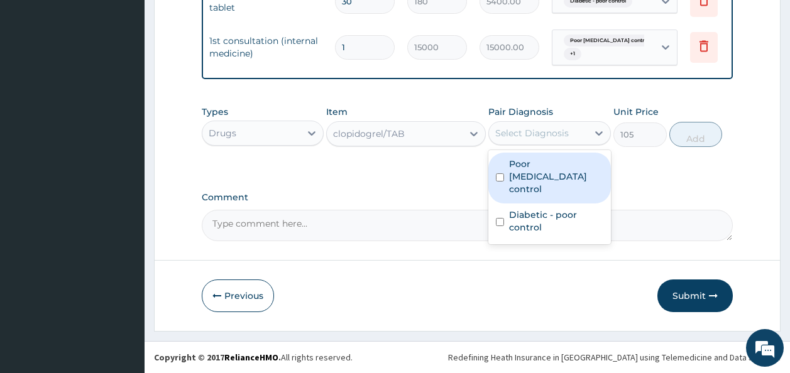
click at [526, 129] on div "Select Diagnosis" at bounding box center [532, 133] width 74 height 13
click at [526, 172] on label "Poor hypertension control" at bounding box center [556, 177] width 94 height 38
checkbox input "true"
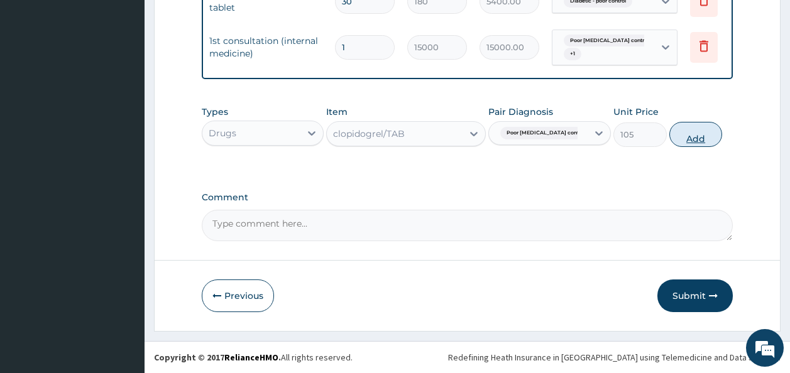
click at [699, 134] on button "Add" at bounding box center [695, 134] width 53 height 25
type input "0"
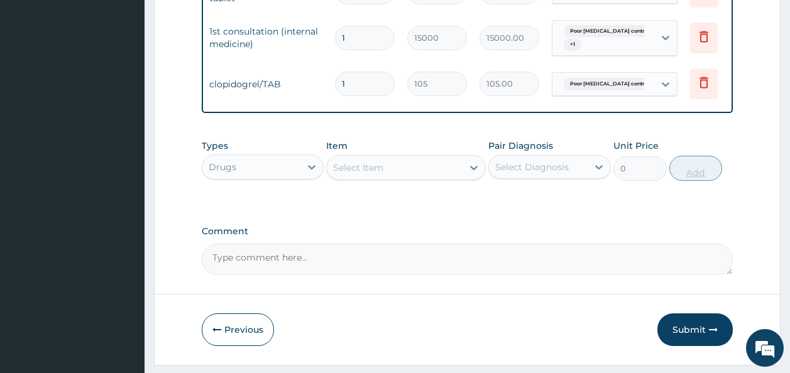
type input "15"
type input "1575.00"
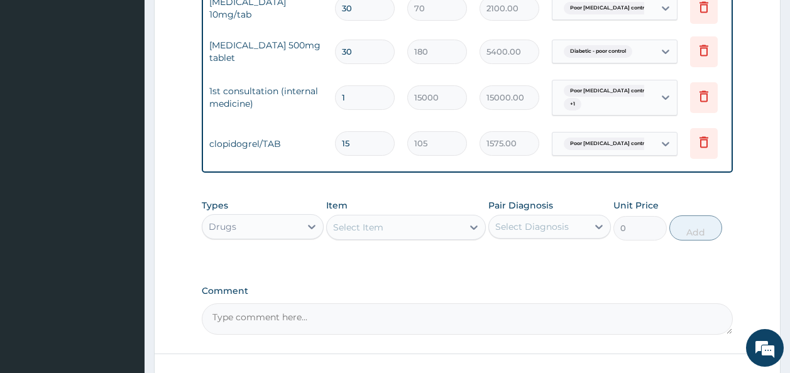
scroll to position [704, 0]
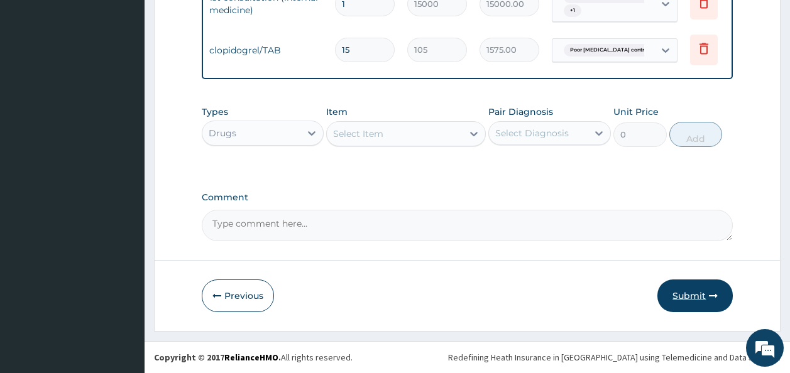
type input "15"
click at [689, 300] on button "Submit" at bounding box center [694, 296] width 75 height 33
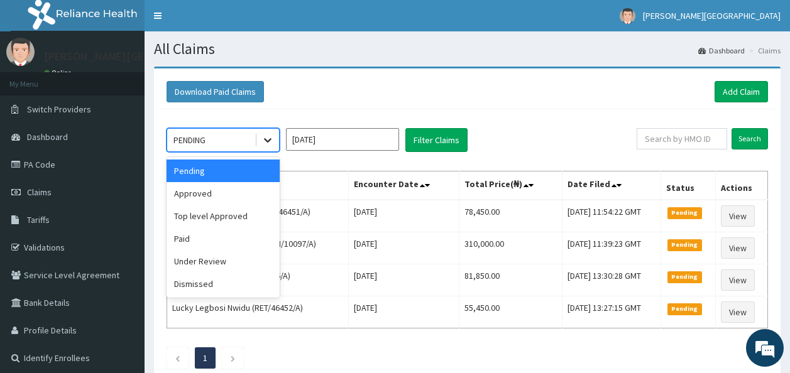
click at [262, 134] on icon at bounding box center [267, 140] width 13 height 13
click at [234, 190] on div "Approved" at bounding box center [222, 193] width 113 height 23
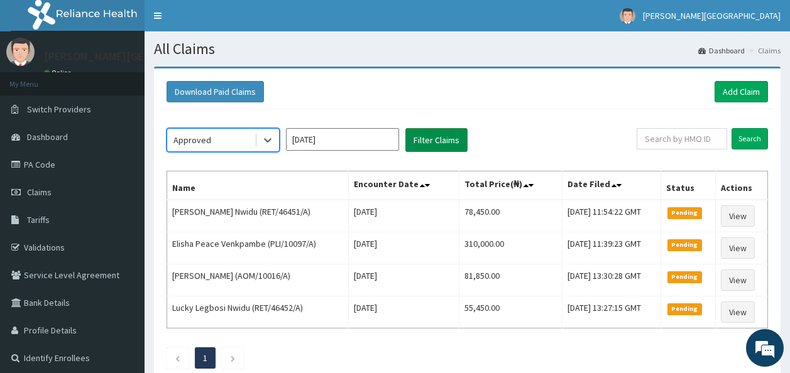
click at [439, 138] on button "Filter Claims" at bounding box center [436, 140] width 62 height 24
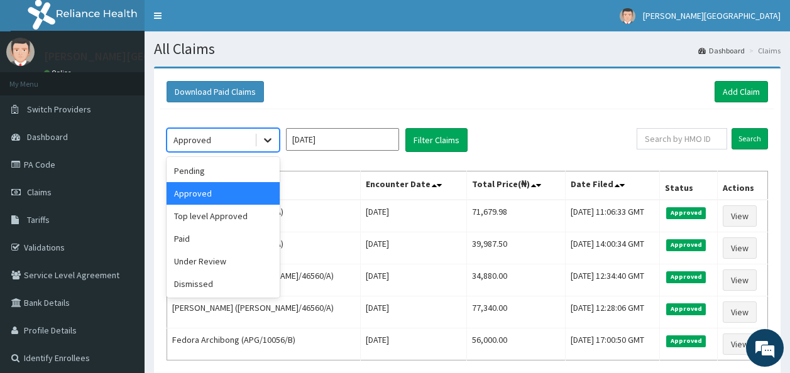
click at [273, 133] on div at bounding box center [267, 140] width 23 height 23
click at [227, 261] on div "Under Review" at bounding box center [222, 261] width 113 height 23
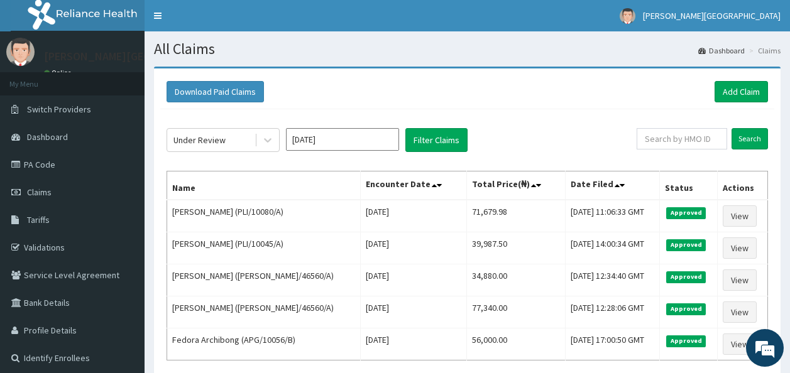
click at [429, 126] on div "Under Review [DATE] Filter Claims Search Name Encounter Date Total Price(₦) Dat…" at bounding box center [467, 261] width 614 height 304
click at [428, 136] on button "Filter Claims" at bounding box center [436, 140] width 62 height 24
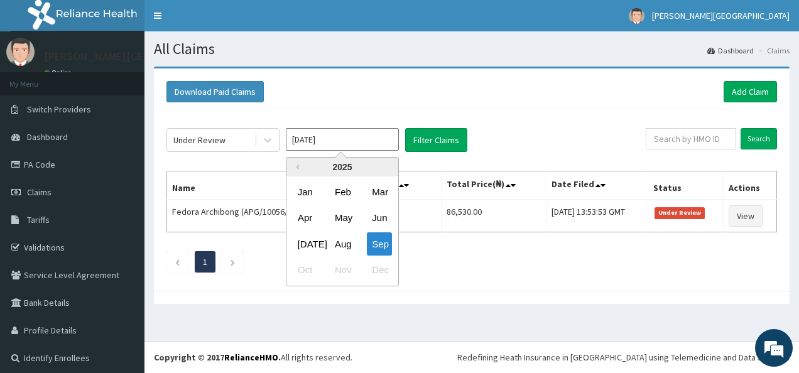
click at [366, 141] on input "[DATE]" at bounding box center [342, 139] width 113 height 23
click at [348, 240] on div "Aug" at bounding box center [342, 243] width 25 height 23
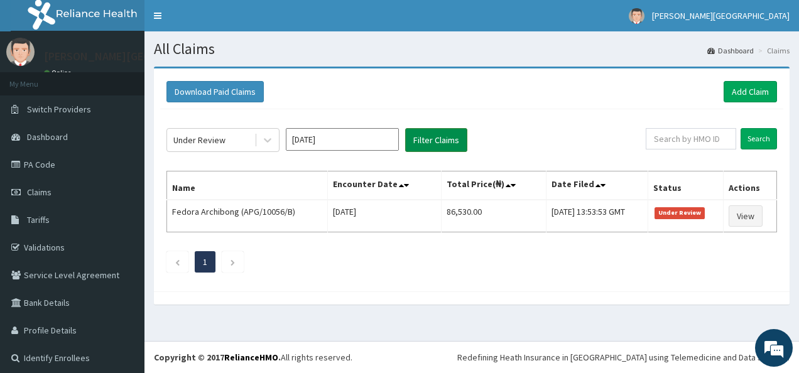
click at [442, 142] on button "Filter Claims" at bounding box center [436, 140] width 62 height 24
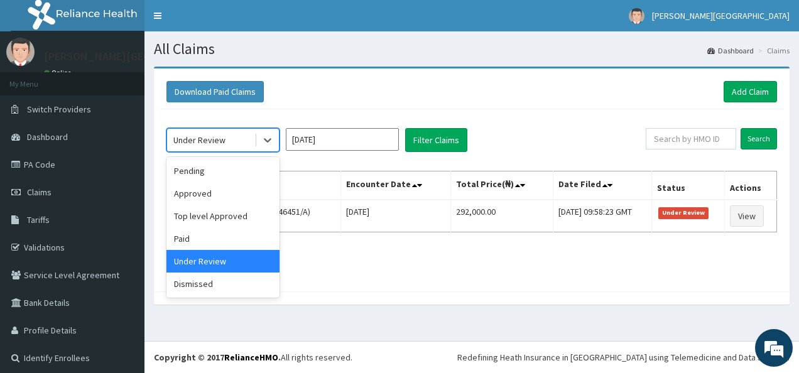
click at [255, 136] on div at bounding box center [266, 140] width 25 height 23
click at [246, 161] on div "Pending" at bounding box center [222, 171] width 113 height 23
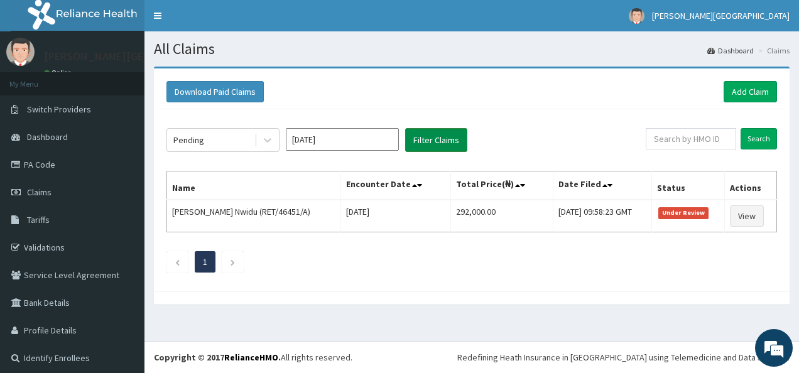
click at [418, 140] on button "Filter Claims" at bounding box center [436, 140] width 62 height 24
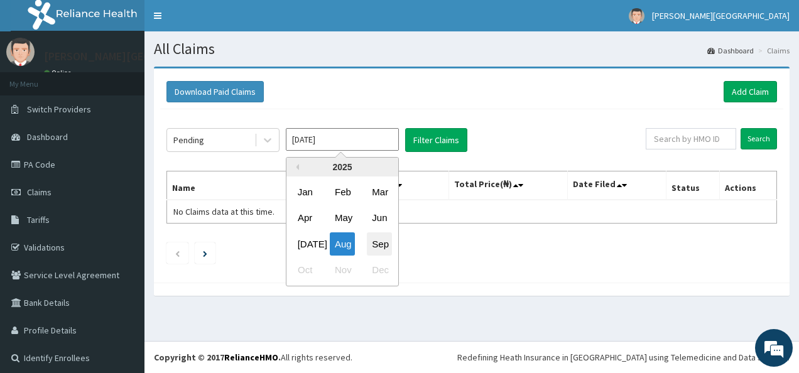
drag, startPoint x: 368, startPoint y: 142, endPoint x: 376, endPoint y: 239, distance: 97.1
click at [376, 152] on div "Aug 2025 Previous Year 2025 Jan Feb Mar Apr May Jun Jul Aug Sep Oct Nov Dec" at bounding box center [342, 140] width 113 height 24
click at [376, 239] on div "Sep" at bounding box center [379, 243] width 25 height 23
type input "[DATE]"
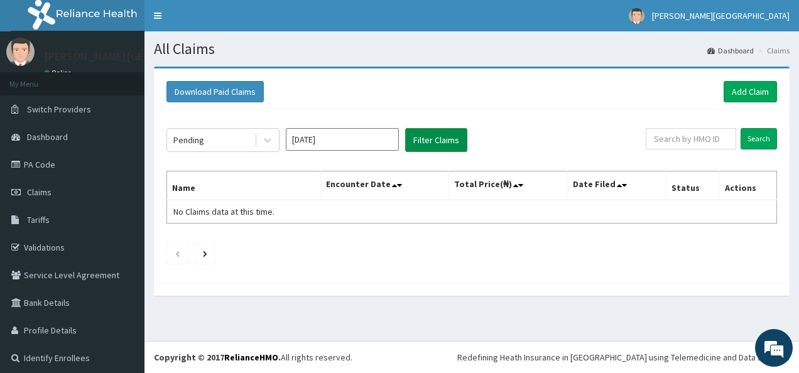
click at [450, 140] on button "Filter Claims" at bounding box center [436, 140] width 62 height 24
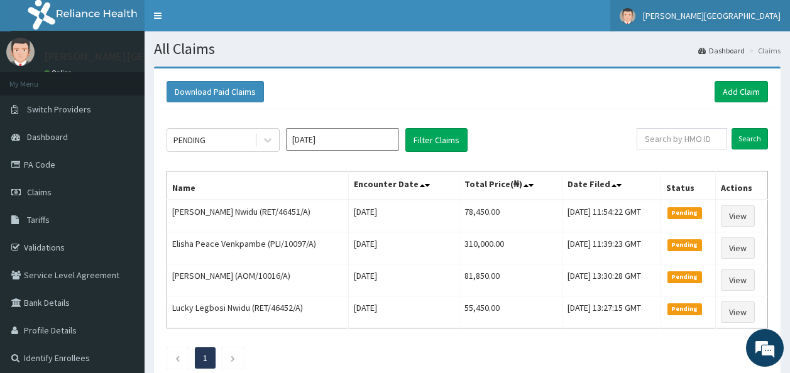
click at [750, 21] on link "Bonita Hospital" at bounding box center [700, 15] width 180 height 31
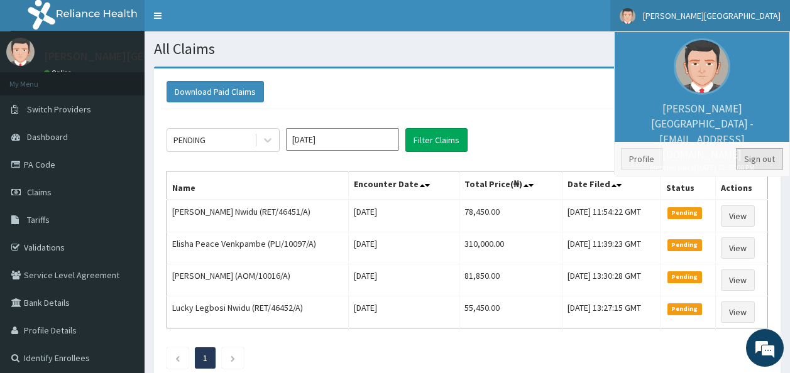
click at [744, 166] on link "Sign out" at bounding box center [759, 158] width 47 height 21
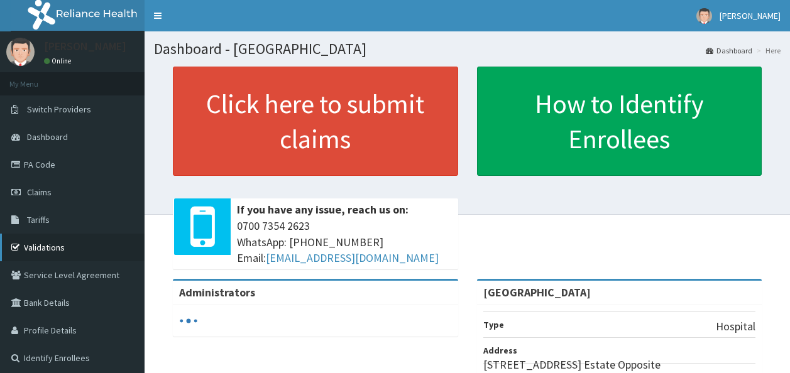
click at [38, 252] on link "Validations" at bounding box center [72, 248] width 144 height 28
